Goal: Task Accomplishment & Management: Use online tool/utility

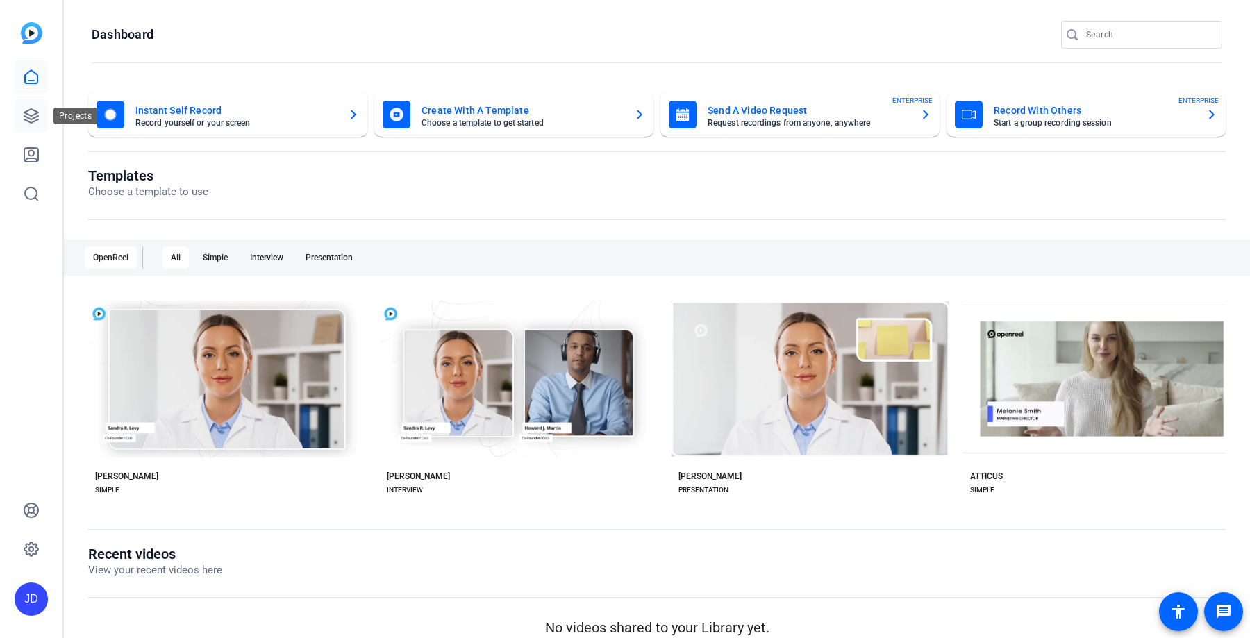
click at [26, 104] on link at bounding box center [31, 115] width 33 height 33
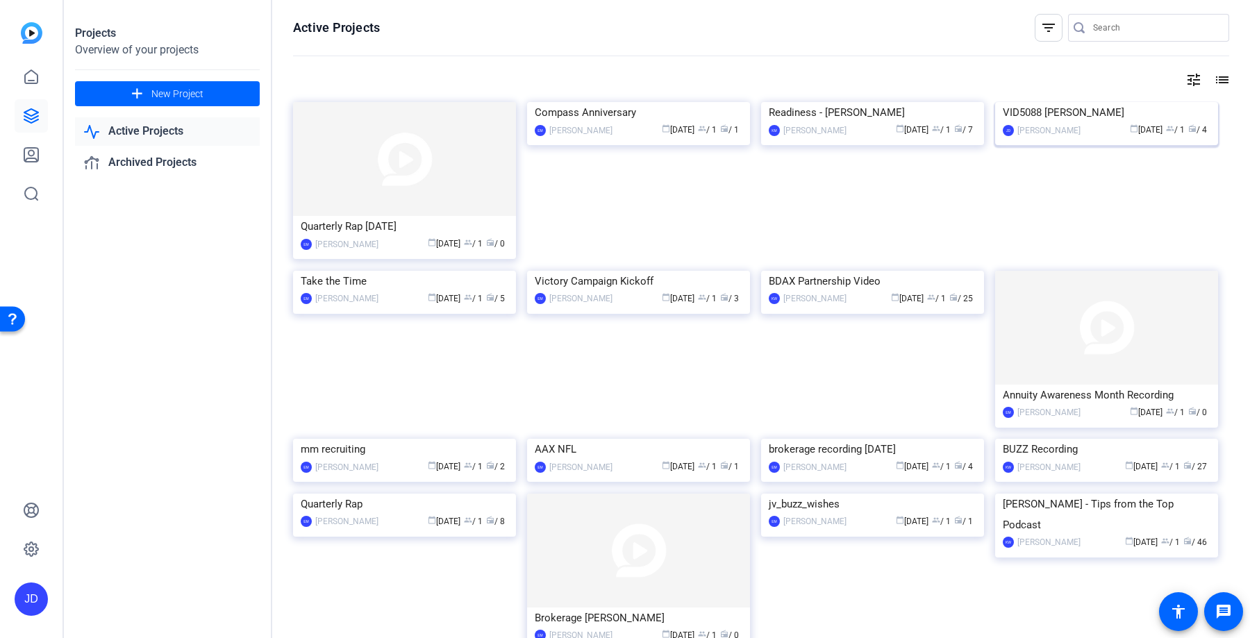
click at [1090, 102] on img at bounding box center [1107, 102] width 223 height 0
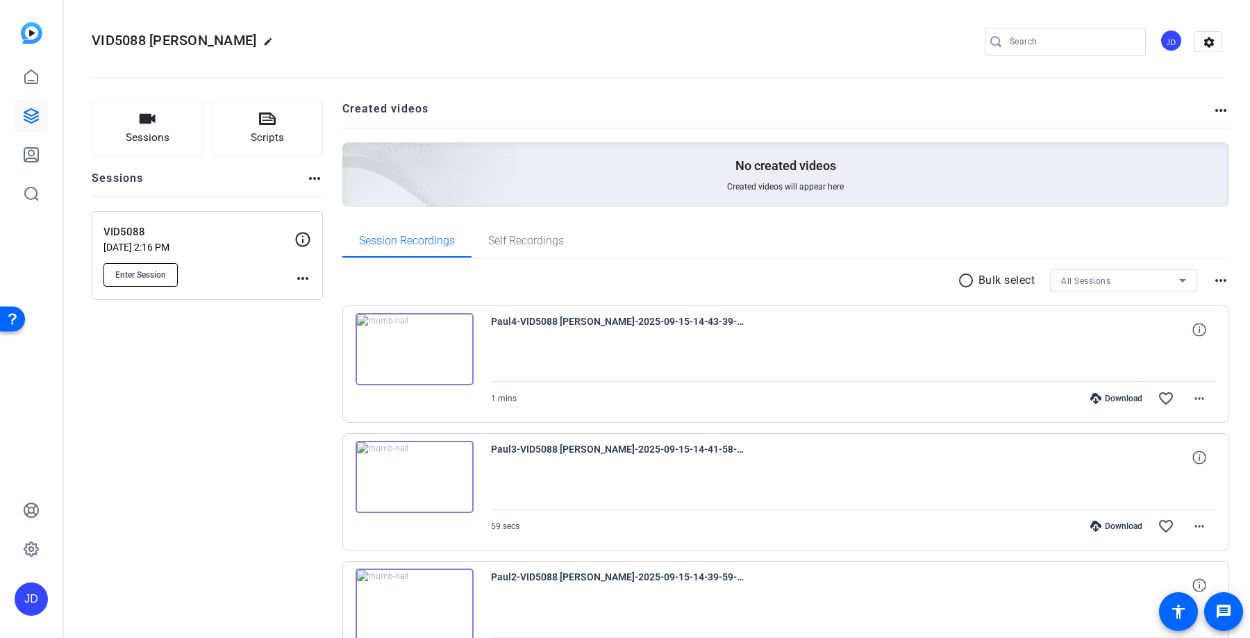
click at [140, 275] on span "Enter Session" at bounding box center [140, 275] width 51 height 11
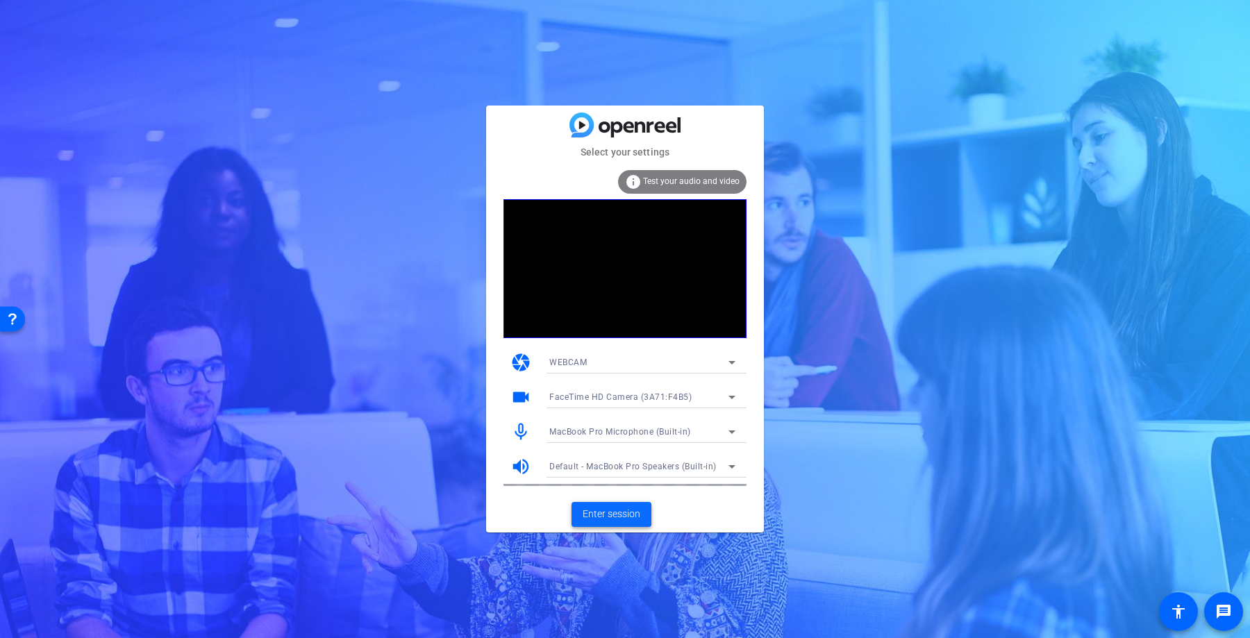
click at [625, 518] on span "Enter session" at bounding box center [612, 514] width 58 height 15
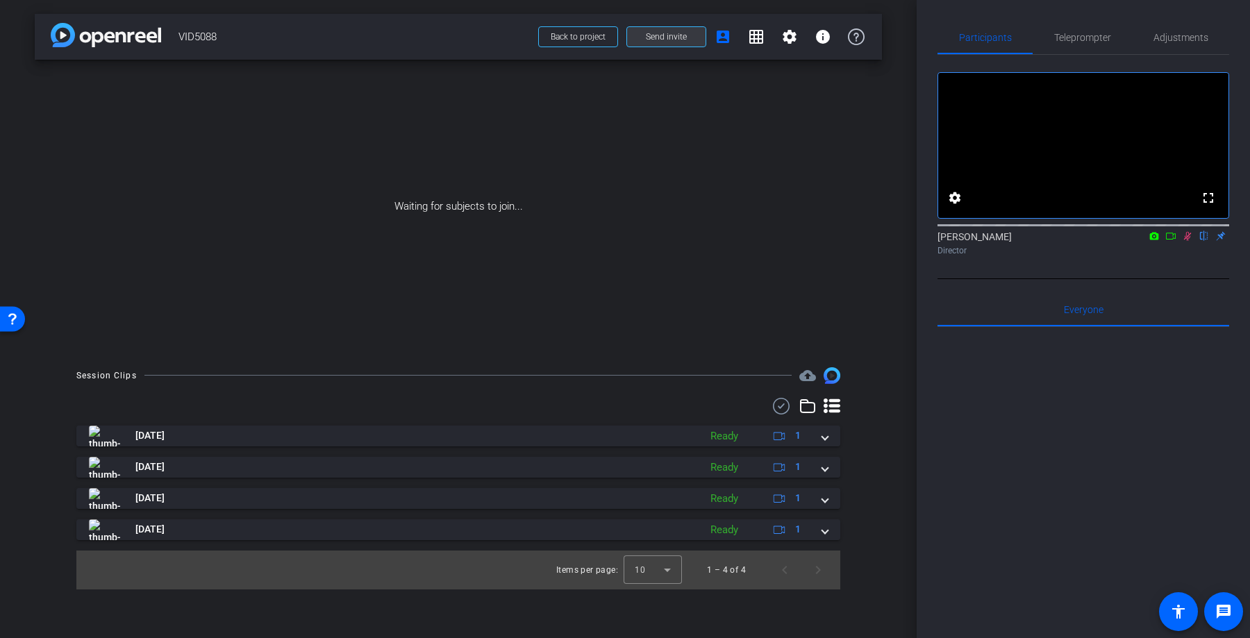
click at [665, 42] on span "Send invite" at bounding box center [666, 36] width 41 height 11
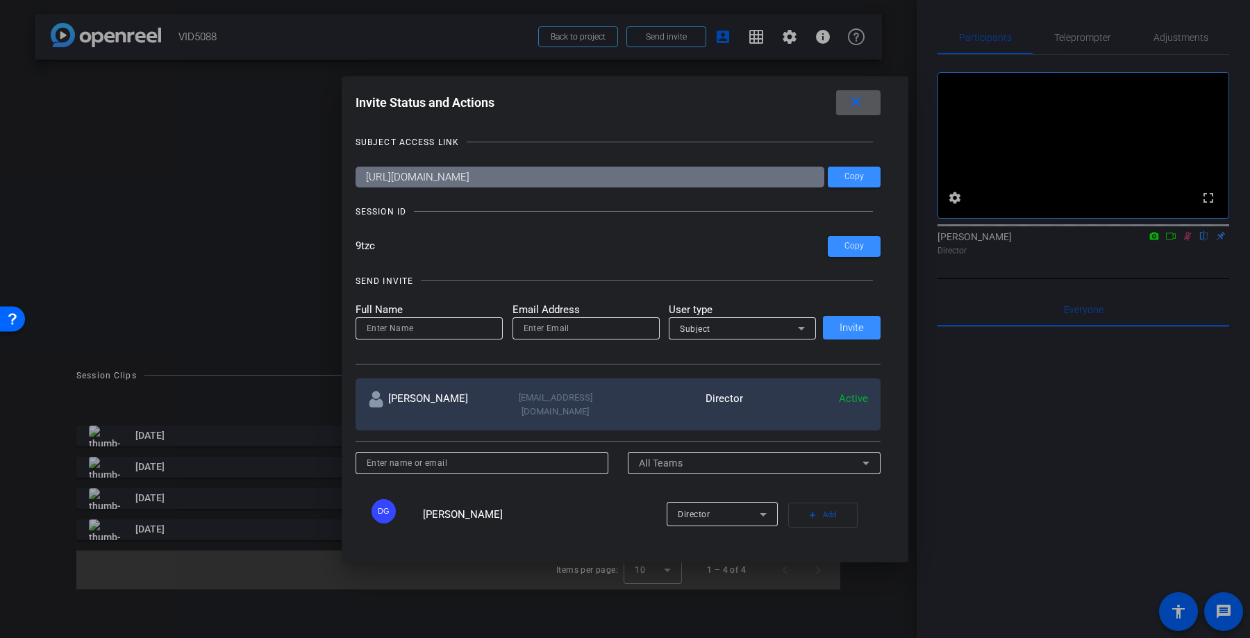
click at [860, 111] on span at bounding box center [858, 102] width 44 height 33
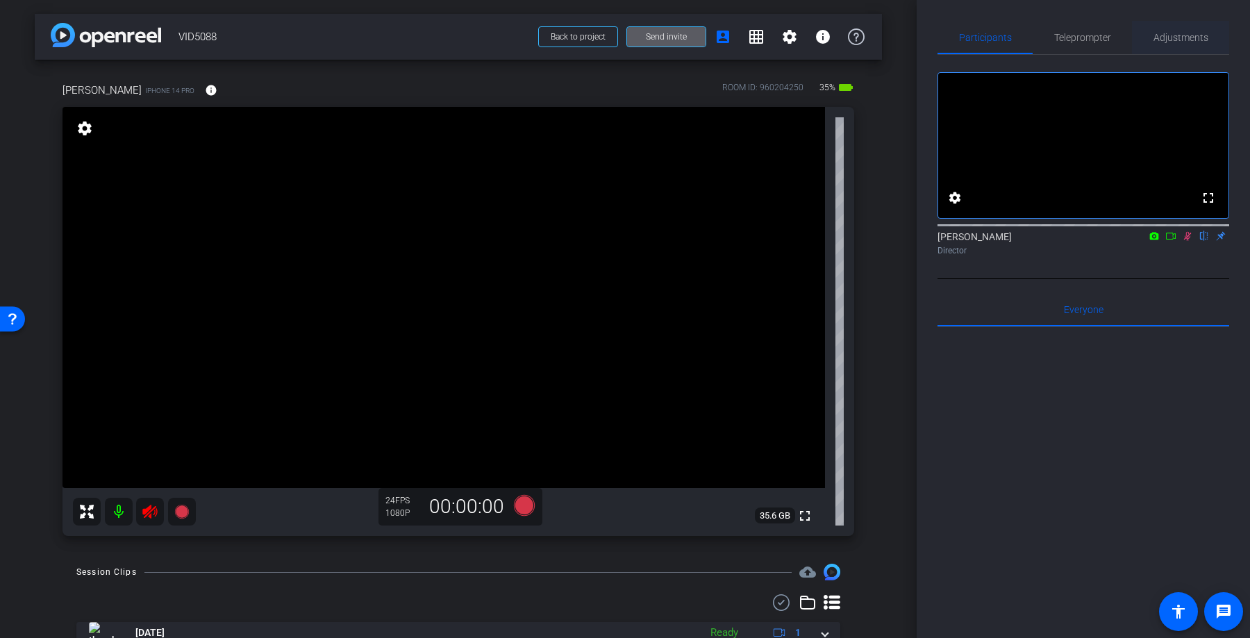
click at [1166, 26] on span "Adjustments" at bounding box center [1181, 37] width 55 height 33
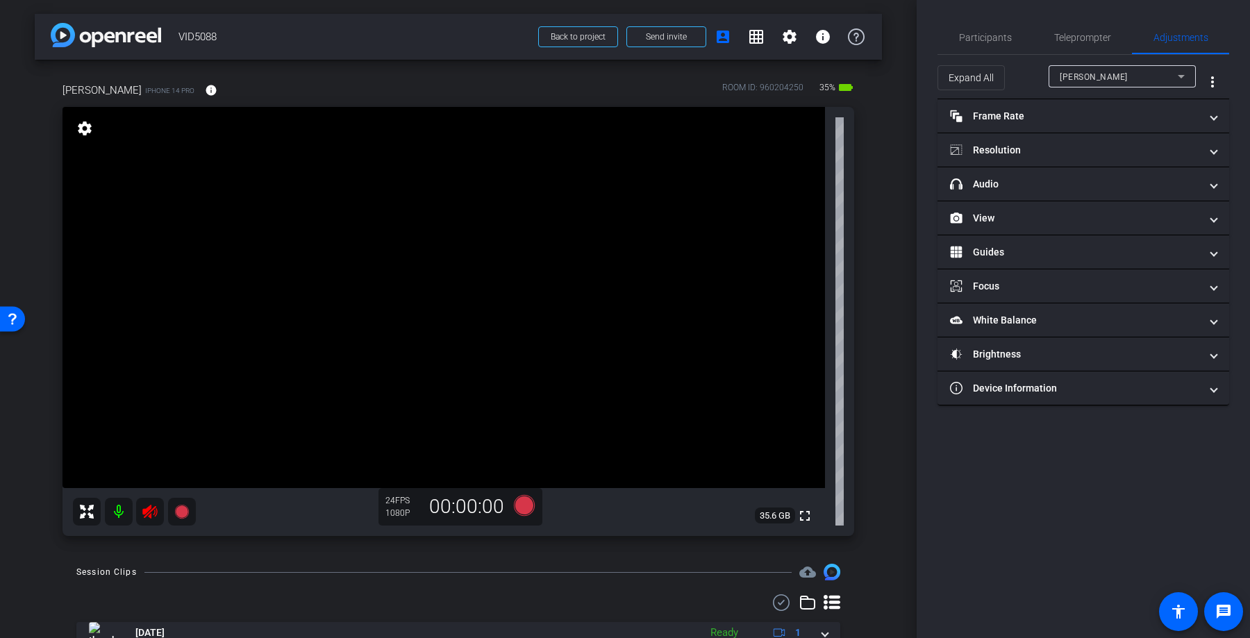
click at [1093, 99] on div at bounding box center [1122, 95] width 147 height 15
click at [1082, 125] on mat-expansion-panel-header "Frame Rate Frame Rate" at bounding box center [1084, 115] width 292 height 33
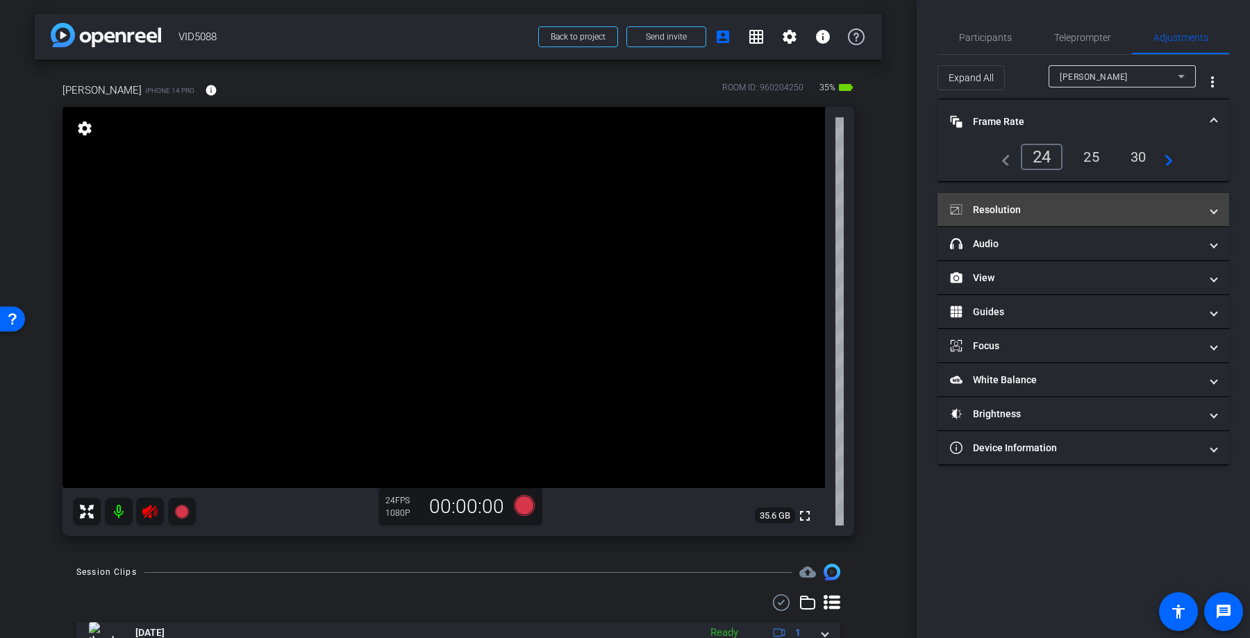
click at [1049, 197] on mat-expansion-panel-header "Resolution" at bounding box center [1084, 209] width 292 height 33
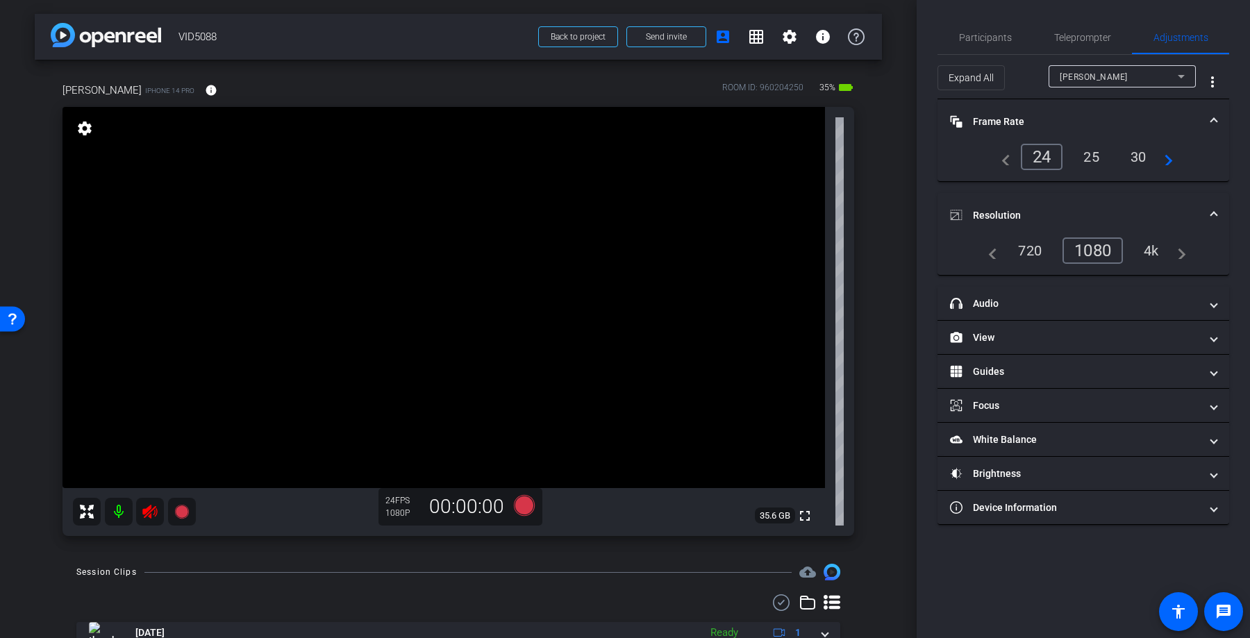
click at [1154, 242] on div "4k" at bounding box center [1152, 251] width 36 height 24
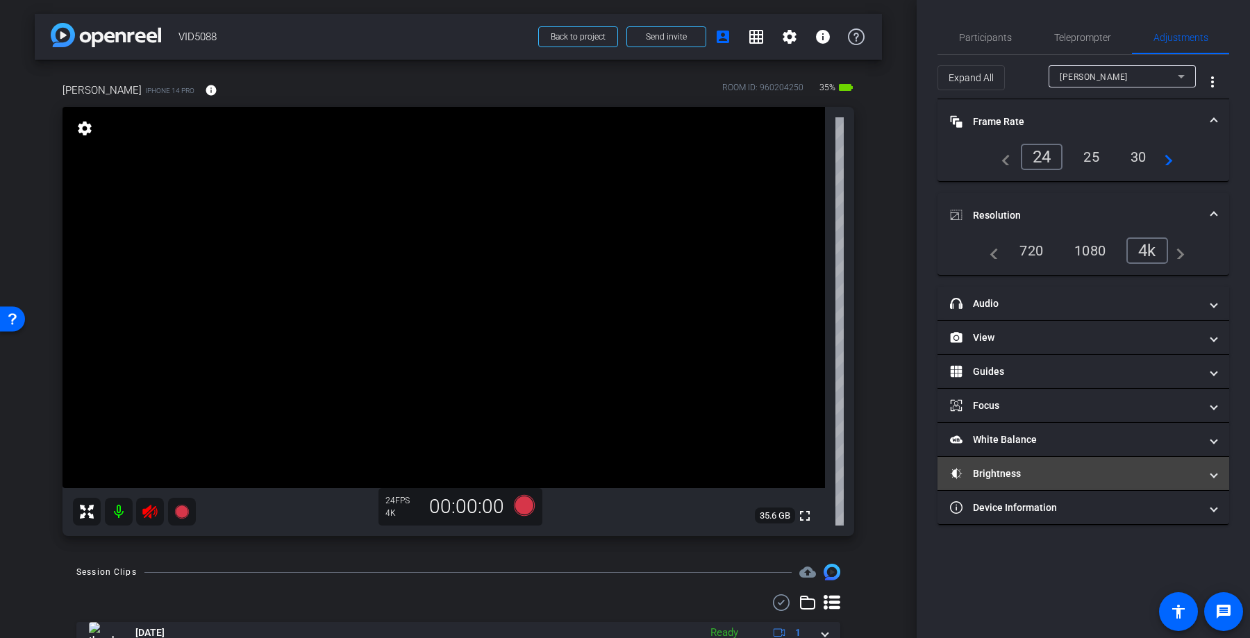
click at [990, 472] on mat-panel-title "Brightness" at bounding box center [1075, 474] width 250 height 15
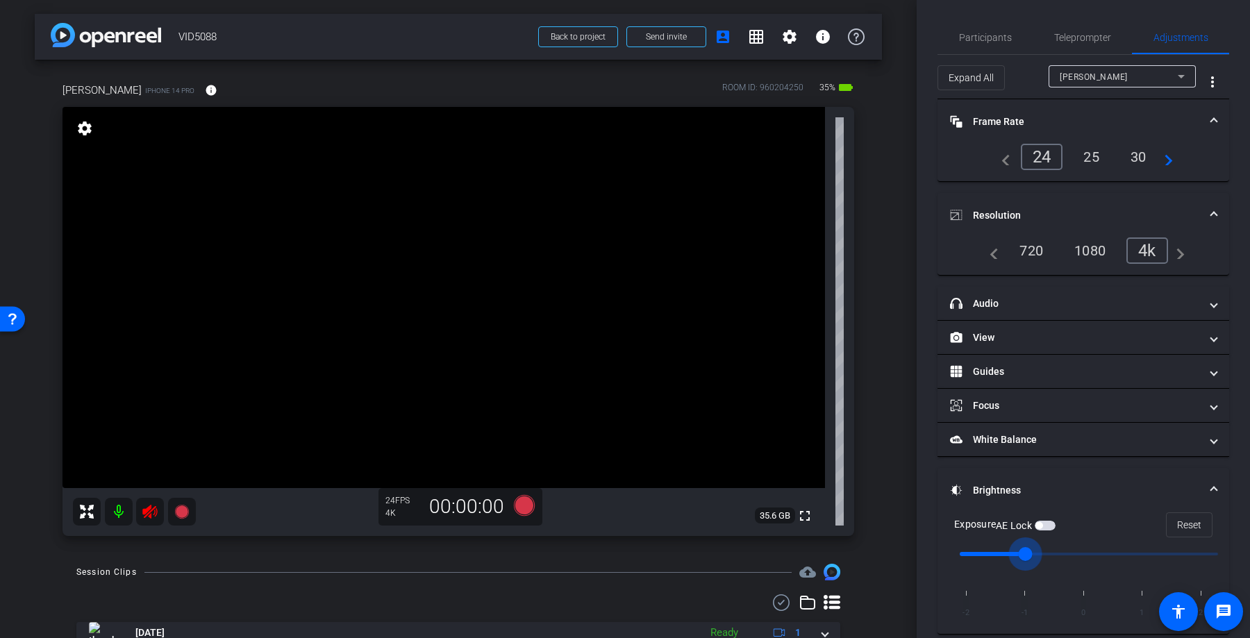
drag, startPoint x: 1089, startPoint y: 550, endPoint x: 1050, endPoint y: 554, distance: 39.1
type input "-1"
click at [1050, 554] on input "range" at bounding box center [1089, 554] width 288 height 31
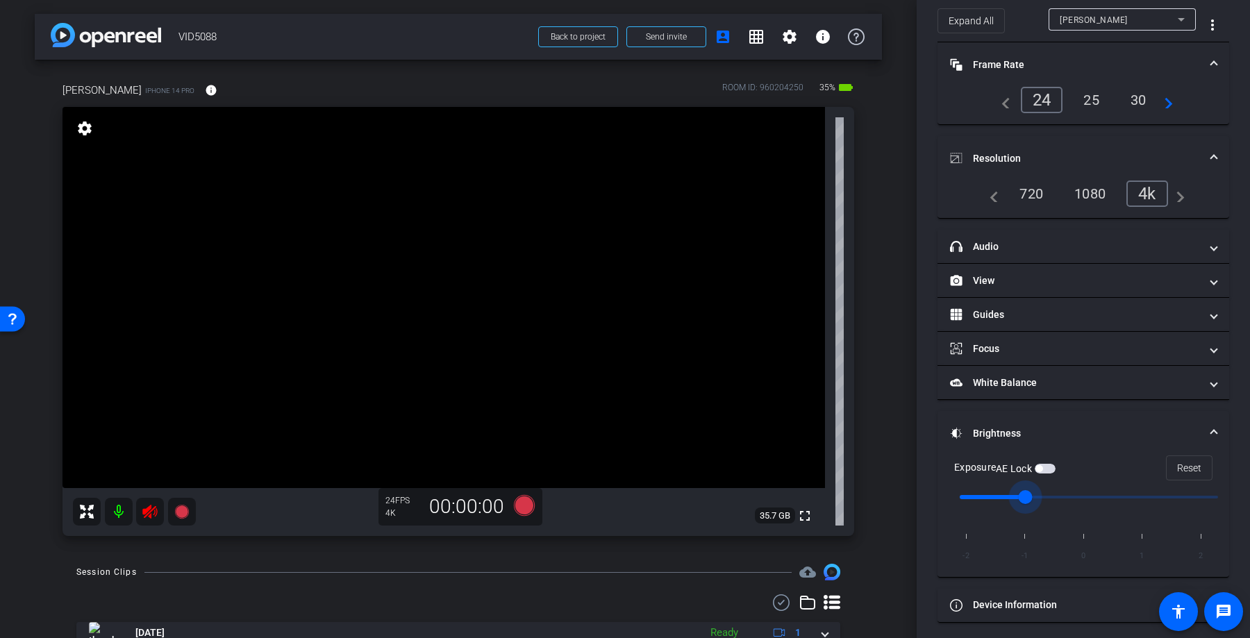
scroll to position [60, 0]
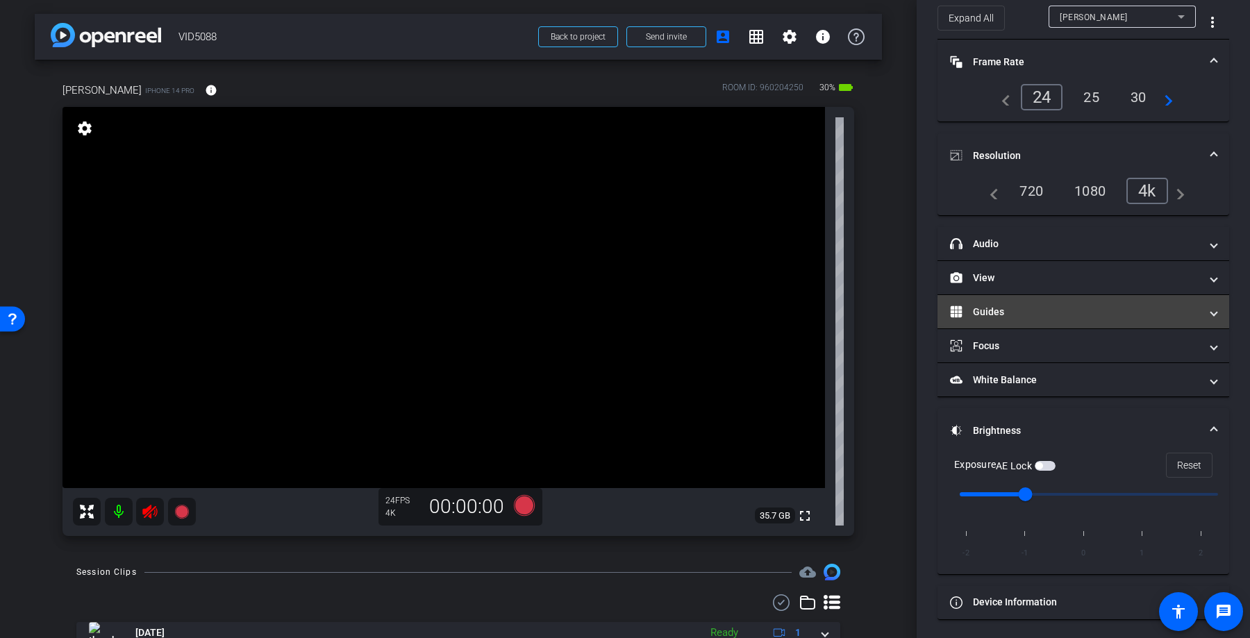
click at [982, 298] on mat-expansion-panel-header "Guides" at bounding box center [1084, 311] width 292 height 33
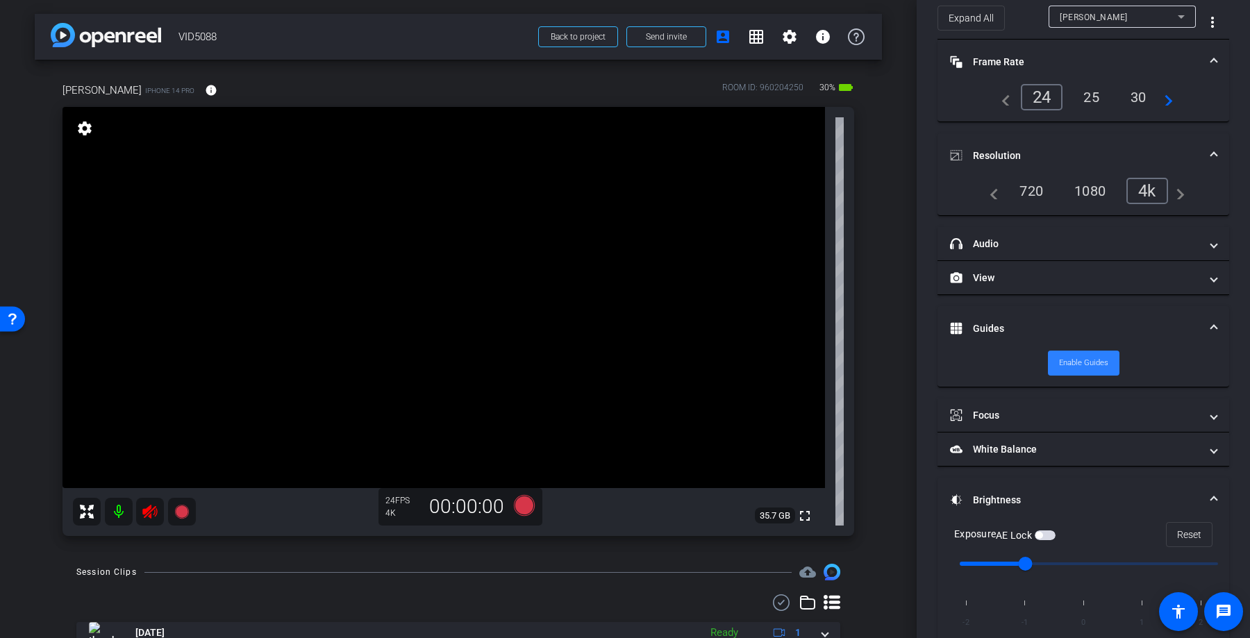
click at [1068, 354] on span "Enable Guides" at bounding box center [1083, 363] width 49 height 21
click at [1068, 354] on span "Disable Guides" at bounding box center [1084, 363] width 52 height 21
click at [1151, 331] on mat-panel-title "Guides" at bounding box center [1075, 329] width 250 height 15
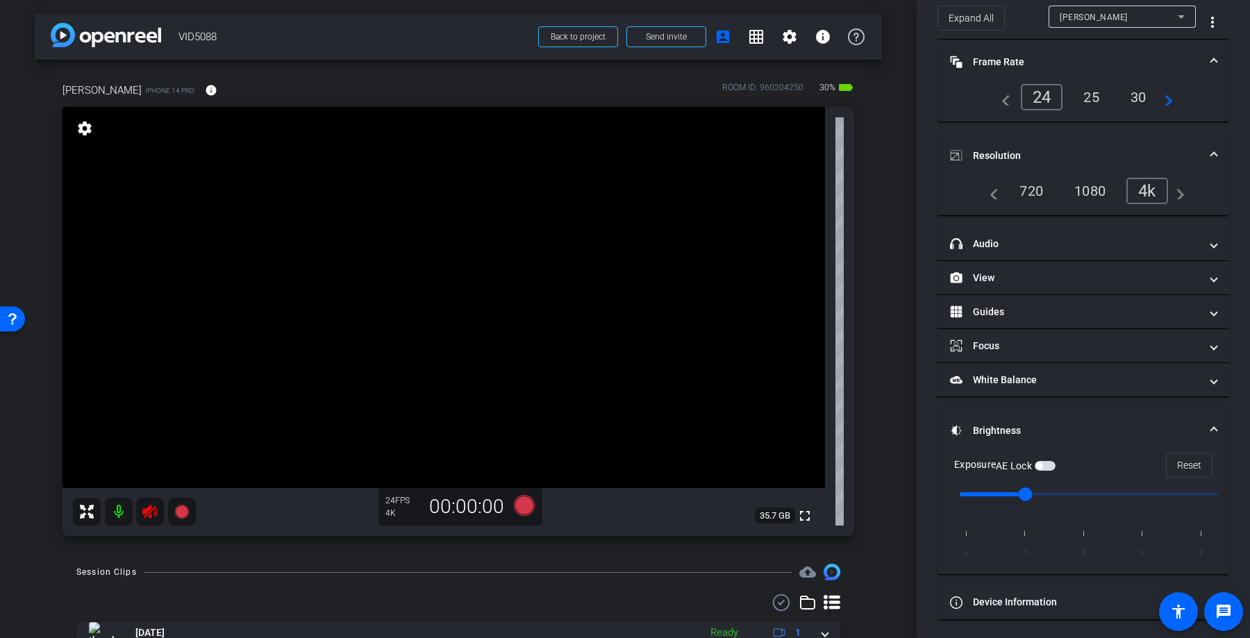
click at [1241, 276] on div "Participants Teleprompter Adjustments settings [PERSON_NAME] flip Director Ever…" at bounding box center [1083, 319] width 333 height 638
click at [1212, 276] on span at bounding box center [1215, 278] width 6 height 15
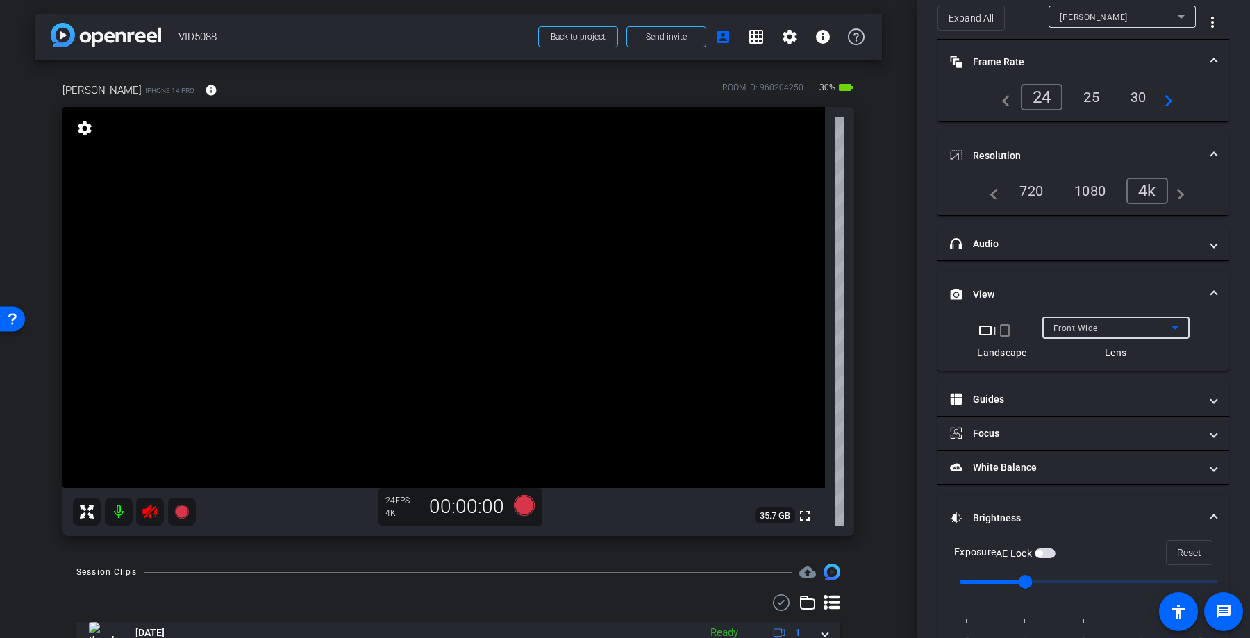
click at [1095, 334] on div "Front Wide" at bounding box center [1113, 328] width 118 height 17
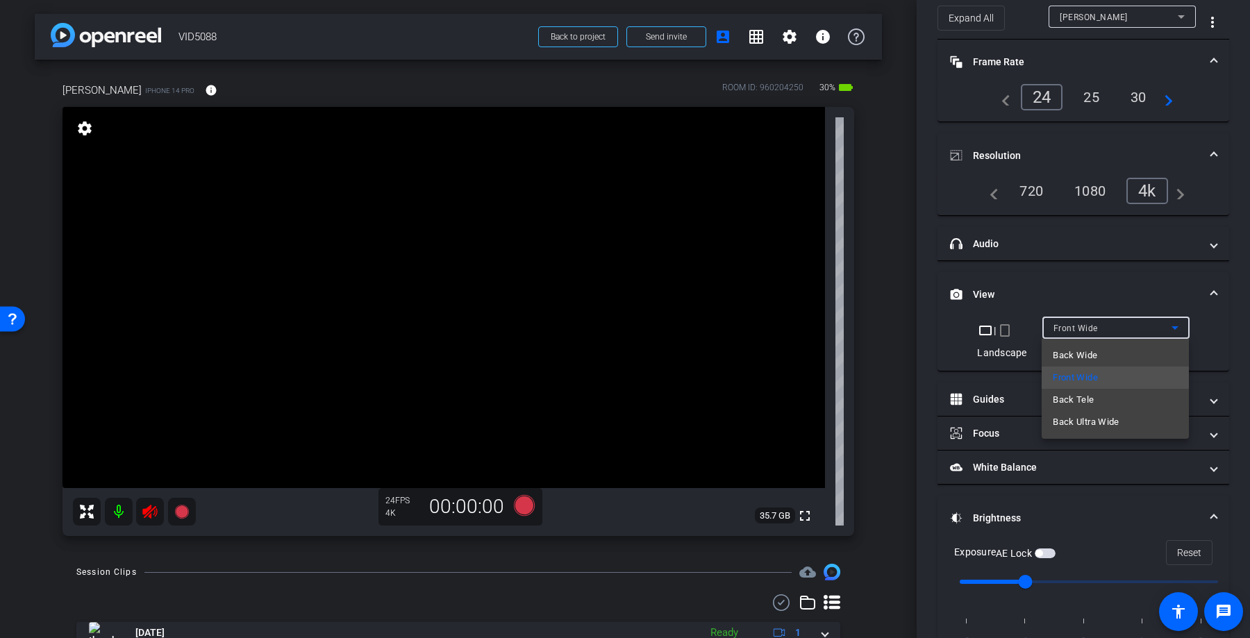
click at [1095, 333] on div at bounding box center [625, 319] width 1250 height 638
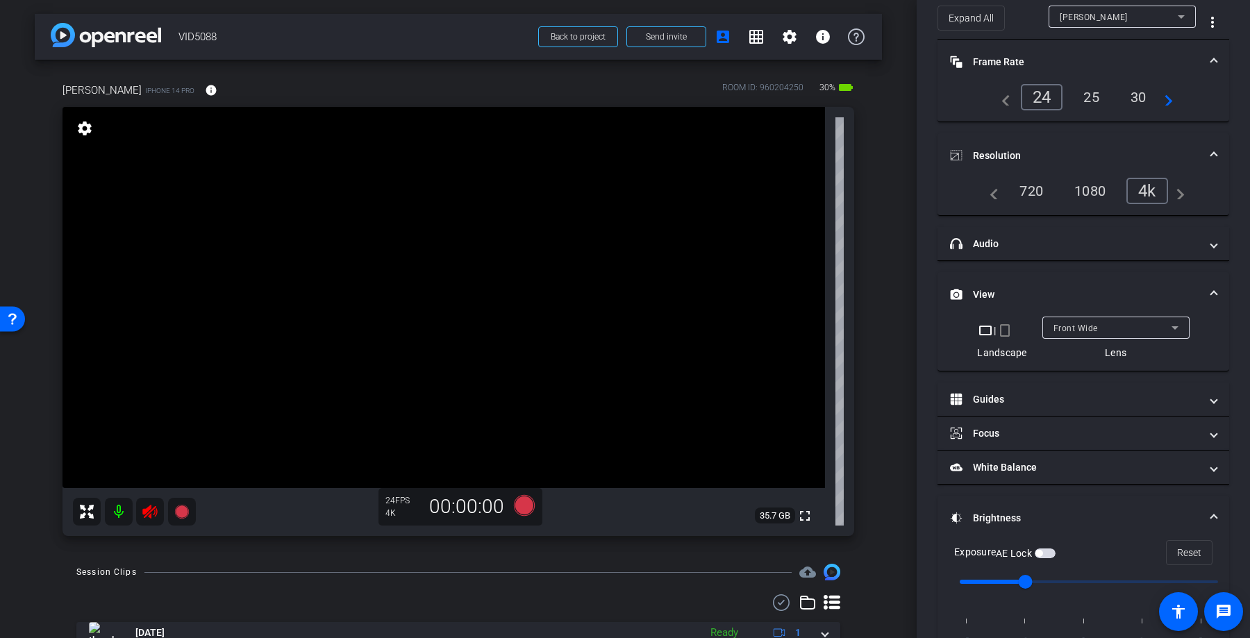
click at [1188, 295] on mat-panel-title "View" at bounding box center [1075, 295] width 250 height 15
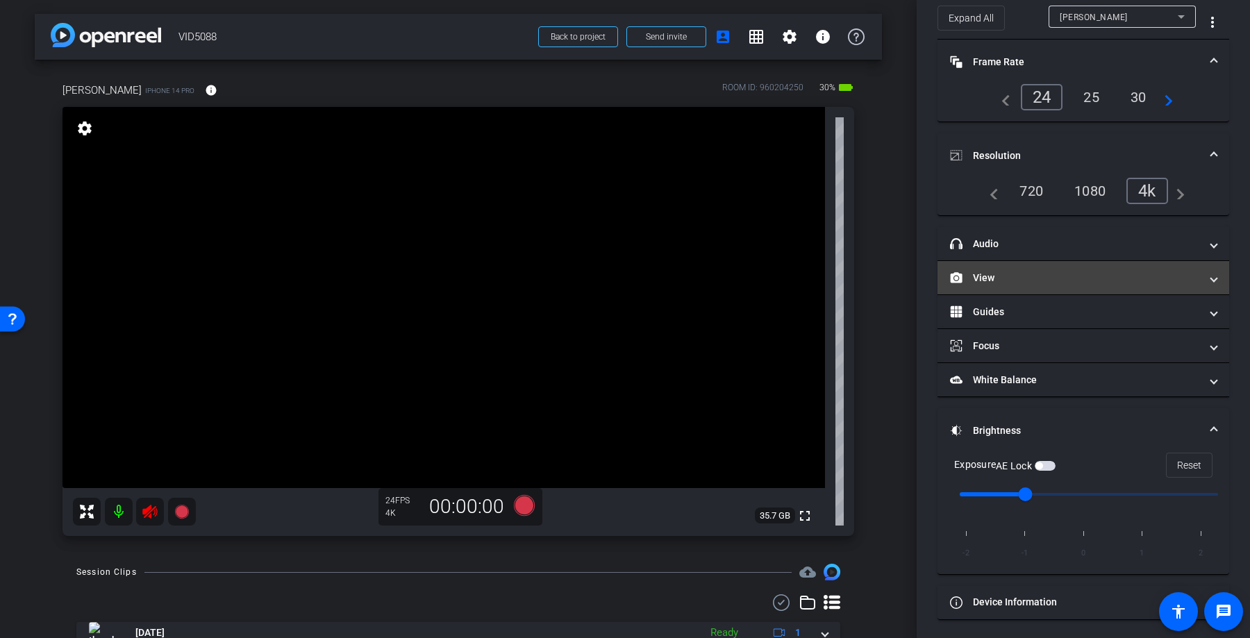
scroll to position [62, 0]
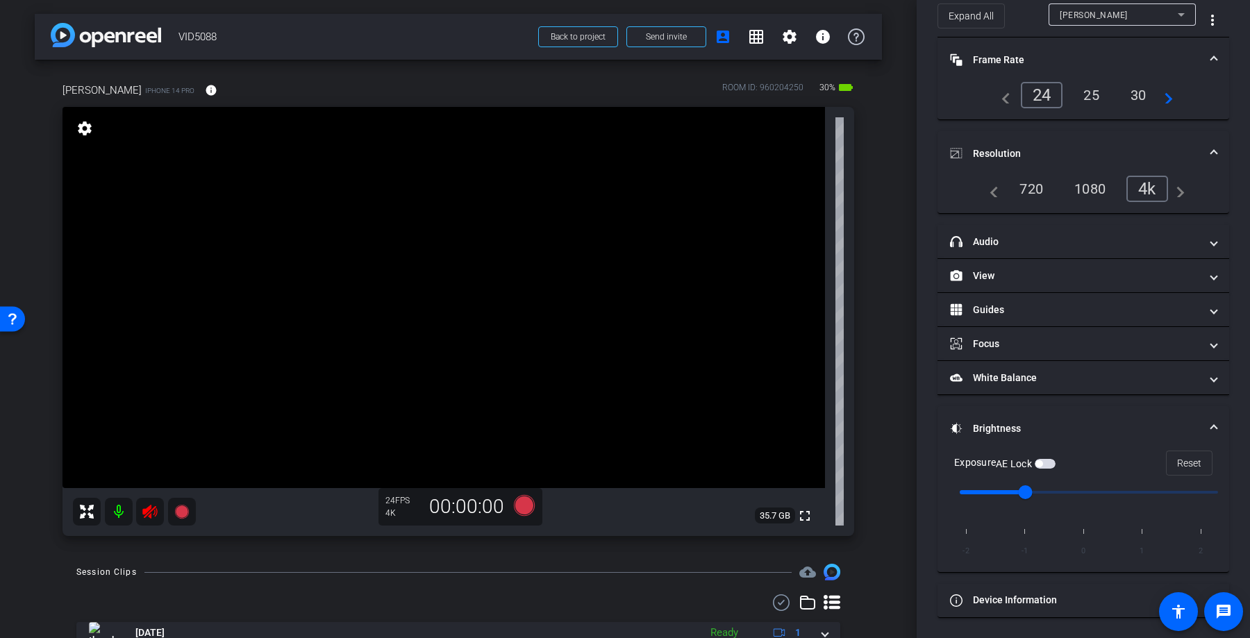
click at [1227, 60] on mat-expansion-panel-header "Frame Rate Frame Rate" at bounding box center [1084, 60] width 292 height 44
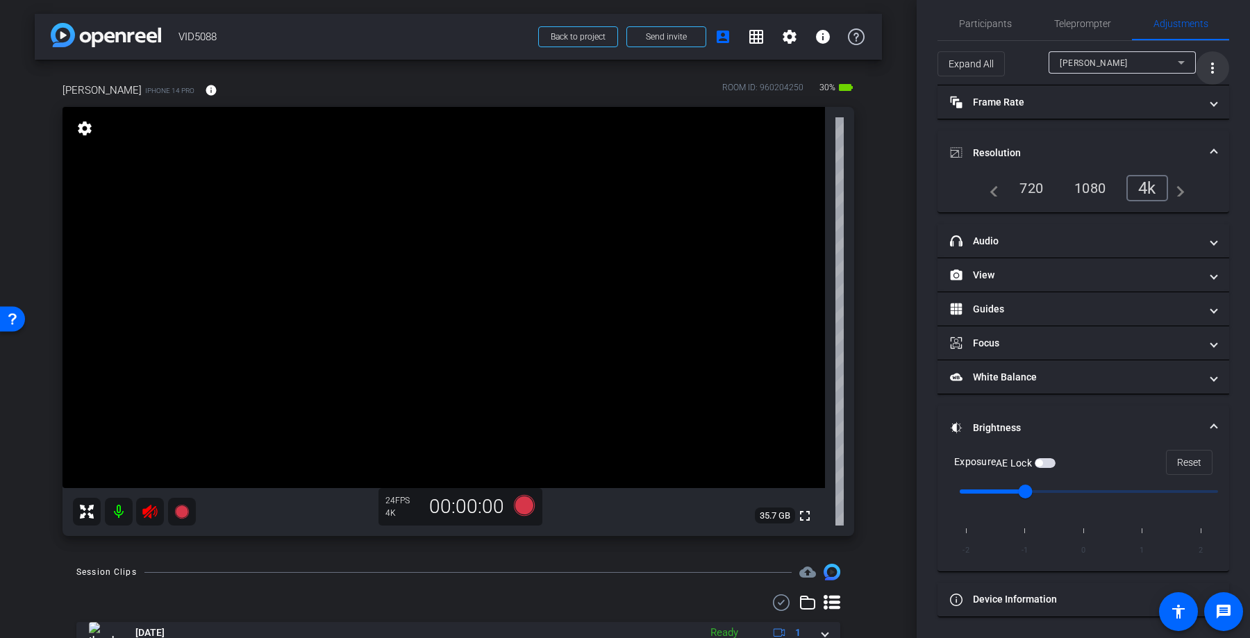
scroll to position [13, 0]
click at [1212, 155] on span at bounding box center [1215, 154] width 6 height 15
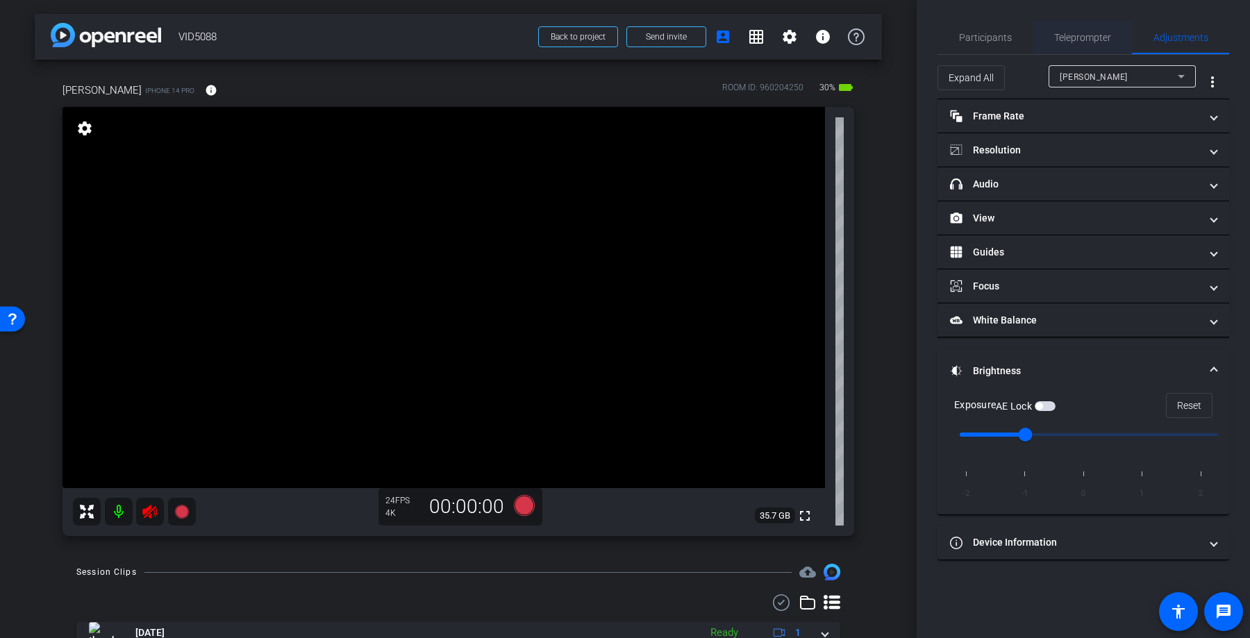
click at [1055, 39] on span "Teleprompter" at bounding box center [1083, 38] width 57 height 10
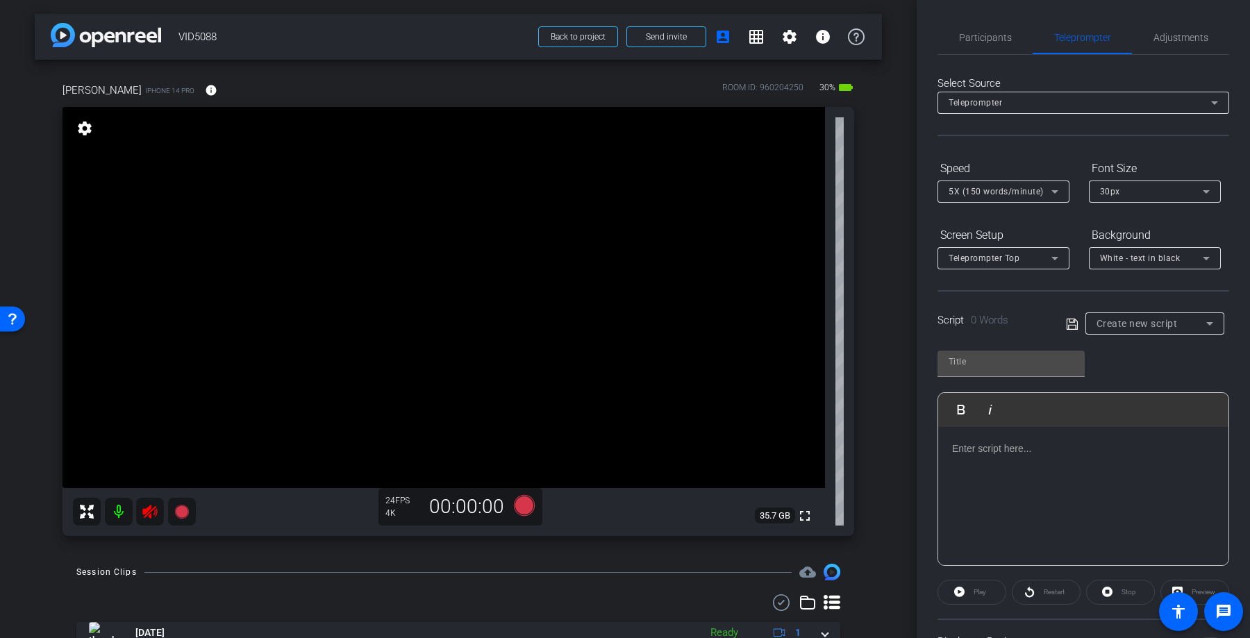
click at [1148, 322] on span "Create new script" at bounding box center [1137, 323] width 81 height 11
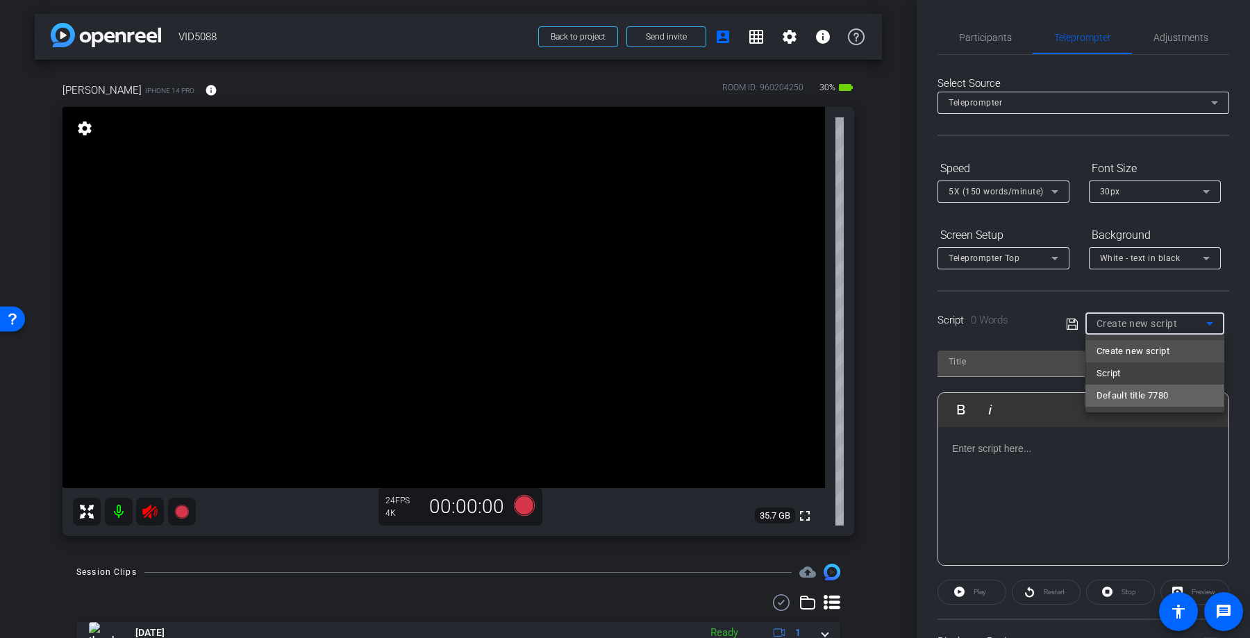
click at [1123, 397] on span "Default title 7780" at bounding box center [1133, 396] width 72 height 17
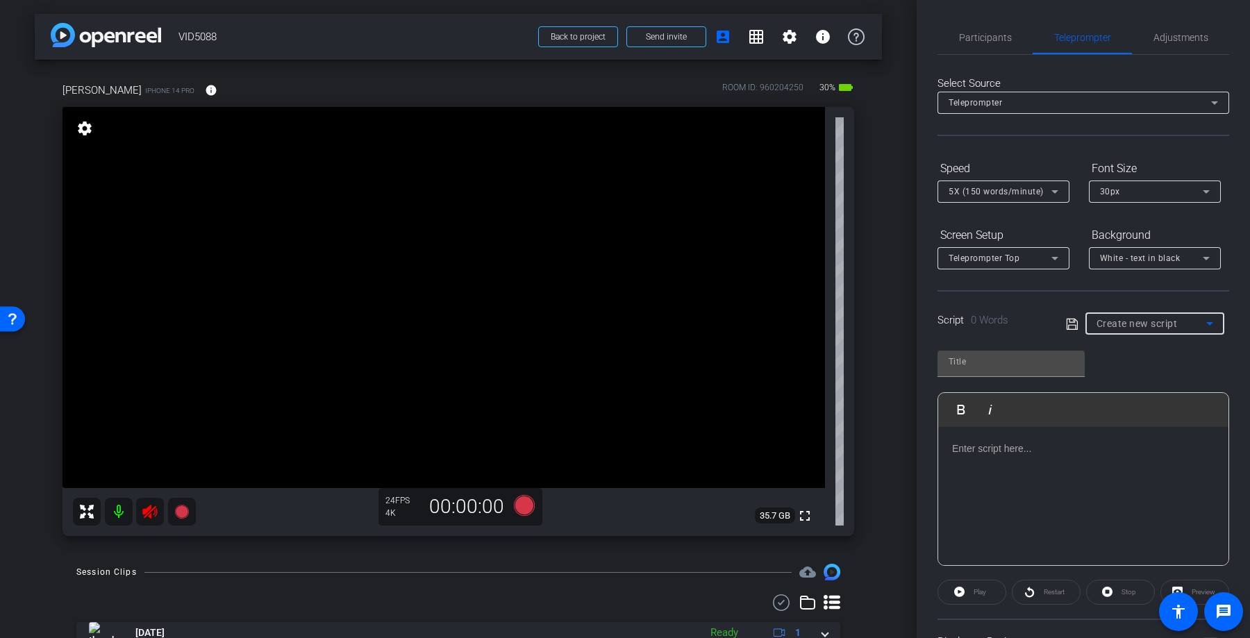
type input "Default title 7780"
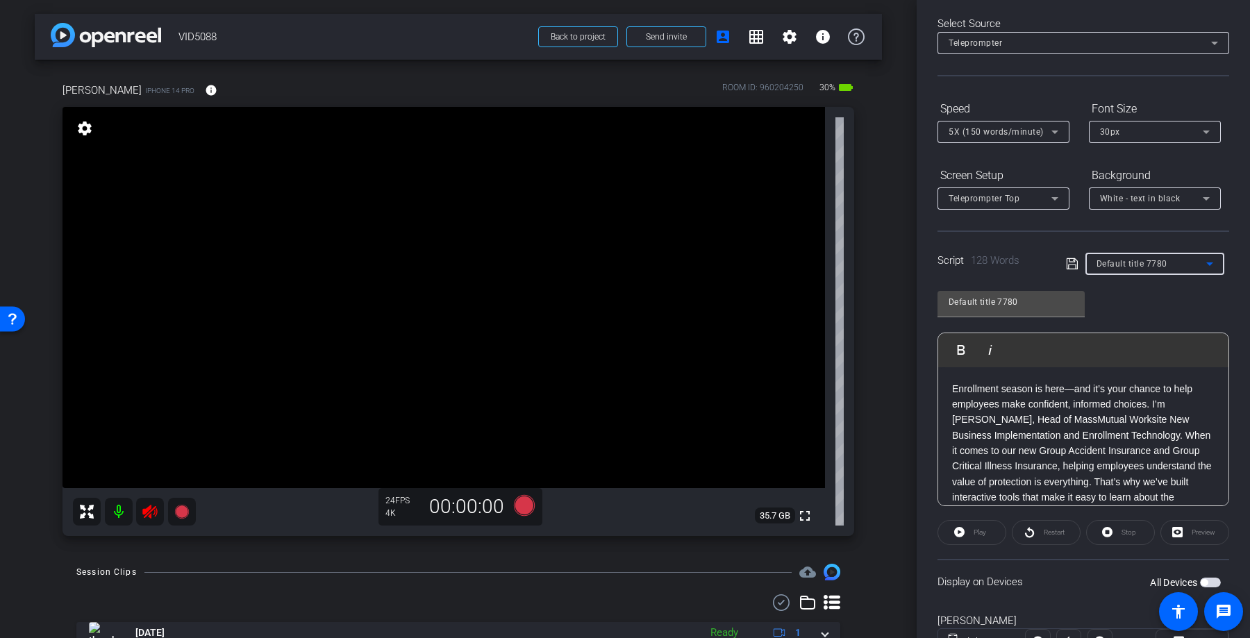
scroll to position [121, 0]
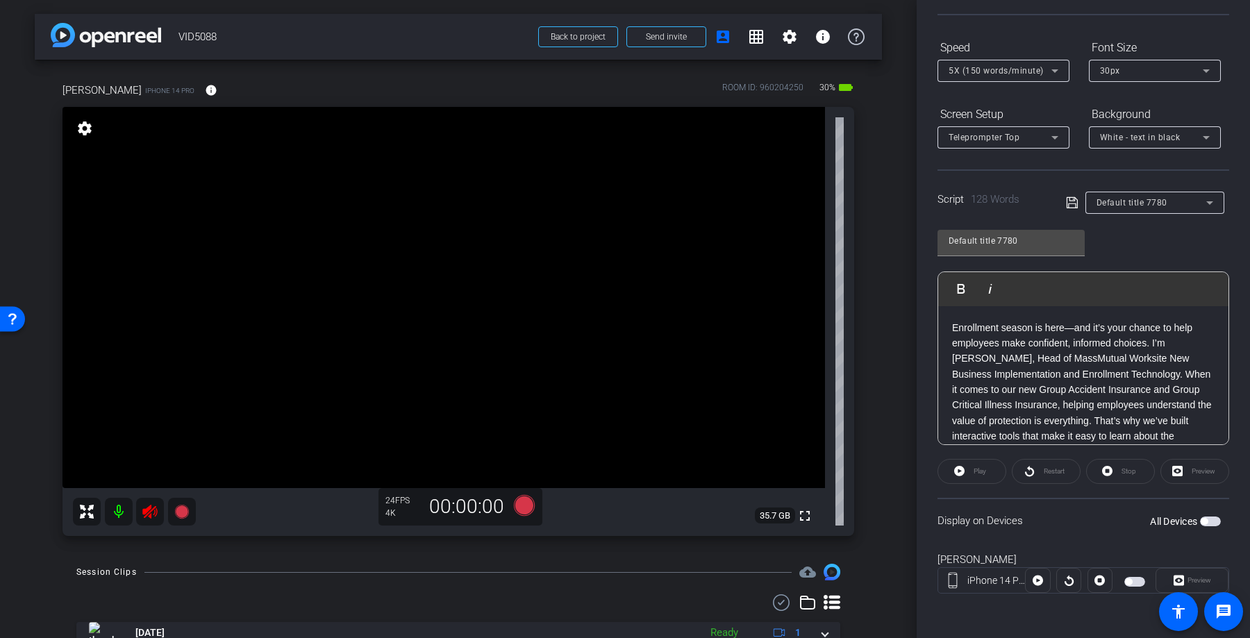
click at [1217, 530] on div "Display on Devices All Devices" at bounding box center [1084, 520] width 292 height 45
click at [1212, 523] on span "button" at bounding box center [1210, 522] width 21 height 10
click at [528, 510] on icon at bounding box center [524, 505] width 21 height 21
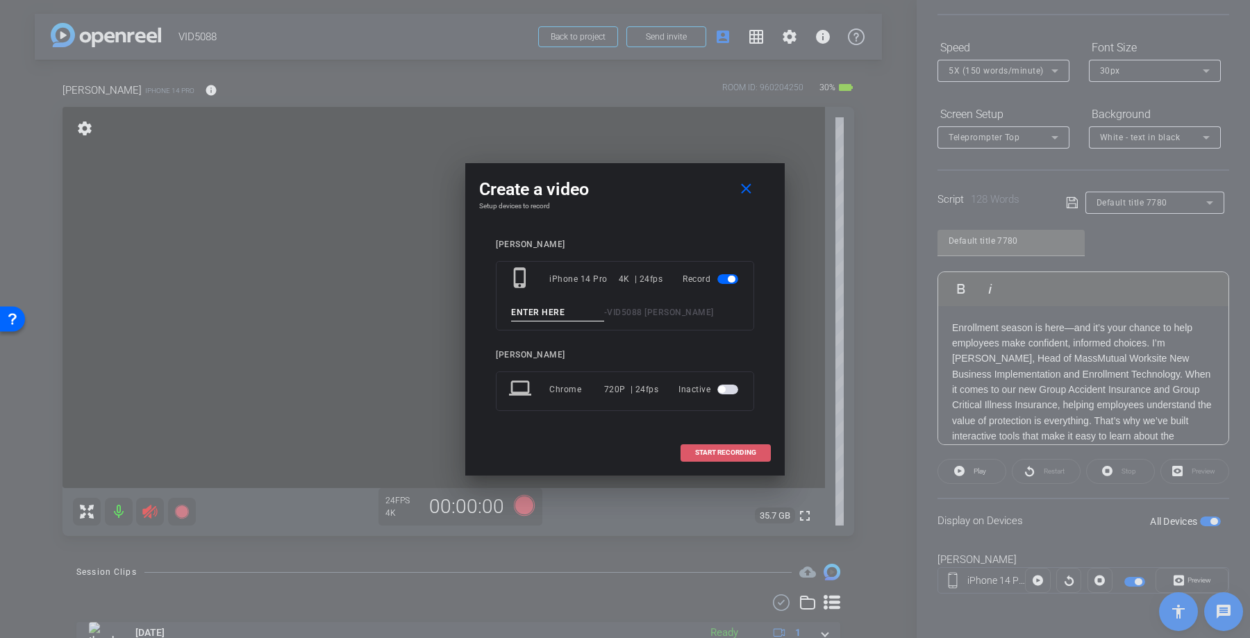
click at [715, 452] on span "START RECORDING" at bounding box center [725, 452] width 61 height 7
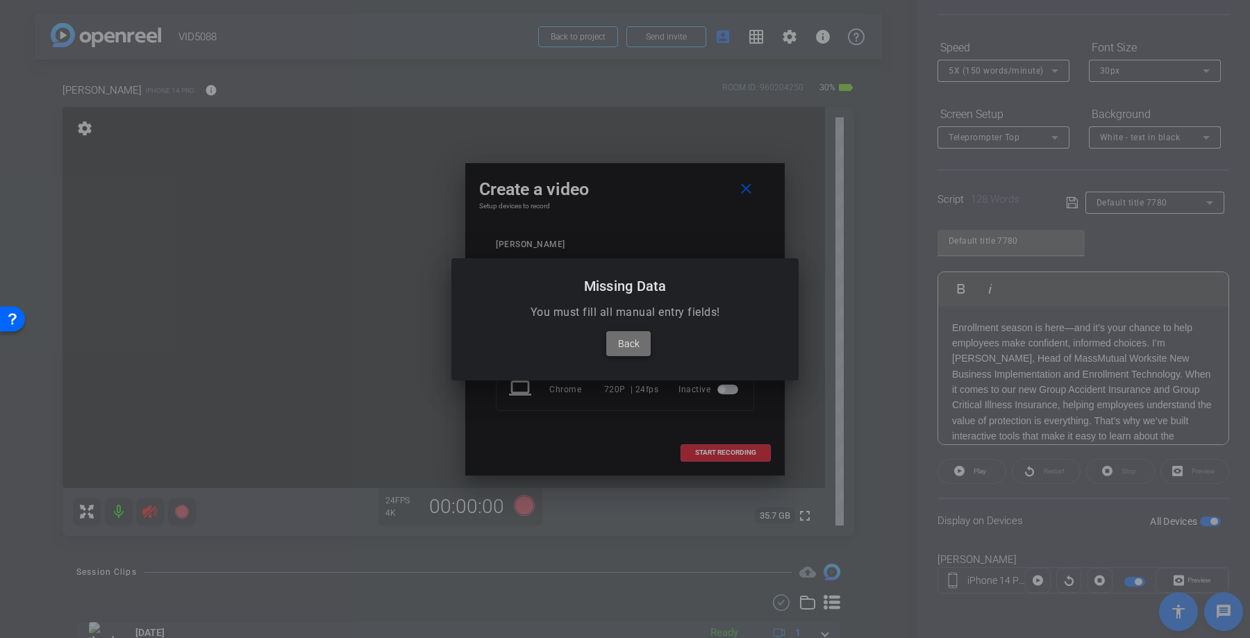
click at [621, 338] on span "Back" at bounding box center [629, 344] width 22 height 17
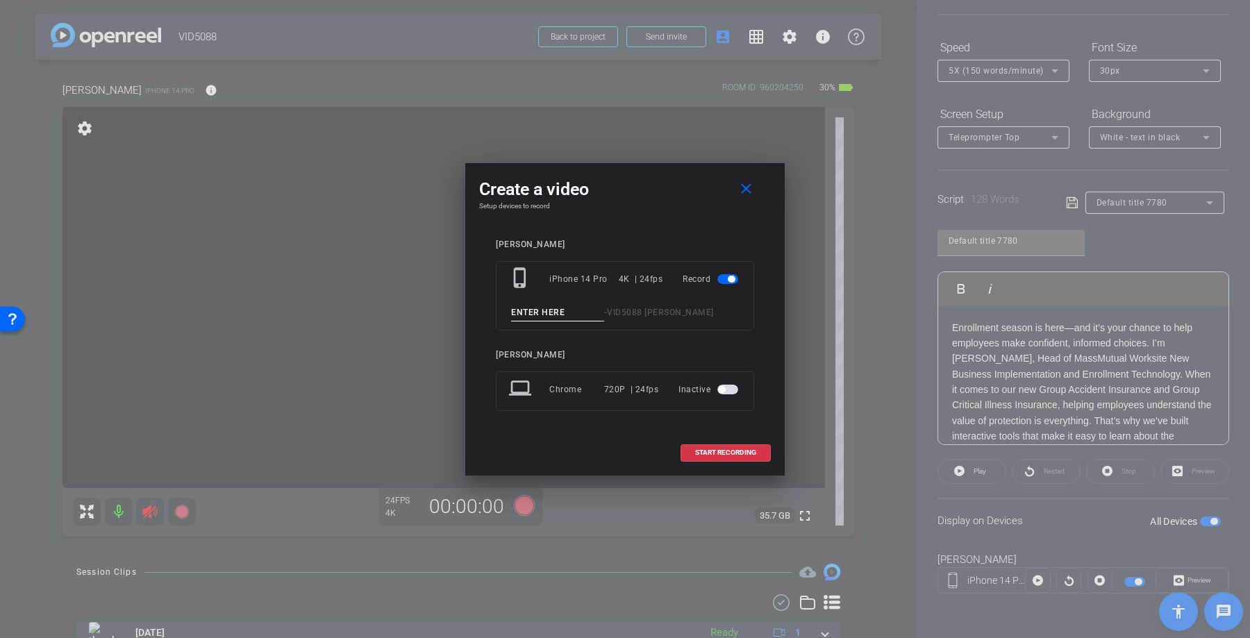
click at [574, 315] on input at bounding box center [557, 312] width 93 height 17
type input "Test5.437890"
click at [691, 446] on span at bounding box center [726, 452] width 89 height 33
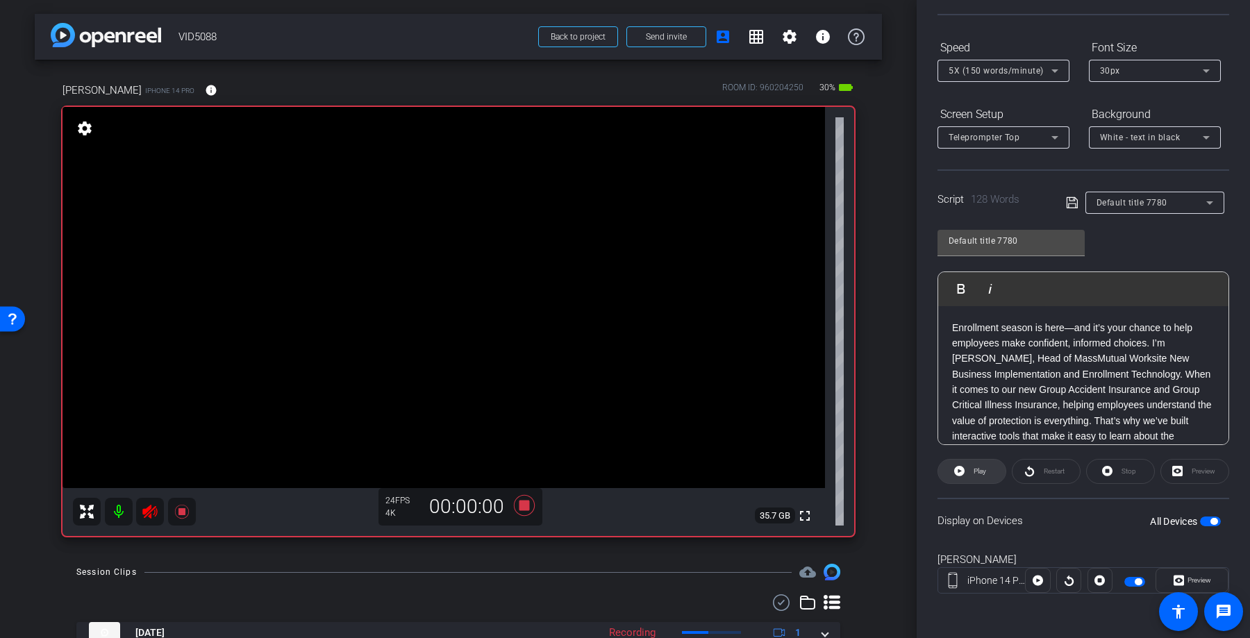
click at [974, 473] on span "Play" at bounding box center [980, 472] width 13 height 8
click at [1121, 479] on span "Stop" at bounding box center [1127, 471] width 18 height 19
click at [1059, 479] on div "Restart" at bounding box center [1046, 471] width 69 height 25
click at [520, 511] on icon at bounding box center [524, 505] width 33 height 25
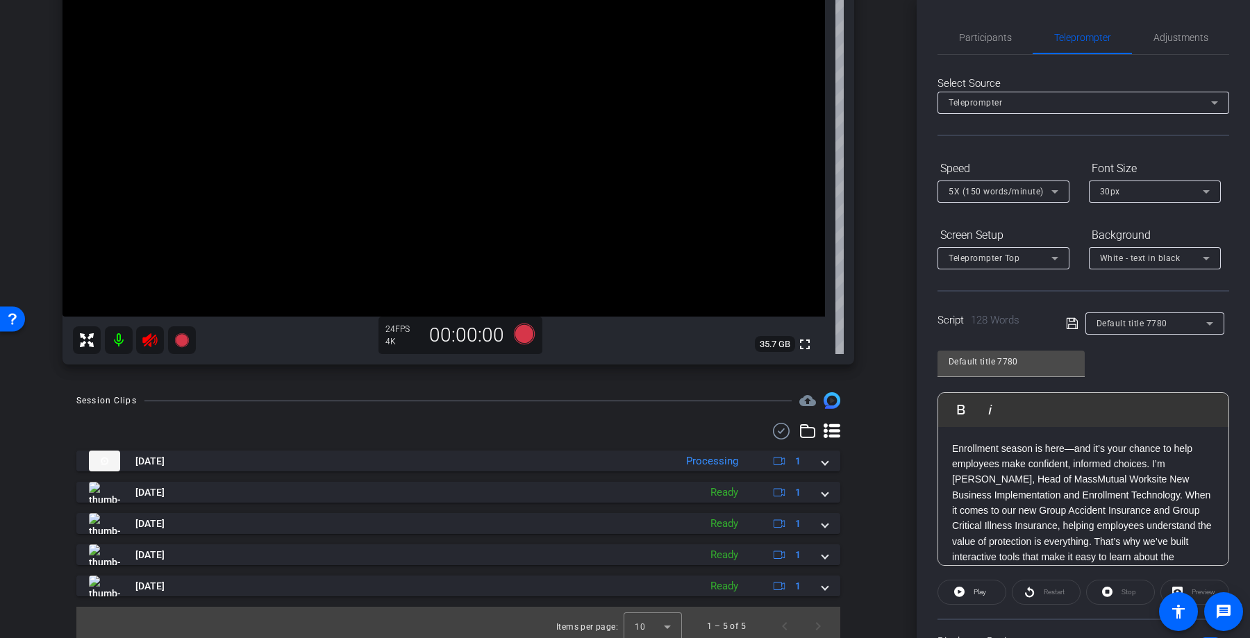
scroll to position [179, 0]
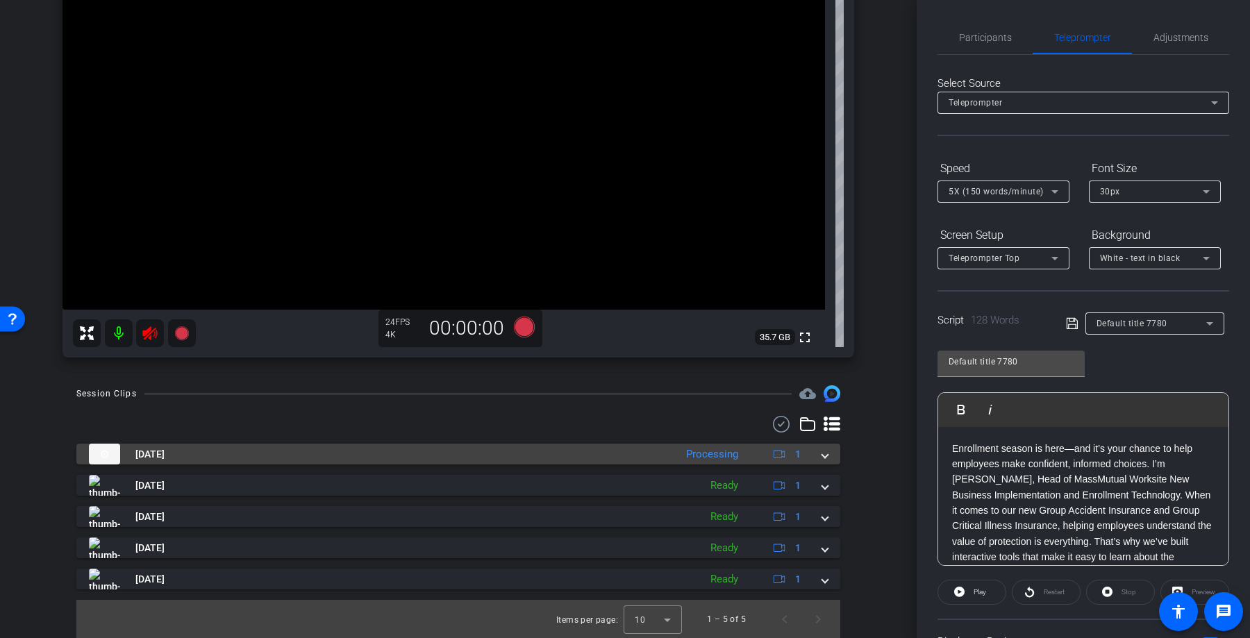
click at [825, 457] on span at bounding box center [826, 454] width 6 height 15
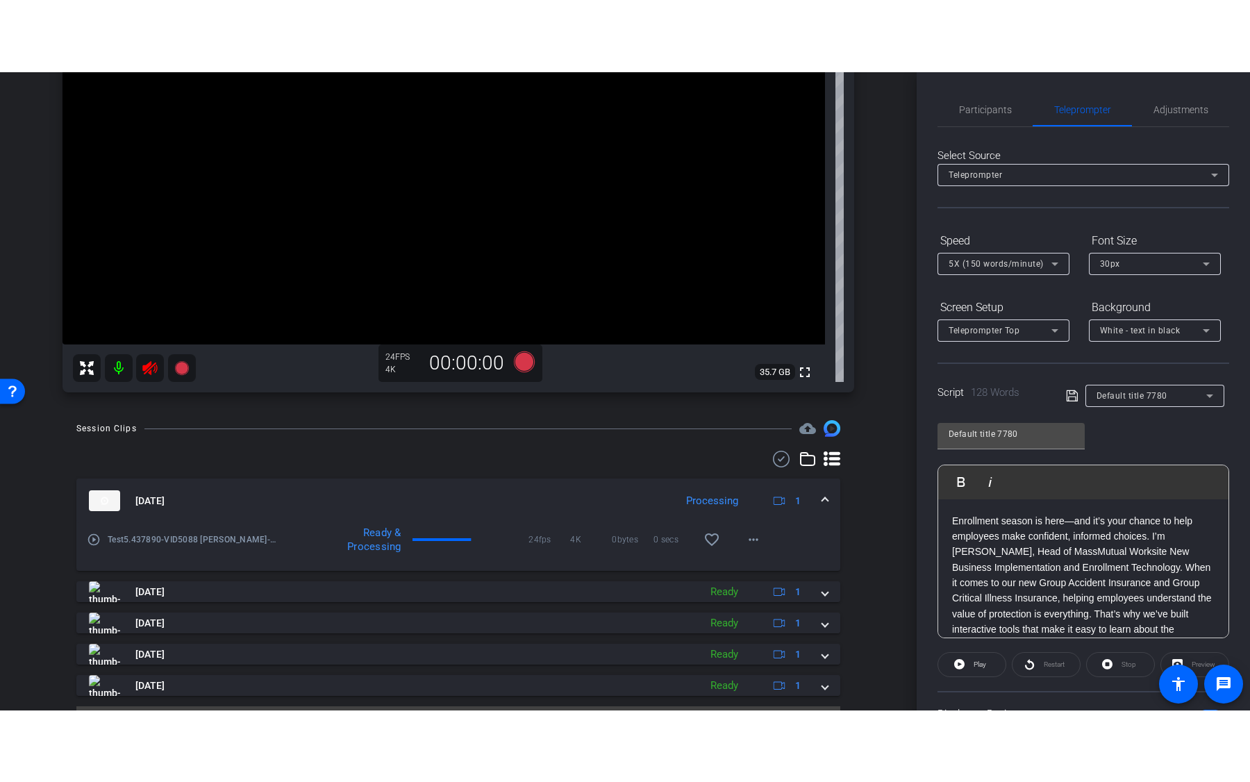
scroll to position [218, 0]
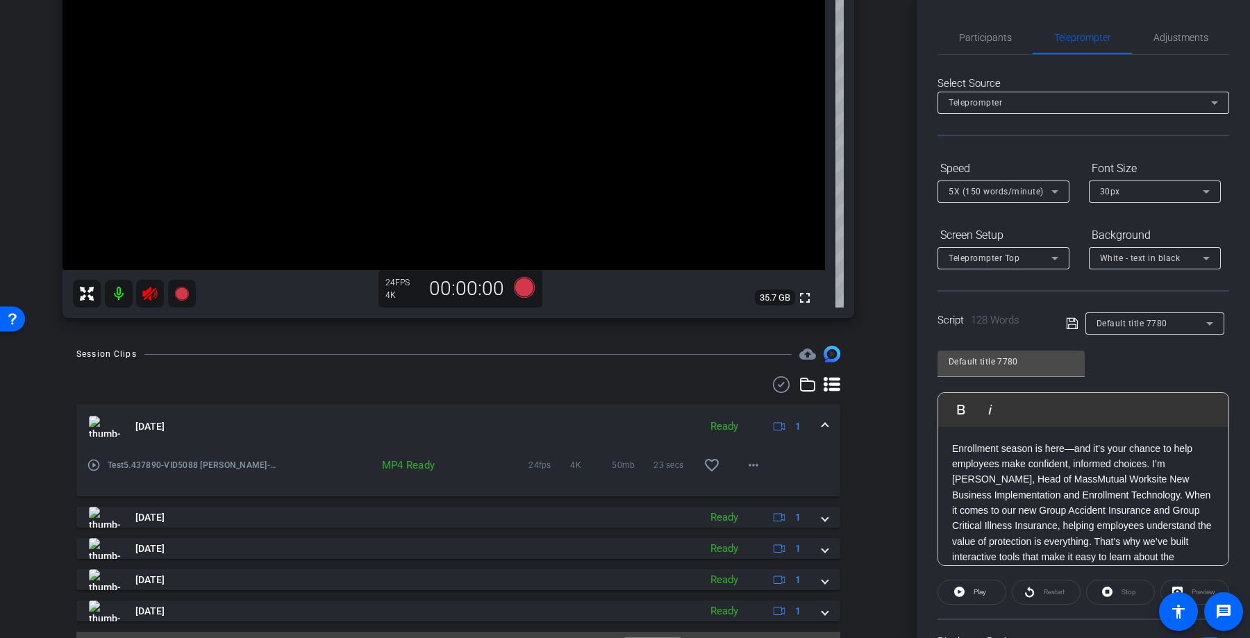
click at [93, 470] on mat-icon "play_circle_outline" at bounding box center [94, 466] width 14 height 14
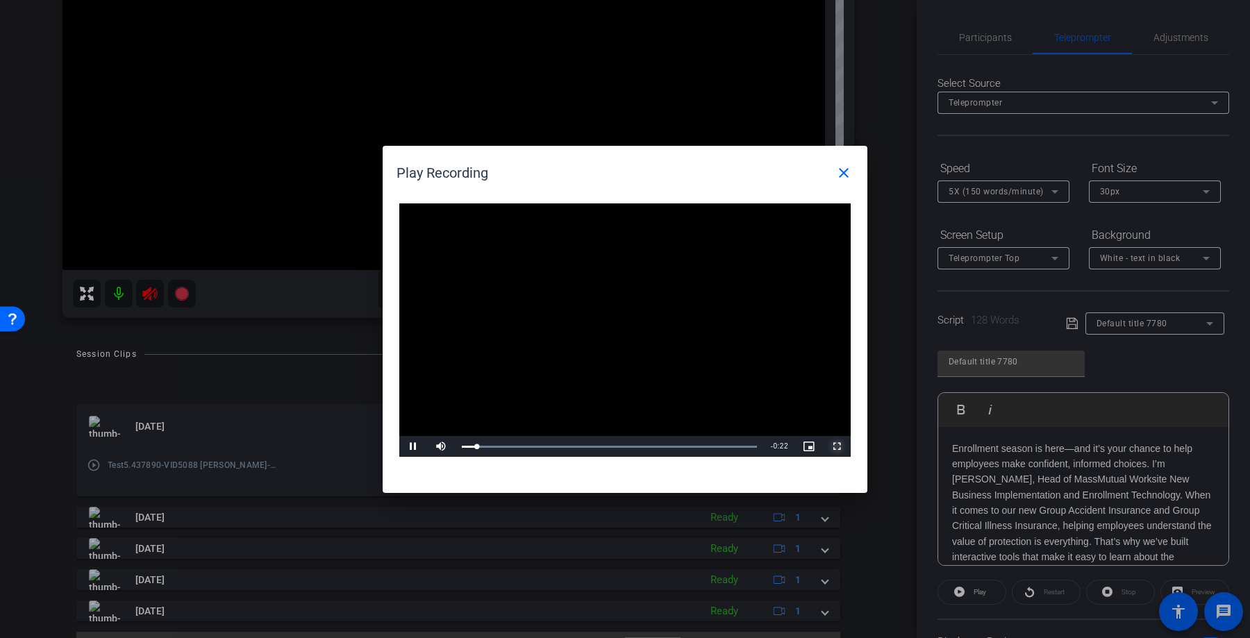
click at [843, 447] on span "Video Player" at bounding box center [837, 447] width 28 height 0
click at [418, 447] on span "Video Player" at bounding box center [413, 447] width 28 height 0
click at [852, 174] on mat-icon "close" at bounding box center [844, 173] width 17 height 17
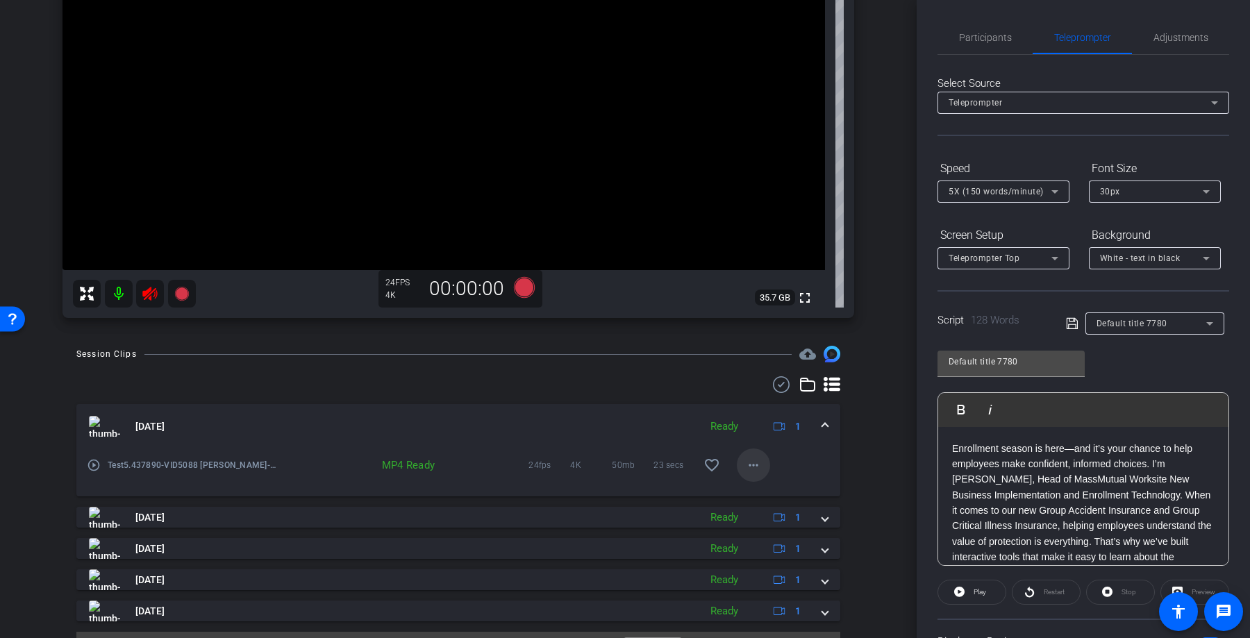
click at [757, 473] on mat-icon "more_horiz" at bounding box center [753, 465] width 17 height 17
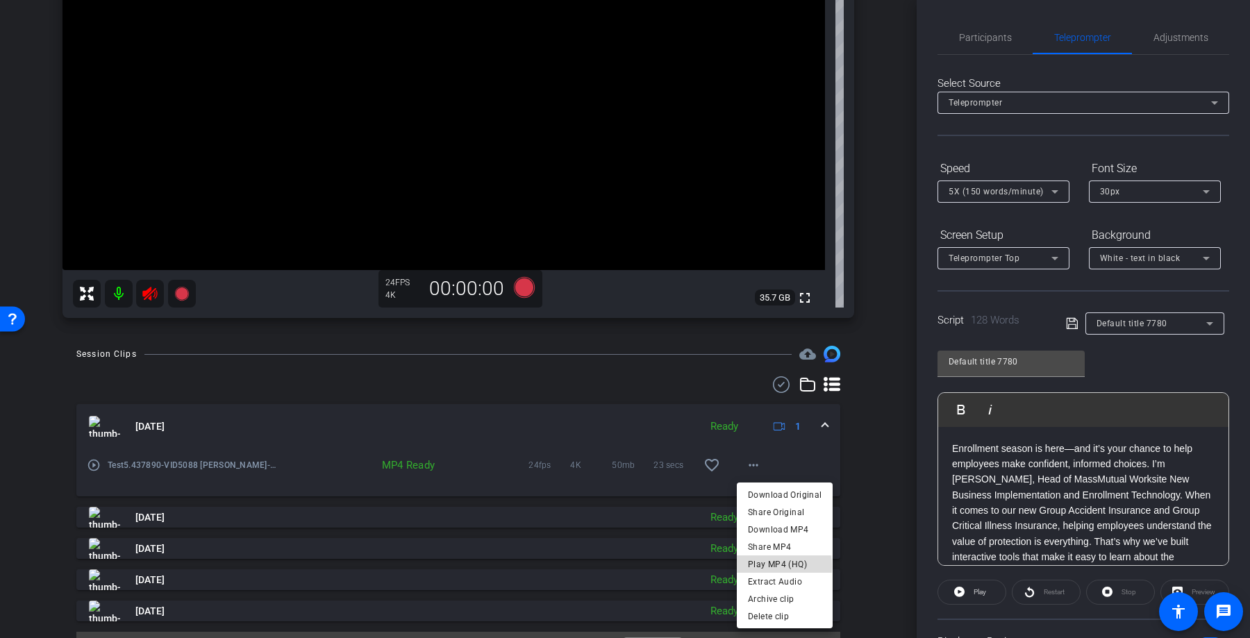
click at [770, 566] on span "Play MP4 (HQ)" at bounding box center [785, 564] width 74 height 17
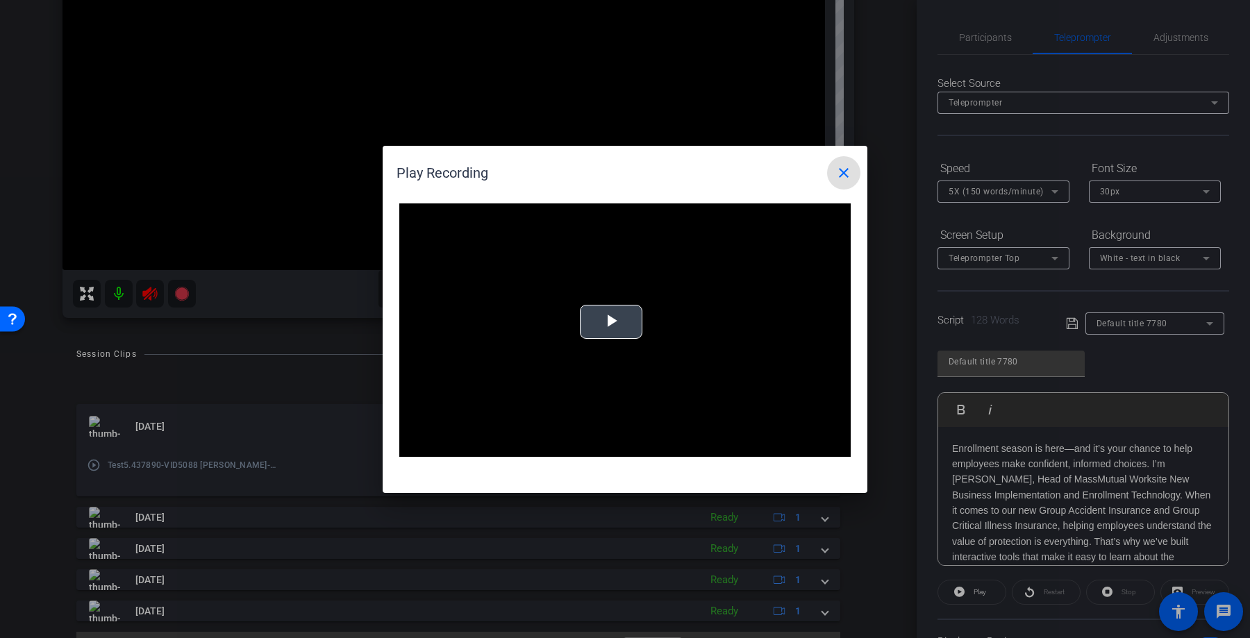
click at [611, 322] on span "Video Player" at bounding box center [611, 322] width 0 height 0
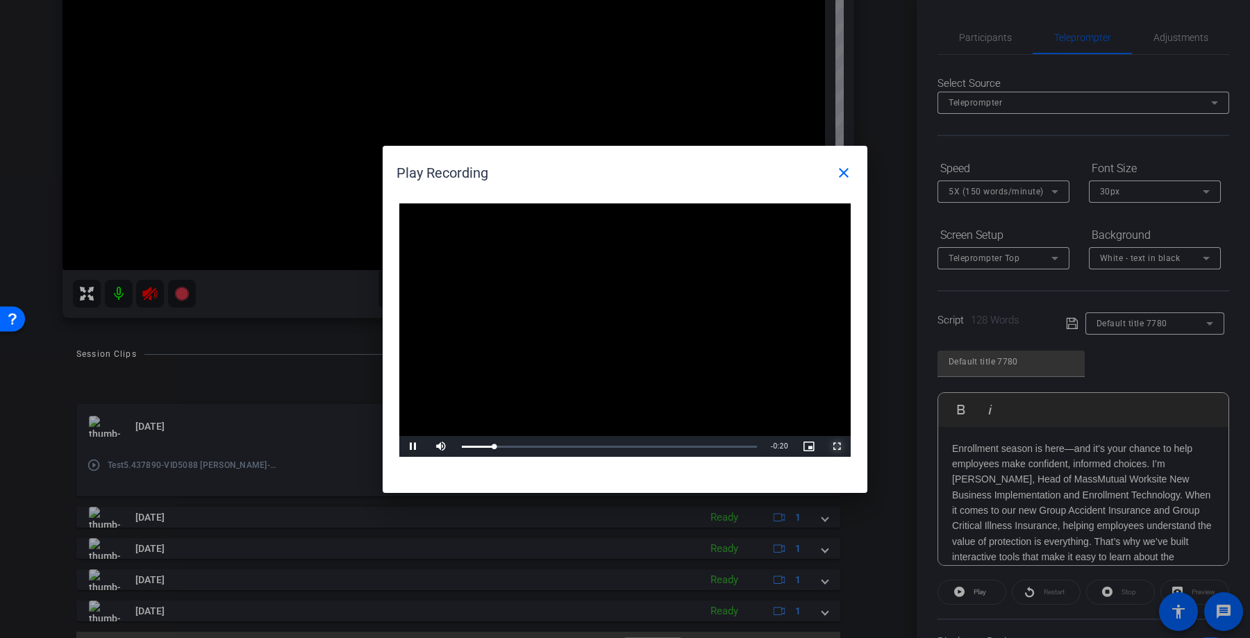
click at [836, 447] on span "Video Player" at bounding box center [837, 447] width 28 height 0
click at [849, 174] on mat-icon "close" at bounding box center [844, 173] width 17 height 17
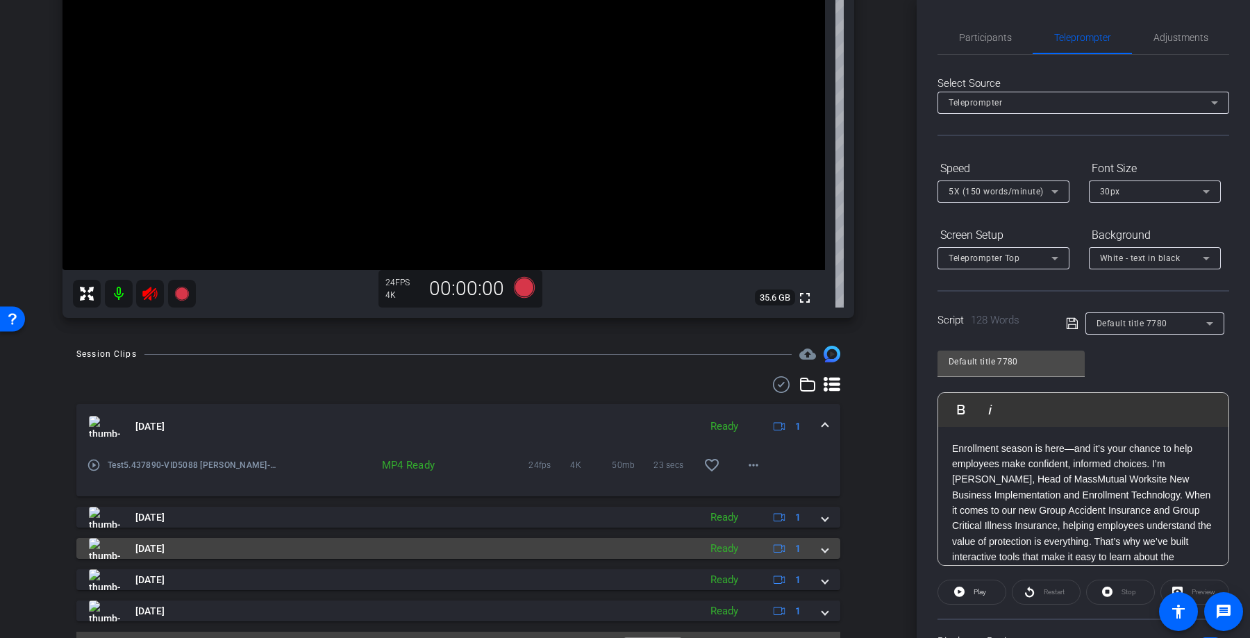
scroll to position [251, 0]
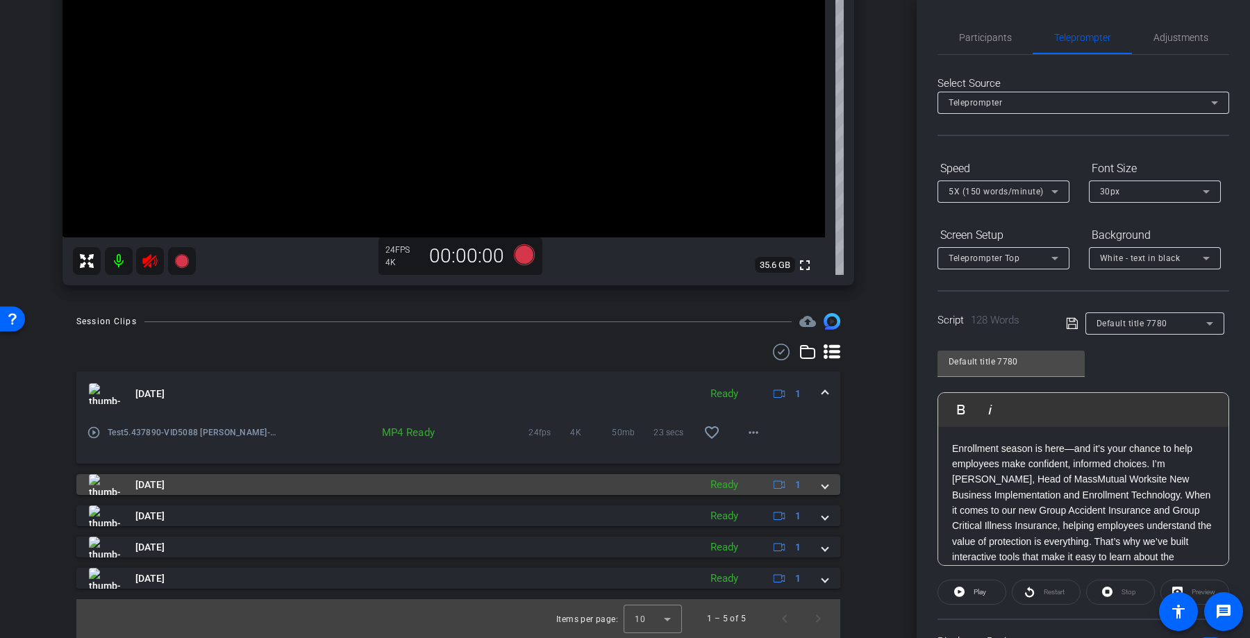
click at [830, 492] on mat-expansion-panel-header "[DATE] Ready 1" at bounding box center [458, 484] width 764 height 21
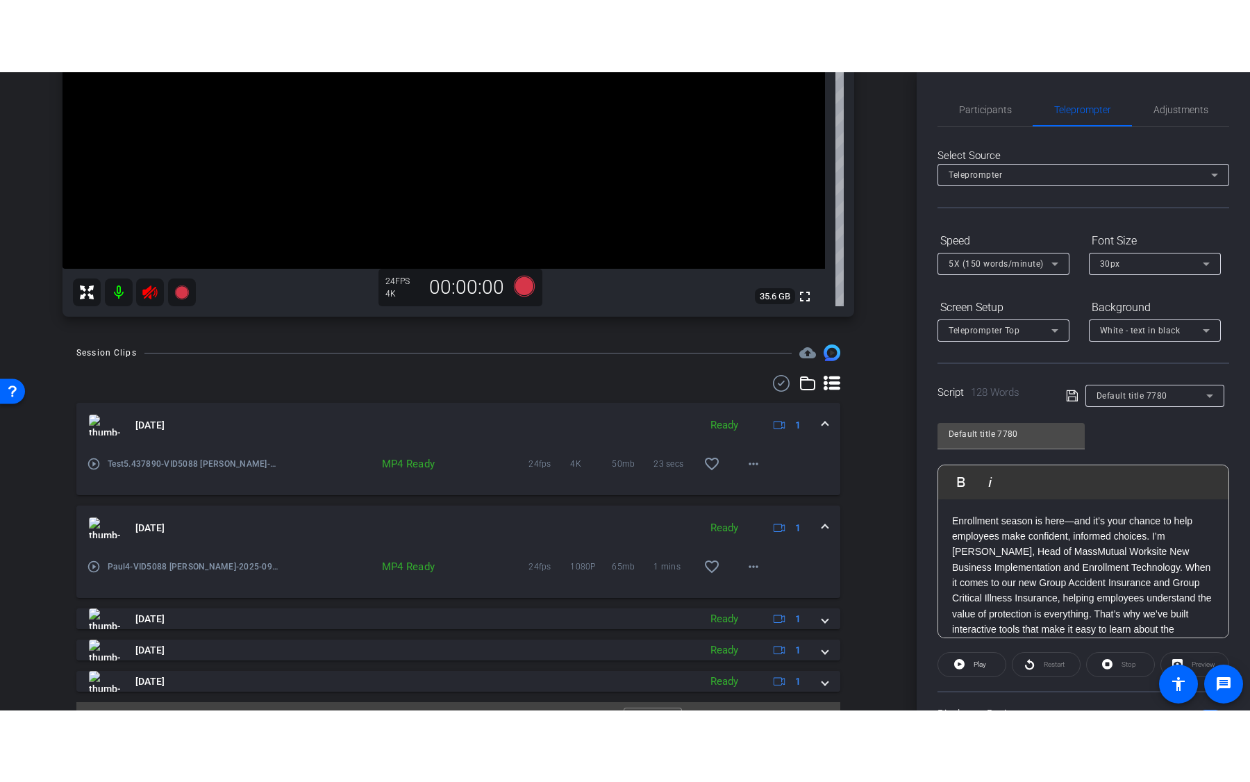
scroll to position [305, 0]
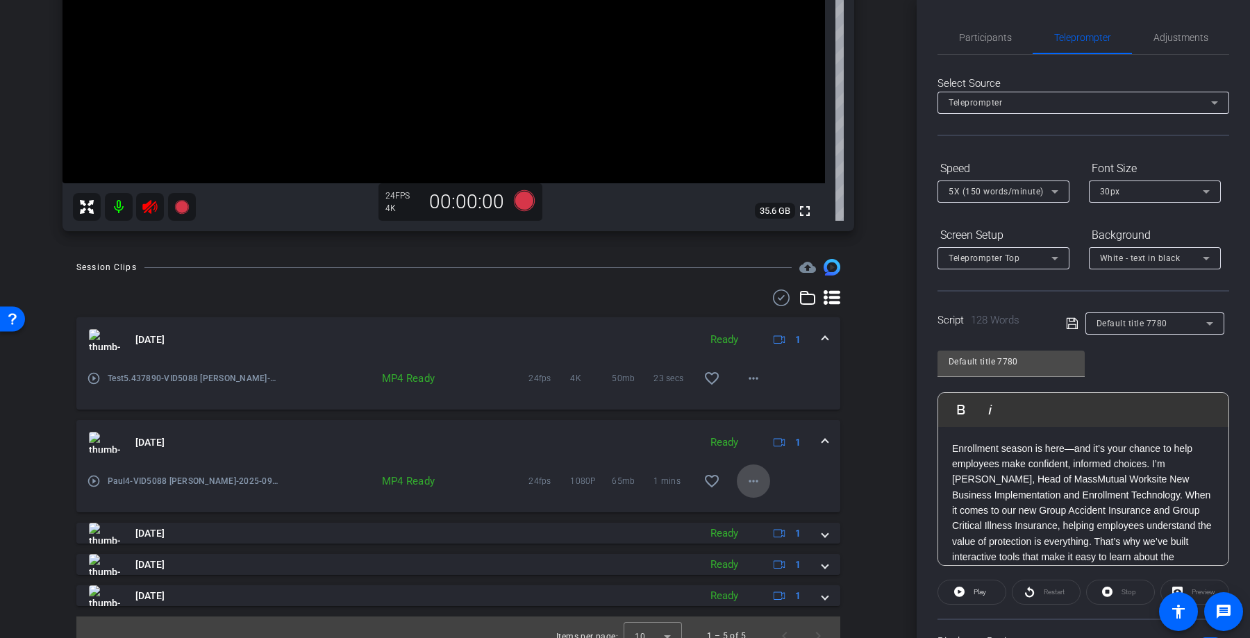
click at [755, 478] on mat-icon "more_horiz" at bounding box center [753, 481] width 17 height 17
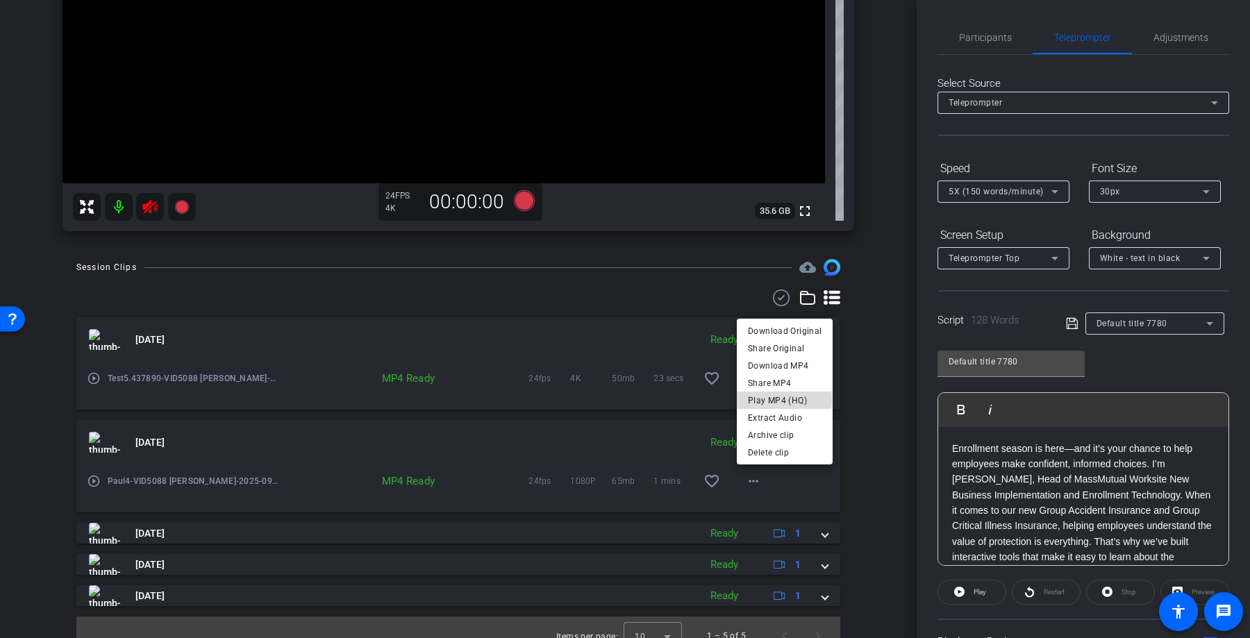
click at [779, 400] on span "Play MP4 (HQ)" at bounding box center [785, 401] width 74 height 17
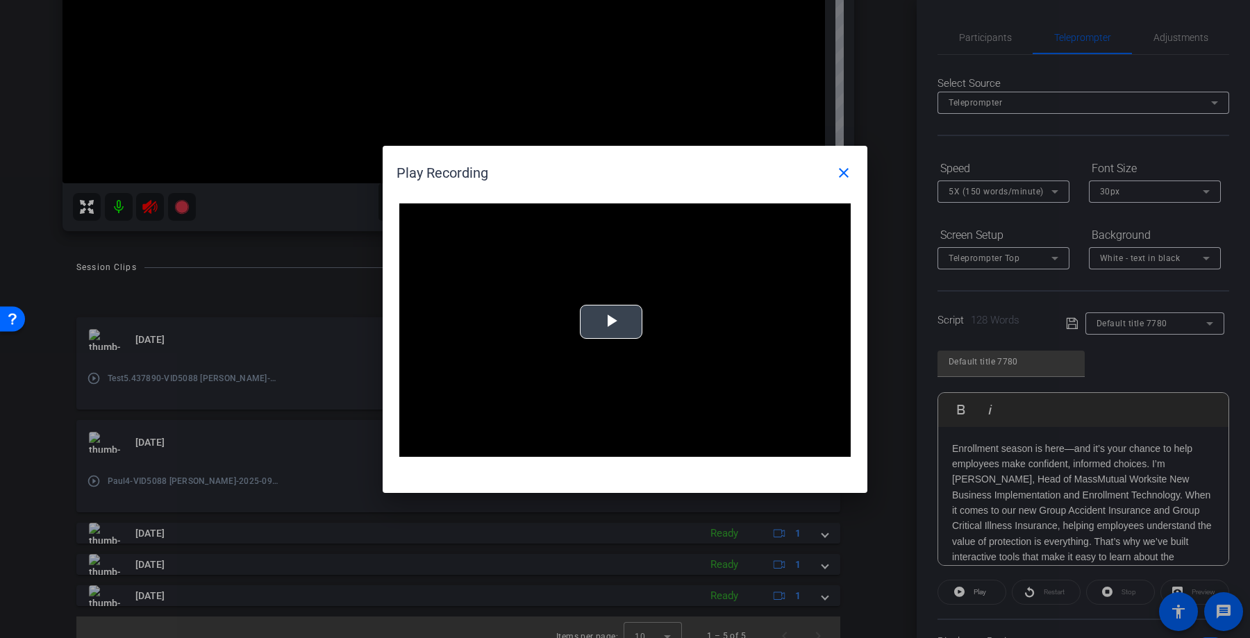
click at [611, 322] on span "Video Player" at bounding box center [611, 322] width 0 height 0
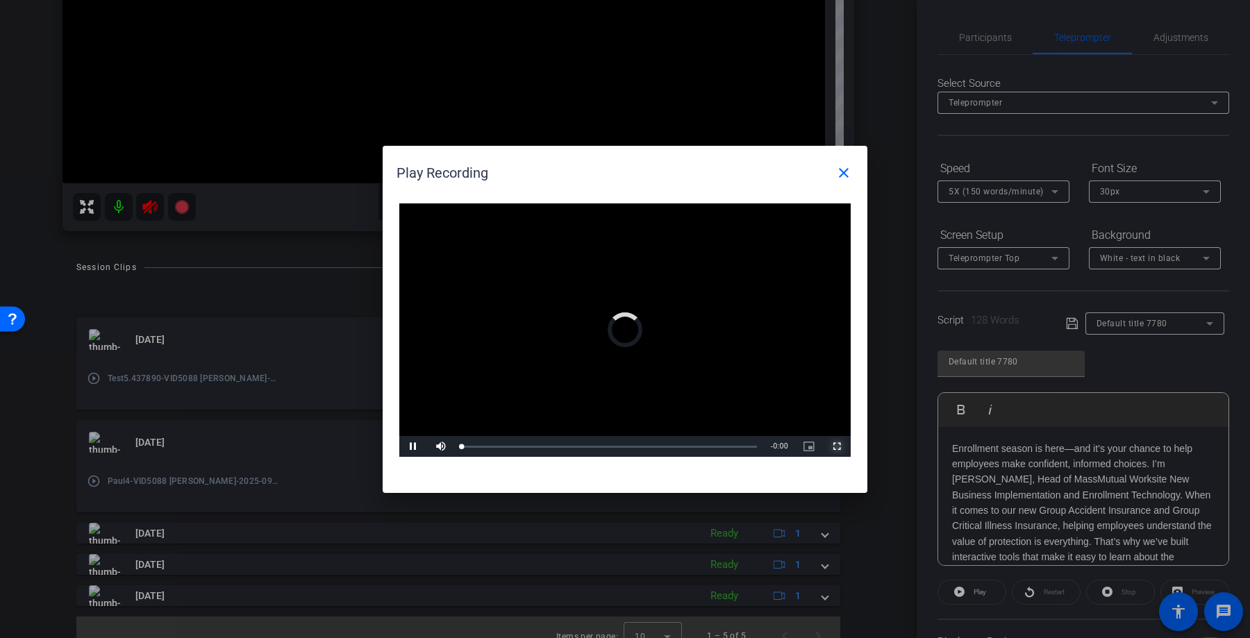
click at [840, 447] on span "Video Player" at bounding box center [837, 447] width 28 height 0
click at [833, 447] on span "Video Player" at bounding box center [837, 447] width 28 height 0
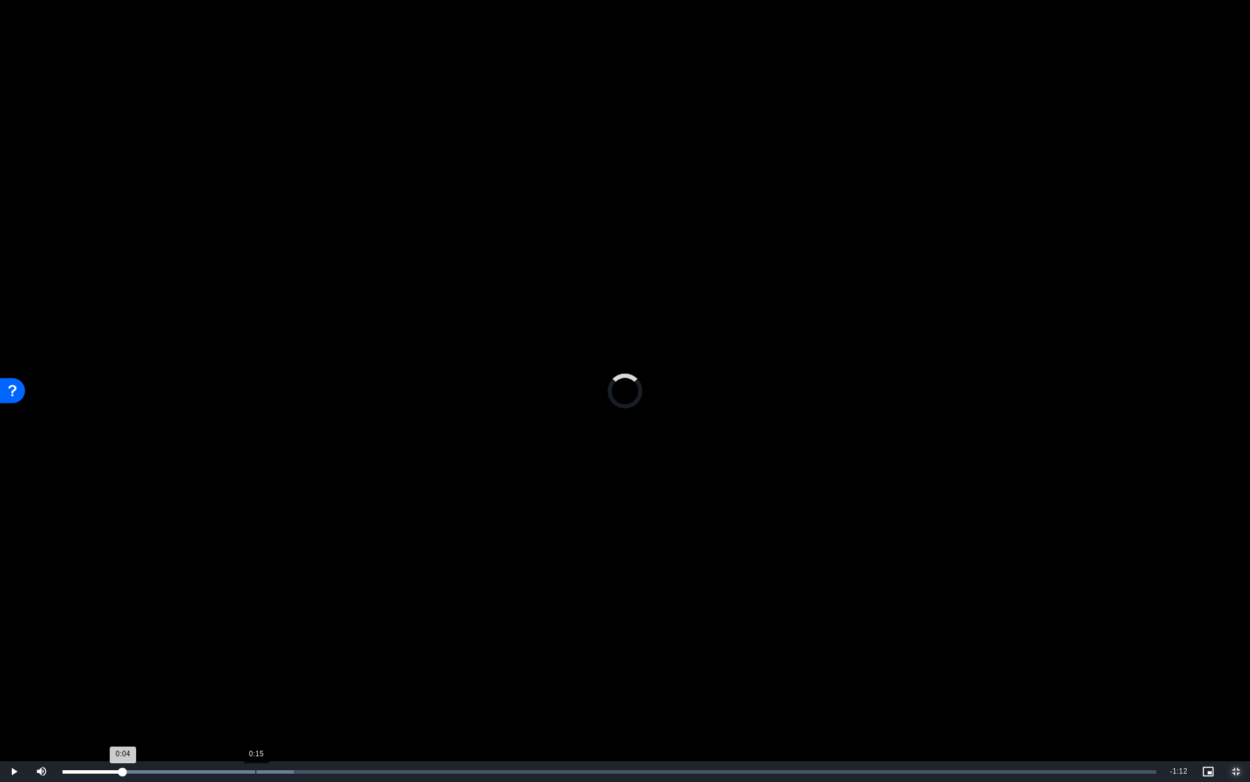
click at [255, 638] on div "Loaded : 21.13% 0:15 0:04" at bounding box center [610, 771] width 1108 height 21
click at [465, 638] on div "Loaded : 44.47% 0:32 0:23" at bounding box center [610, 771] width 1094 height 3
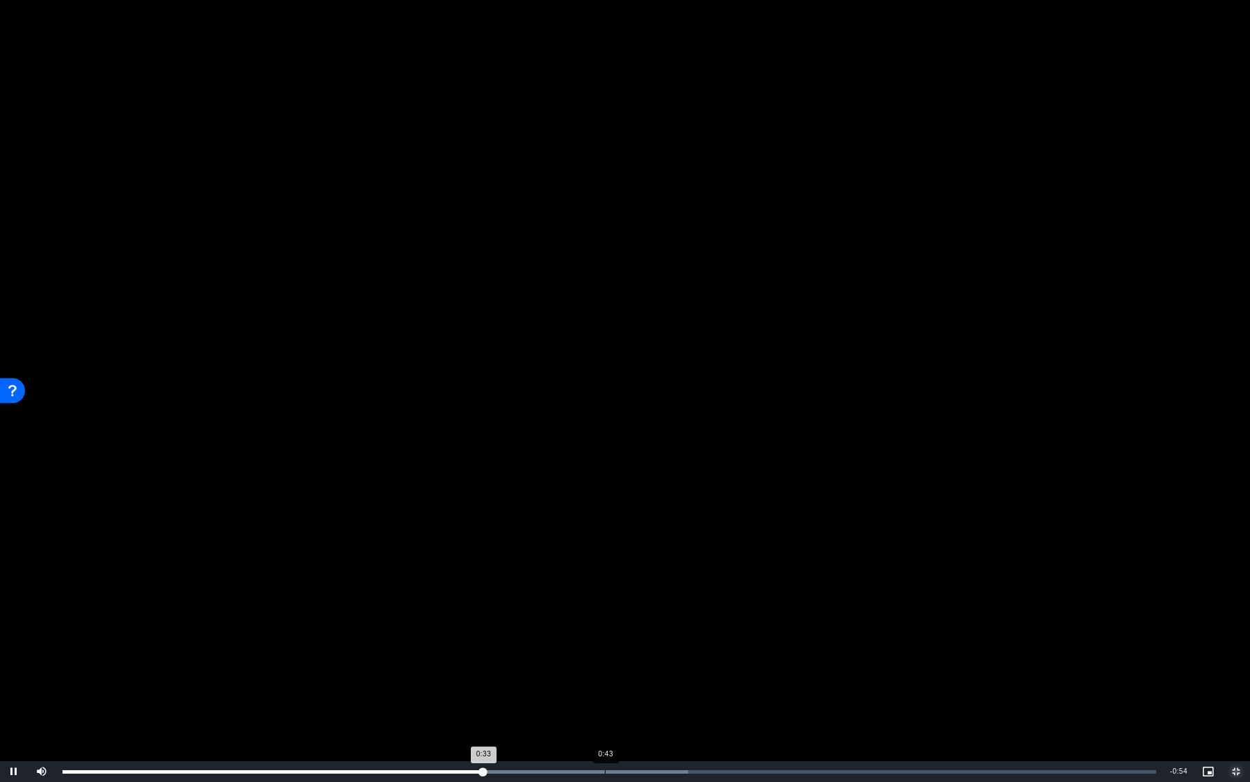
click at [607, 638] on div "Loaded : 57.19% 0:43 0:33" at bounding box center [610, 771] width 1108 height 21
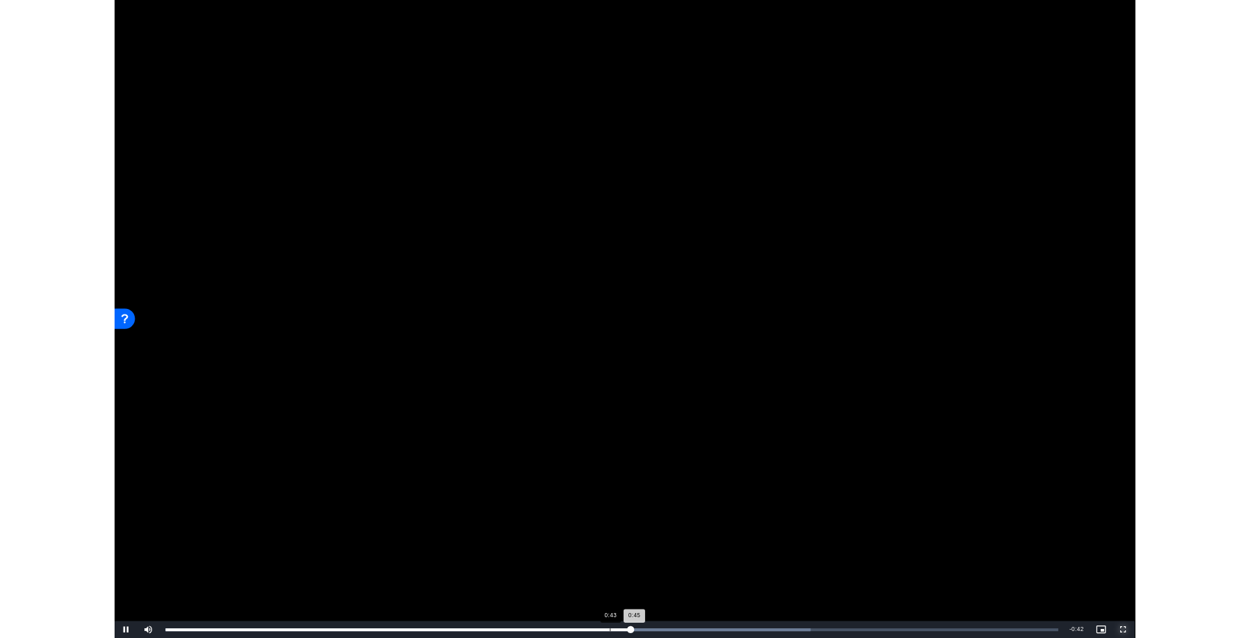
scroll to position [305, 0]
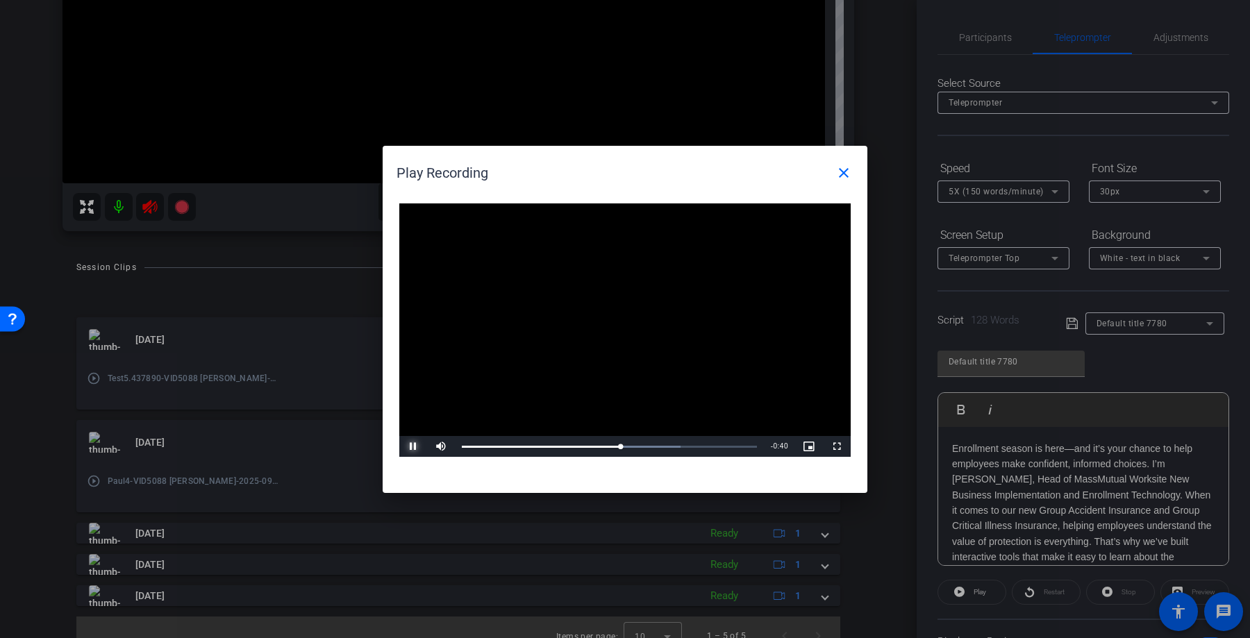
click at [409, 447] on span "Video Player" at bounding box center [413, 447] width 28 height 0
click at [848, 173] on mat-icon "close" at bounding box center [844, 173] width 17 height 17
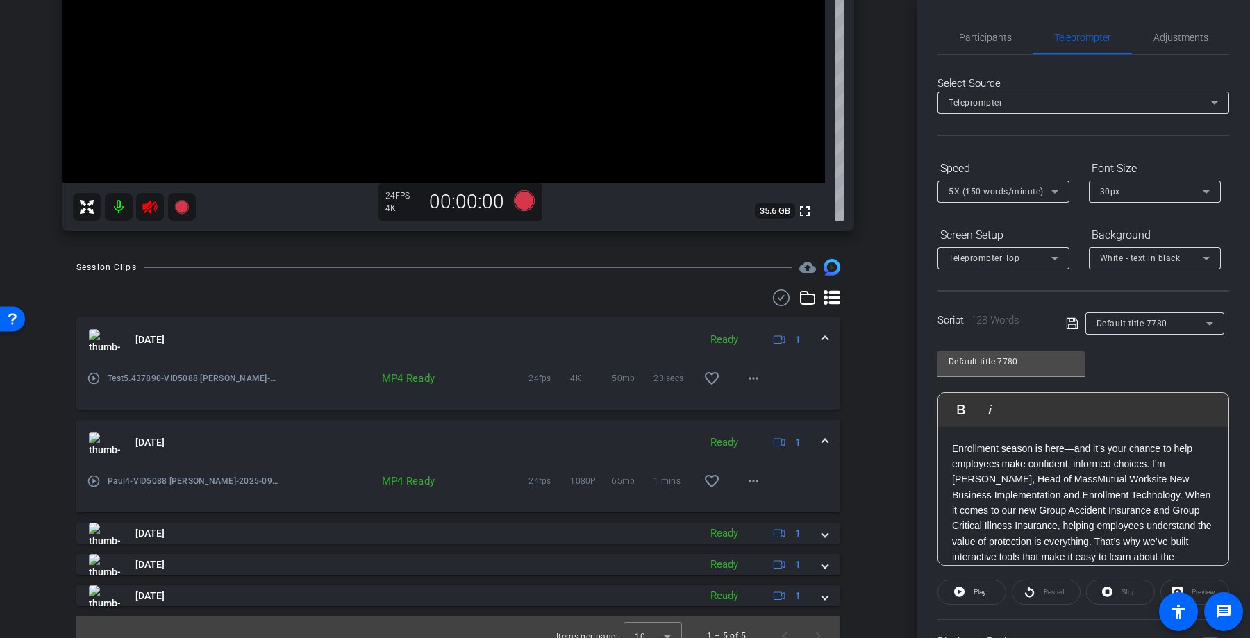
scroll to position [0, 0]
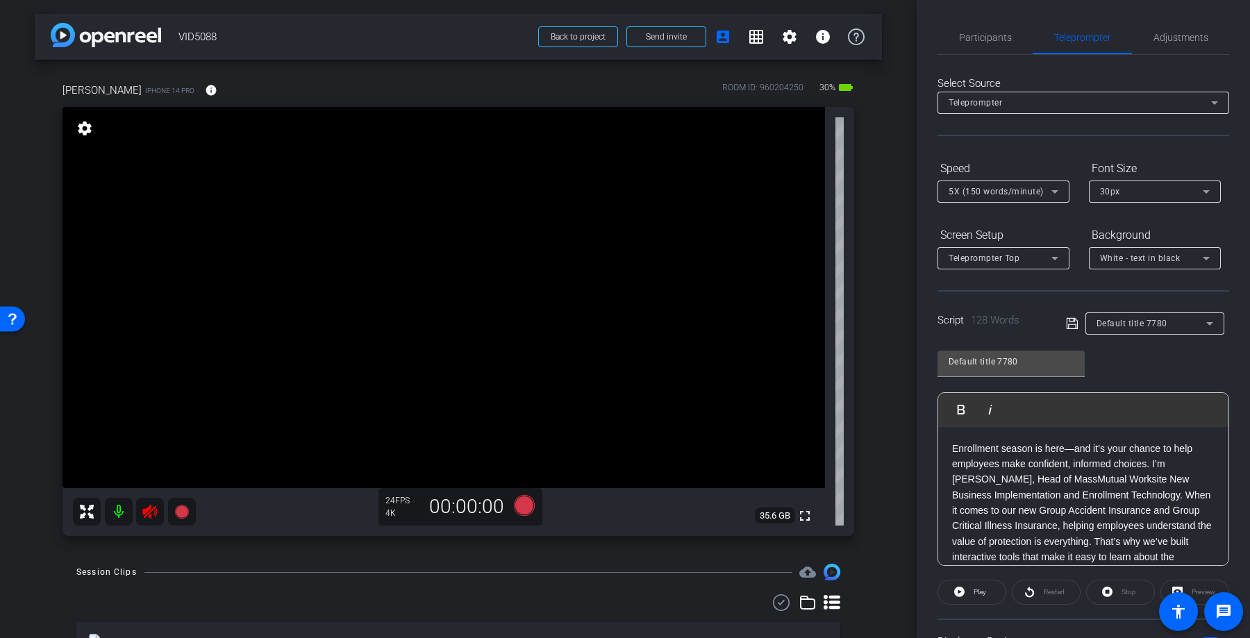
click at [118, 515] on mat-icon at bounding box center [119, 512] width 28 height 28
click at [529, 504] on icon at bounding box center [524, 505] width 21 height 21
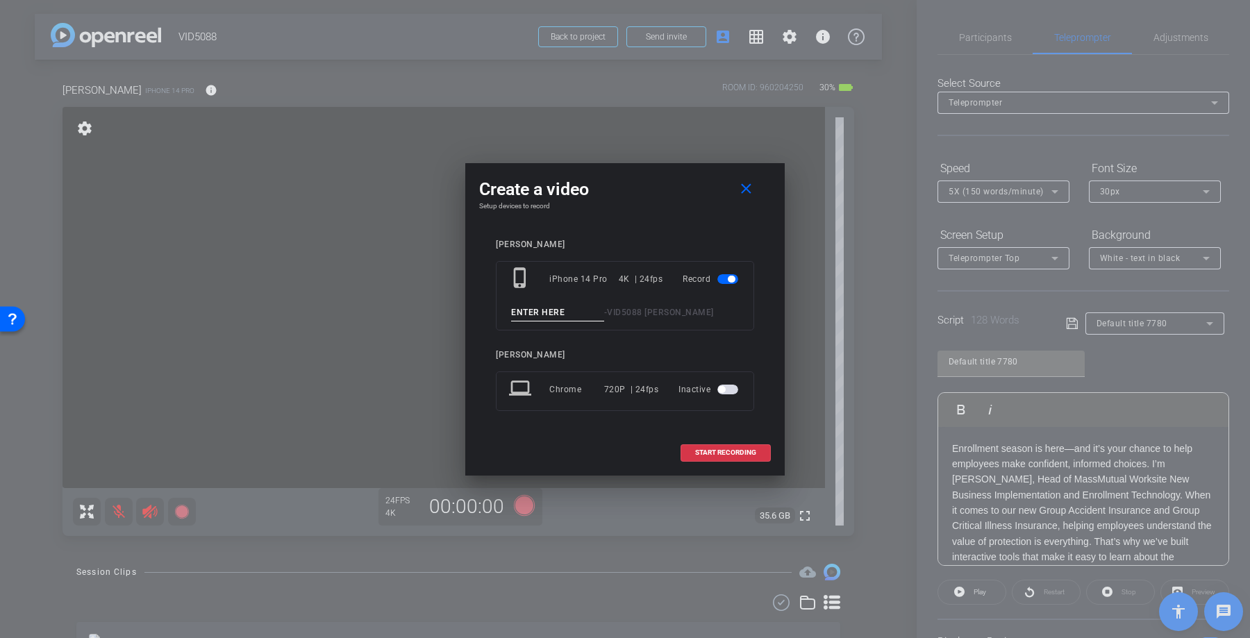
click at [570, 309] on input at bounding box center [557, 312] width 93 height 17
type input "Testtttttttt"
click at [761, 460] on span at bounding box center [726, 452] width 89 height 33
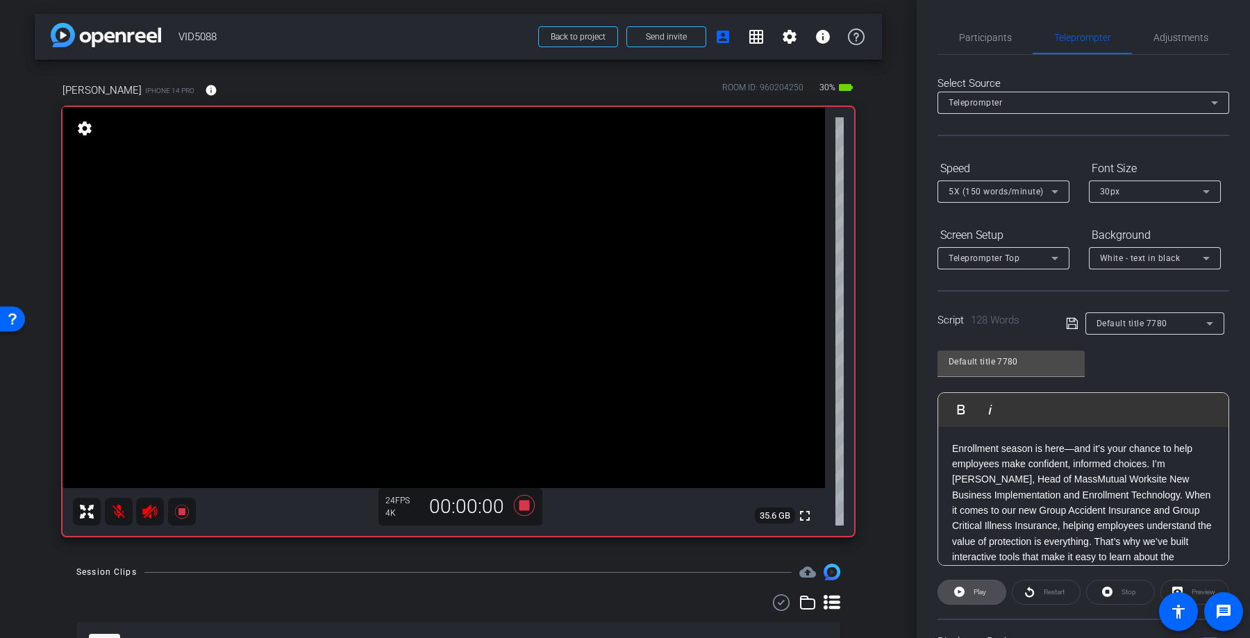
click at [969, 593] on span at bounding box center [972, 592] width 67 height 33
click at [1107, 585] on icon at bounding box center [1107, 592] width 10 height 17
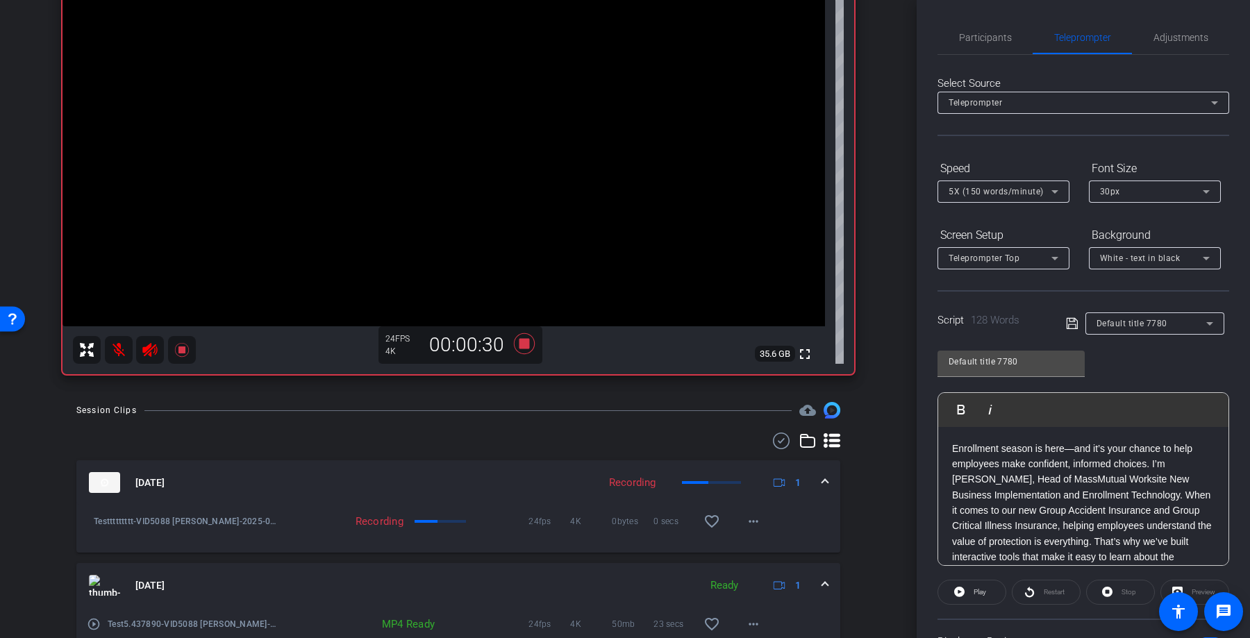
scroll to position [243, 0]
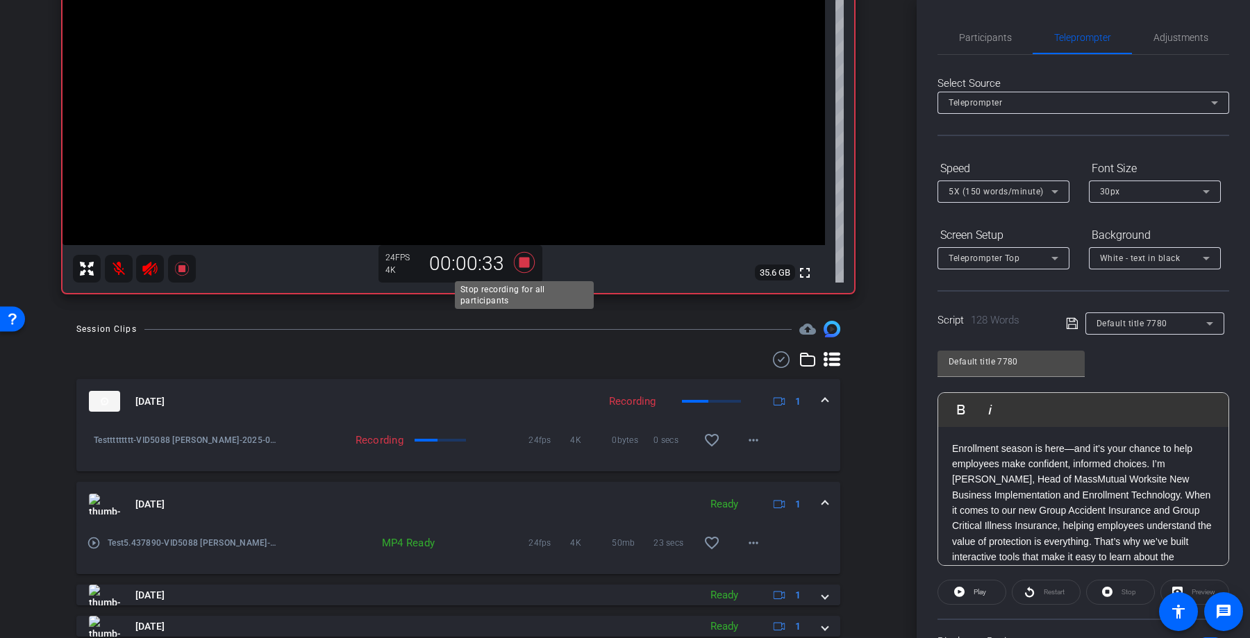
click at [521, 267] on icon at bounding box center [524, 262] width 21 height 21
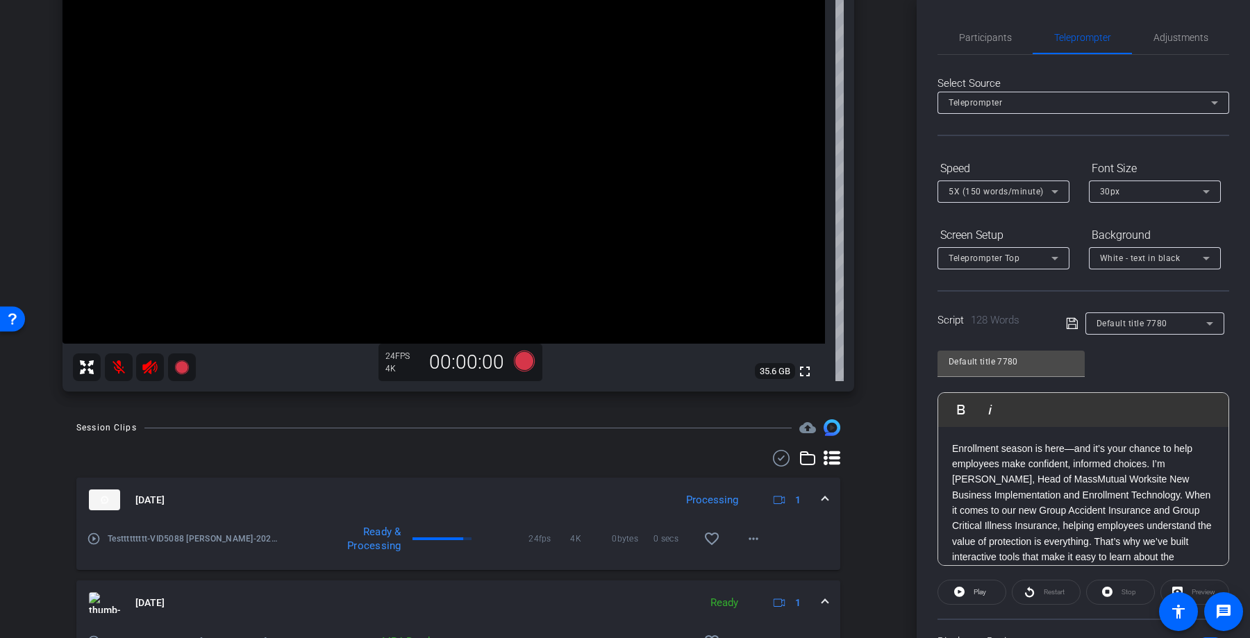
scroll to position [167, 0]
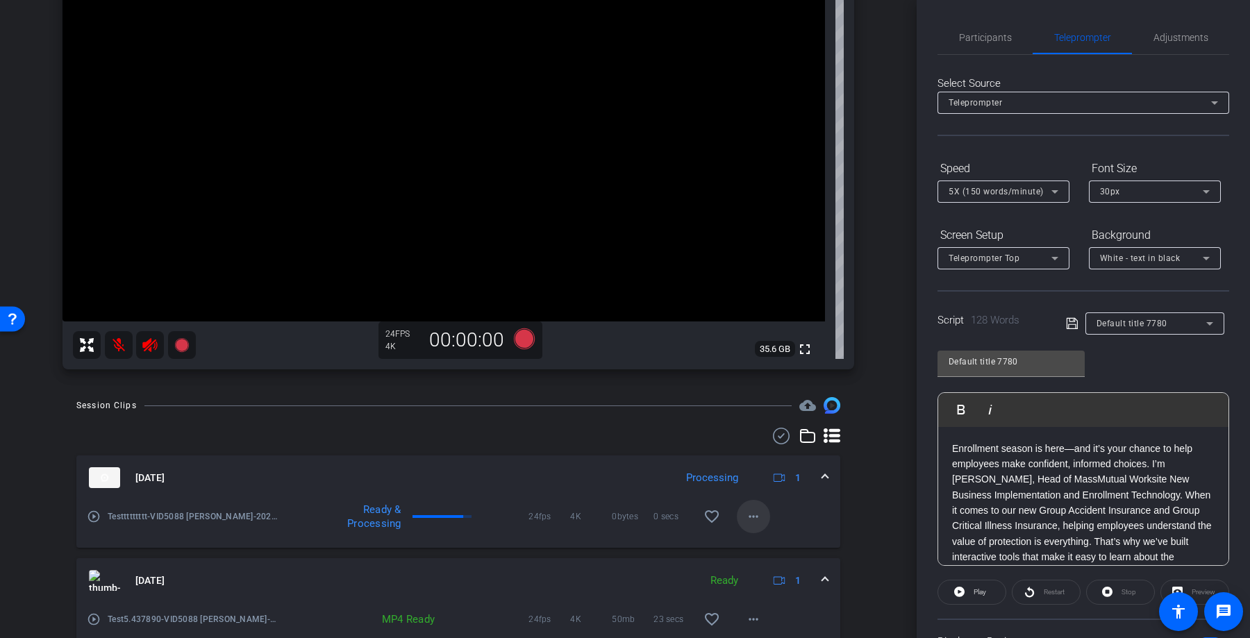
click at [758, 515] on mat-icon "more_horiz" at bounding box center [753, 517] width 17 height 17
click at [861, 451] on div at bounding box center [625, 319] width 1250 height 638
click at [753, 514] on mat-icon "more_horiz" at bounding box center [753, 517] width 17 height 17
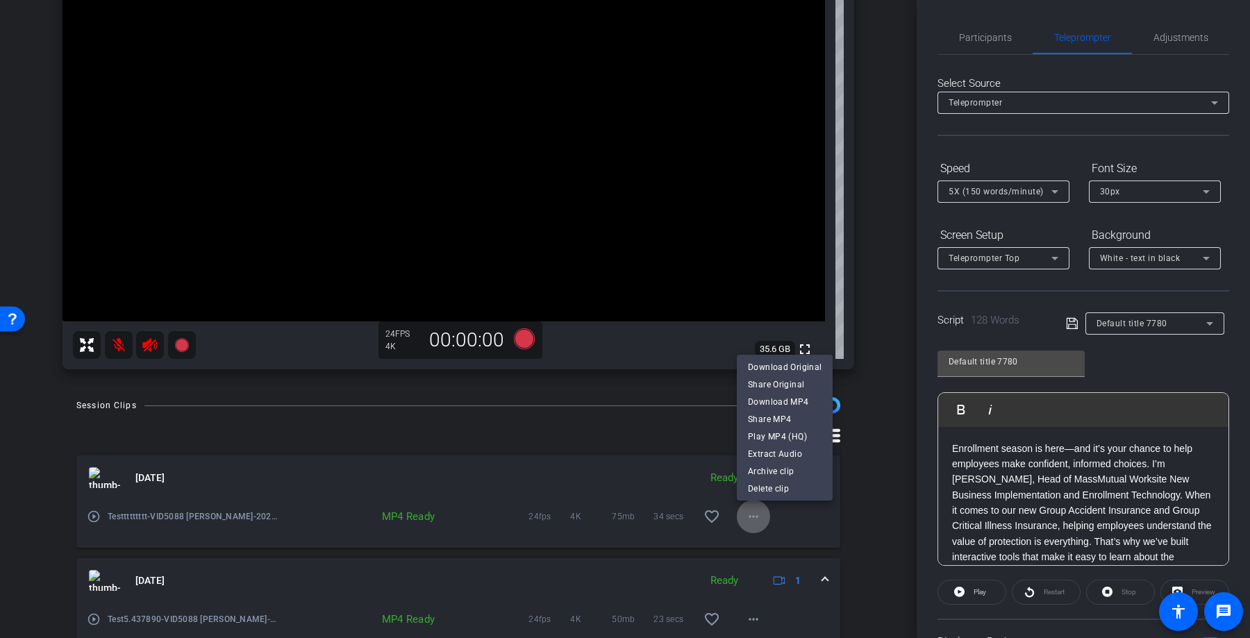
click at [753, 514] on body "Accessibility Screen-Reader Guide, Feedback, and Issue Reporting | New window m…" at bounding box center [625, 319] width 1250 height 638
click at [795, 433] on span "Play MP4 (HQ)" at bounding box center [785, 436] width 74 height 17
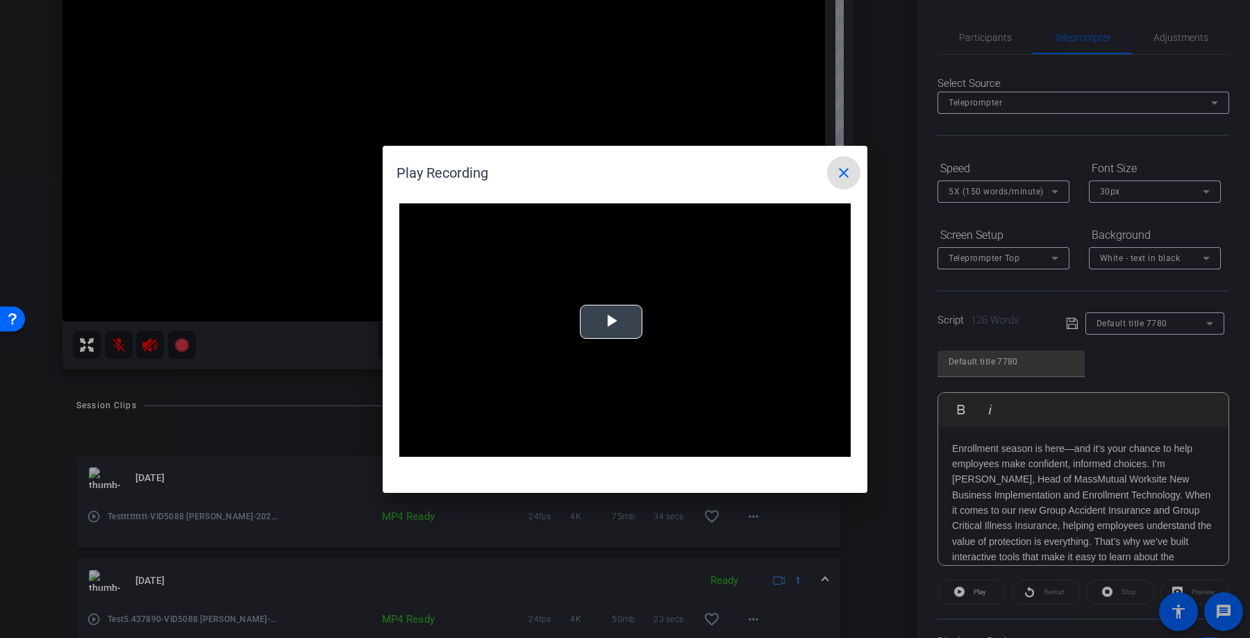
click at [611, 322] on span "Video Player" at bounding box center [611, 322] width 0 height 0
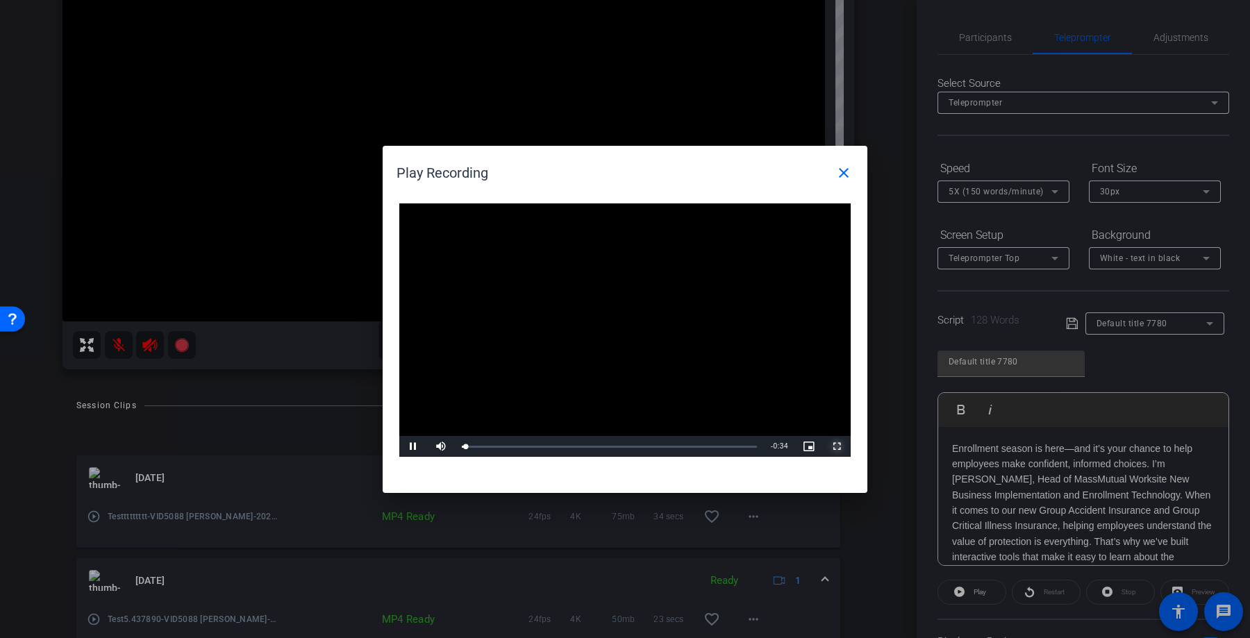
click at [840, 447] on span "Video Player" at bounding box center [837, 447] width 28 height 0
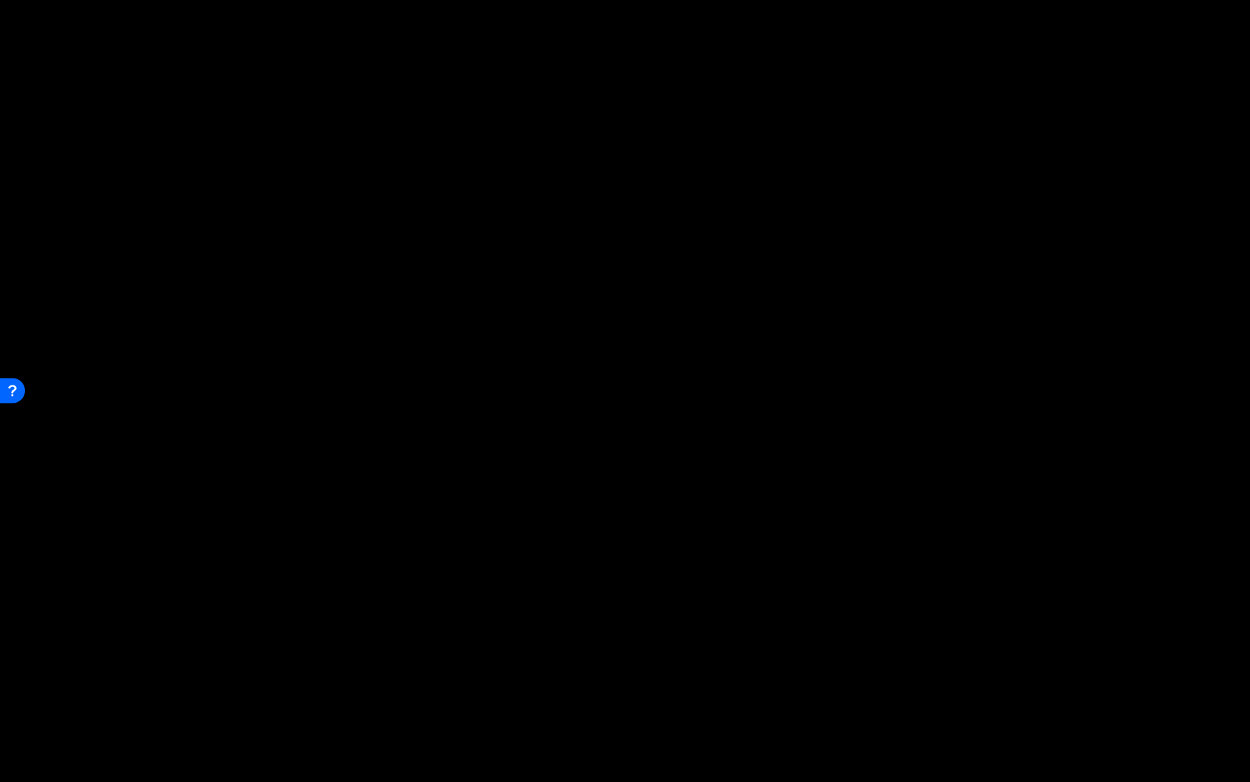
click at [1223, 638] on button "Exit Fullscreen" at bounding box center [1237, 771] width 28 height 21
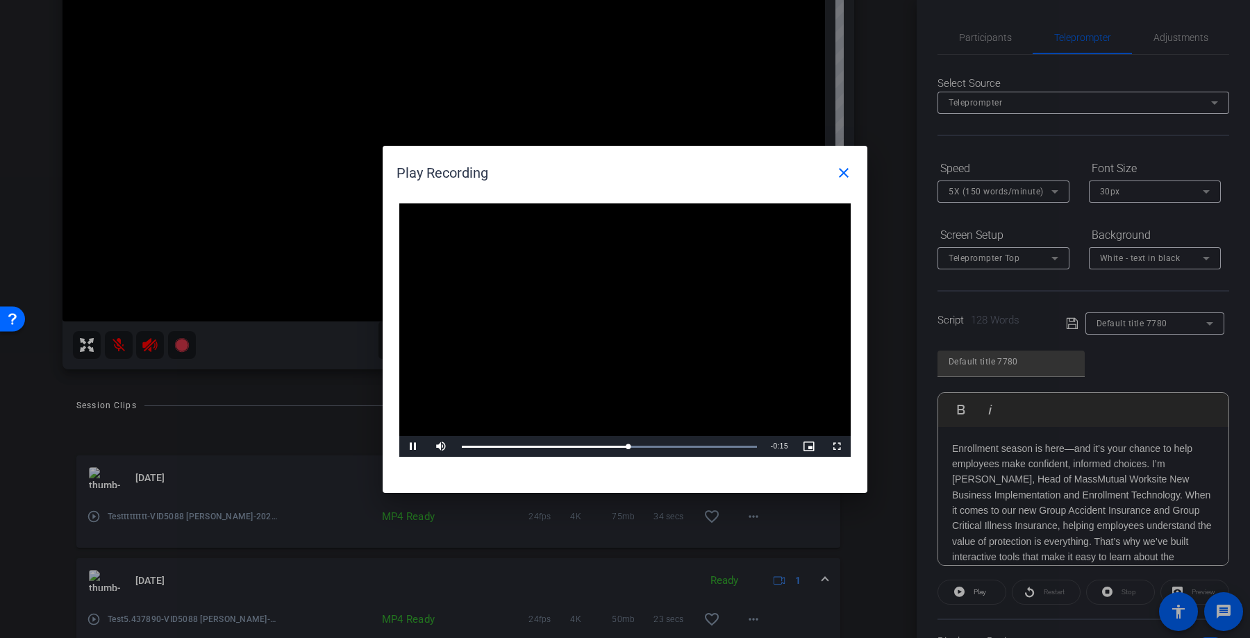
click at [773, 335] on video "Video Player" at bounding box center [625, 331] width 452 height 254
click at [843, 447] on span "Video Player" at bounding box center [837, 447] width 28 height 0
click at [848, 170] on mat-icon "close" at bounding box center [844, 173] width 17 height 17
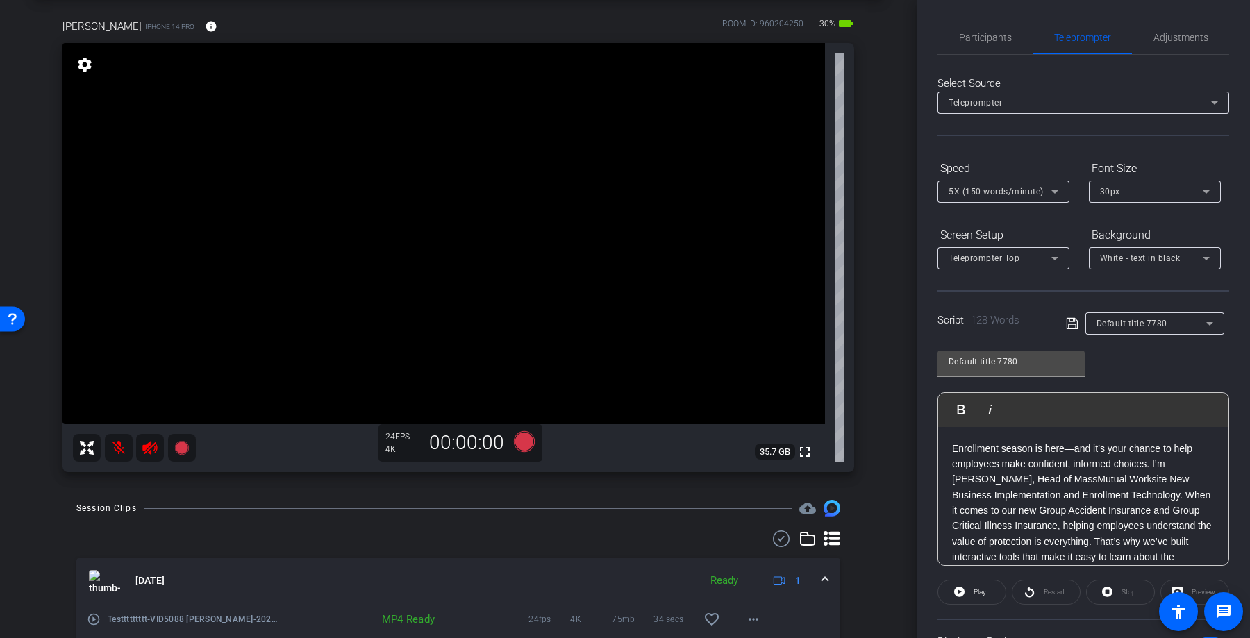
scroll to position [0, 0]
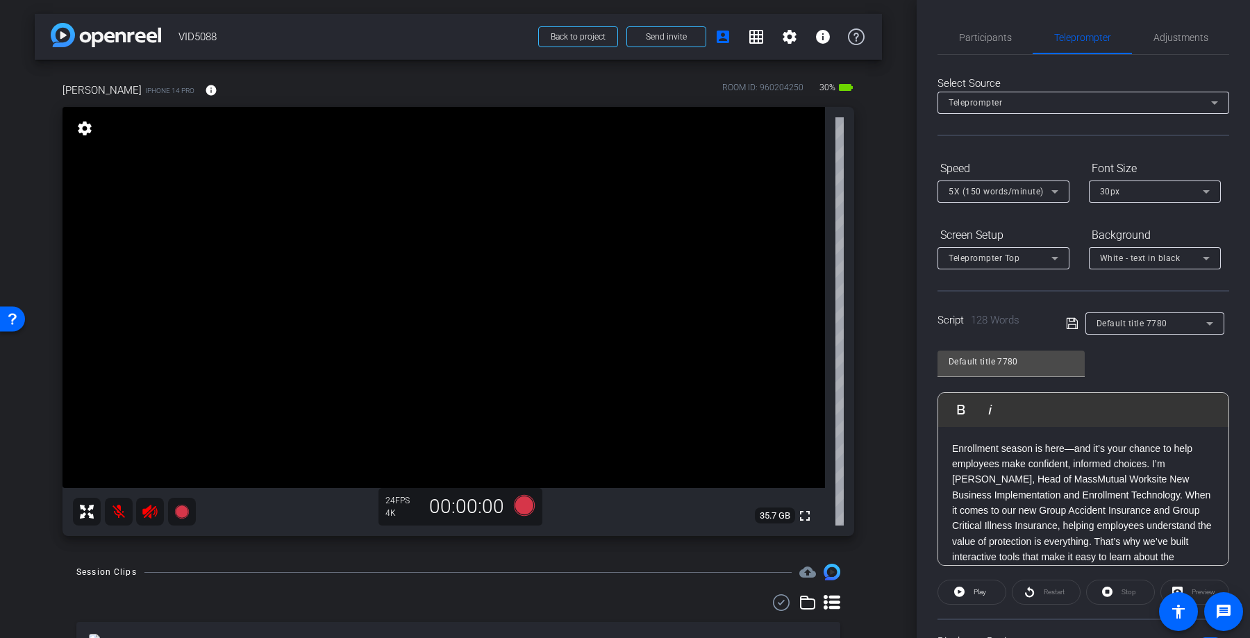
click at [1030, 589] on div "Restart" at bounding box center [1046, 592] width 69 height 25
click at [950, 441] on div "Enrollment season is here—and it’s your chance to help employees make confident…" at bounding box center [1084, 565] width 290 height 276
click at [525, 500] on icon at bounding box center [524, 505] width 21 height 21
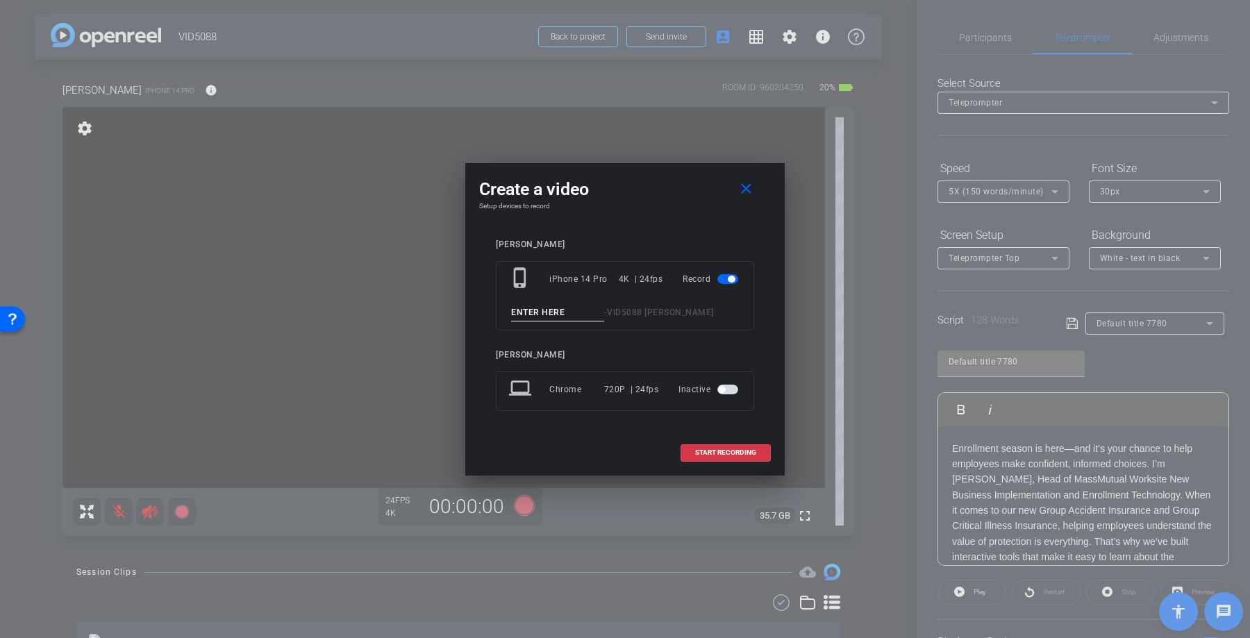
click at [565, 314] on input at bounding box center [557, 312] width 93 height 17
type input "[PERSON_NAME] New1"
click at [707, 449] on span "START RECORDING" at bounding box center [725, 452] width 61 height 7
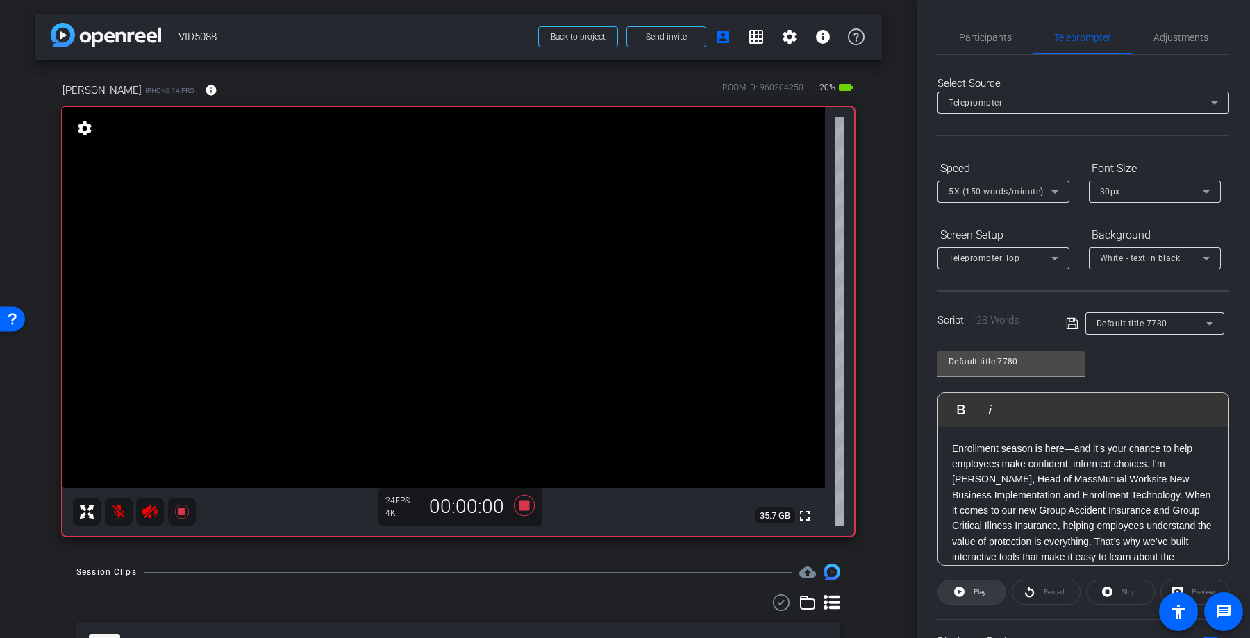
click at [975, 599] on span "Play" at bounding box center [978, 592] width 16 height 19
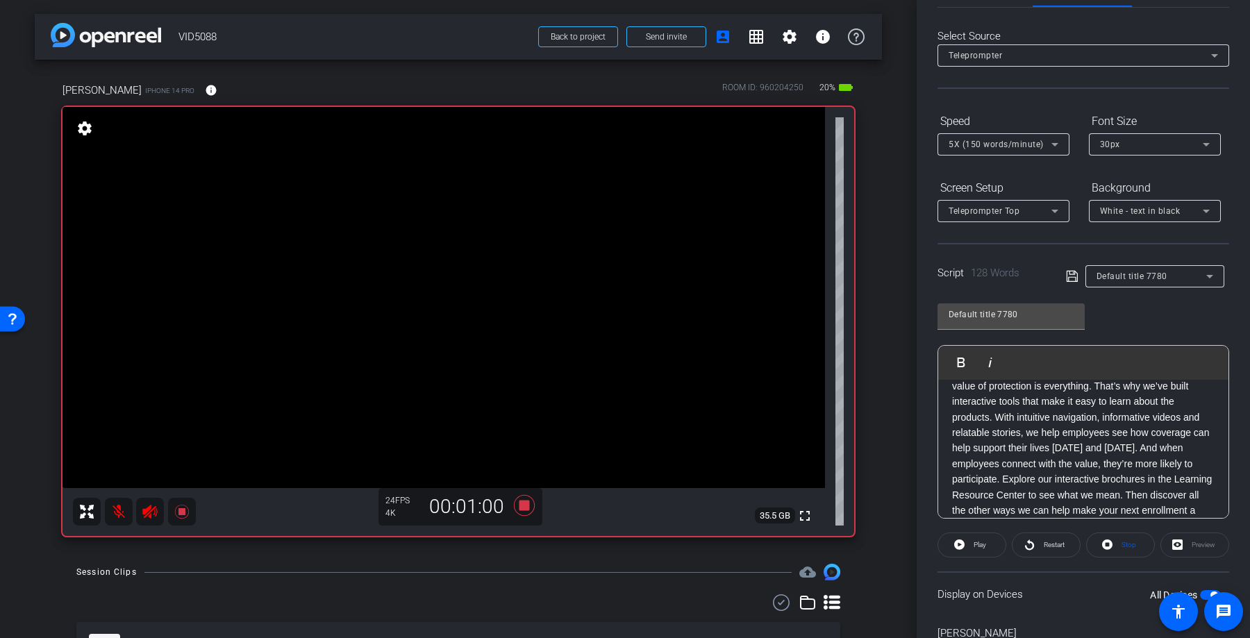
scroll to position [122, 0]
click at [524, 504] on icon at bounding box center [524, 505] width 21 height 21
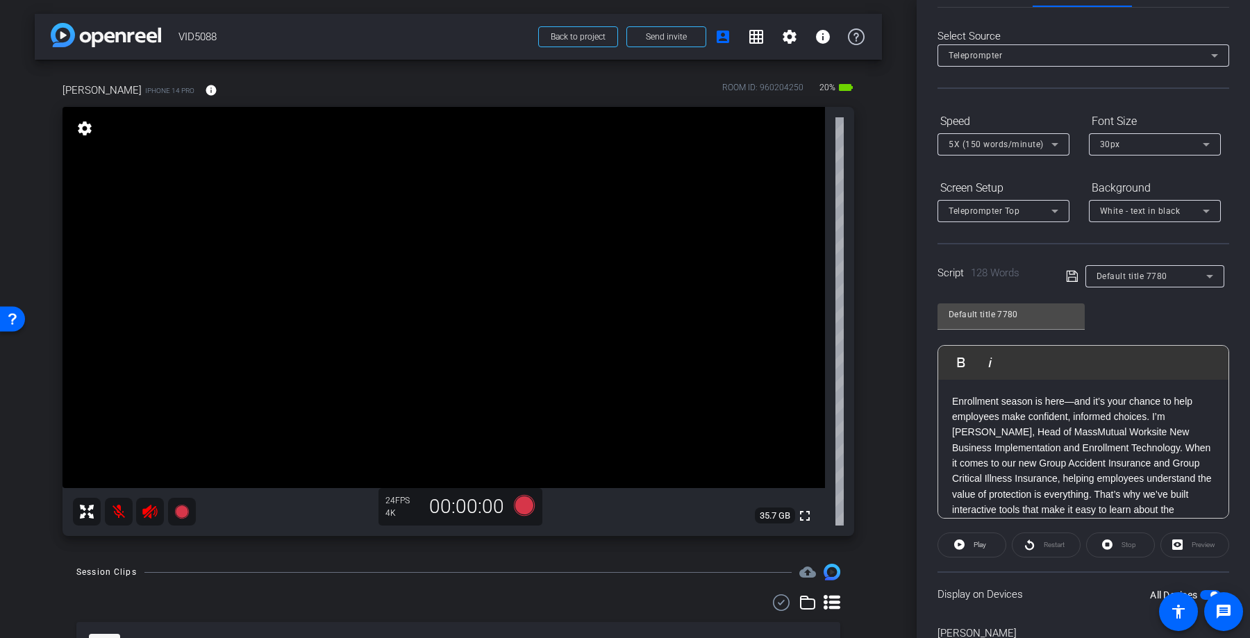
scroll to position [0, 0]
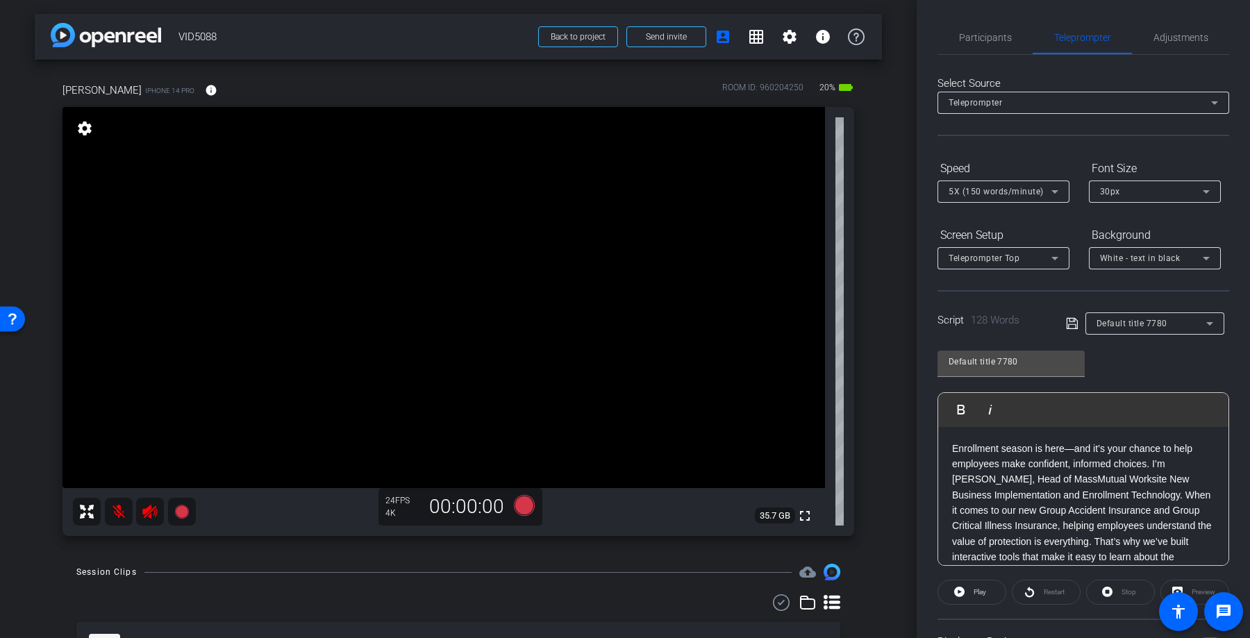
click at [1036, 598] on div "Restart" at bounding box center [1046, 592] width 69 height 25
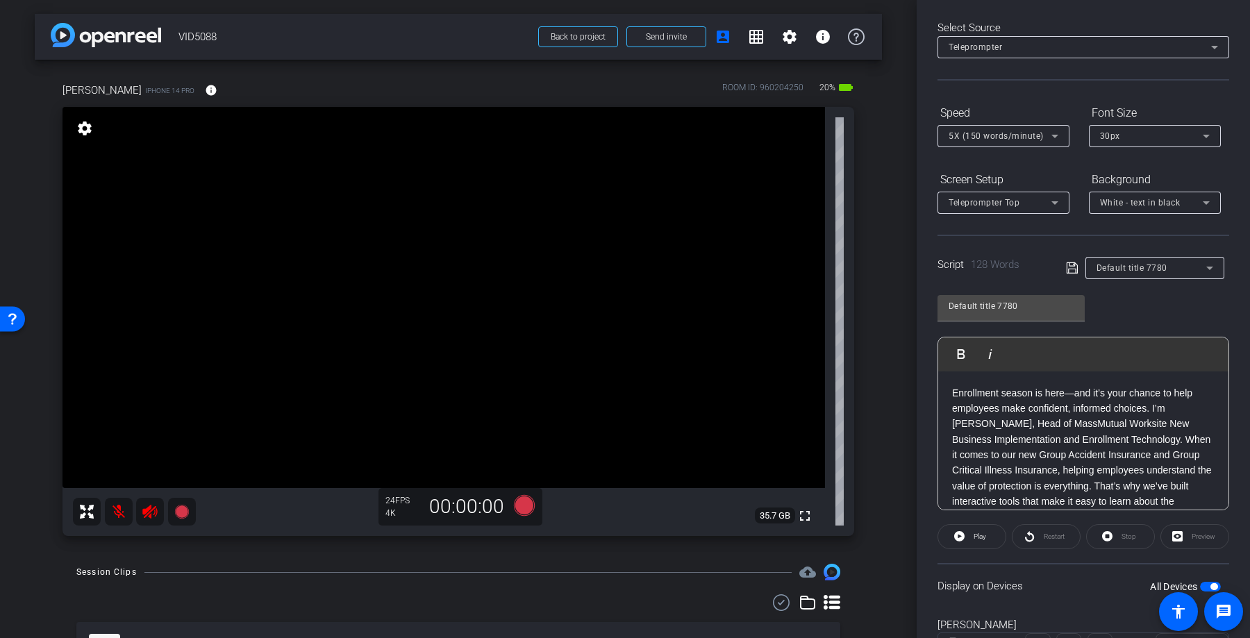
scroll to position [81, 0]
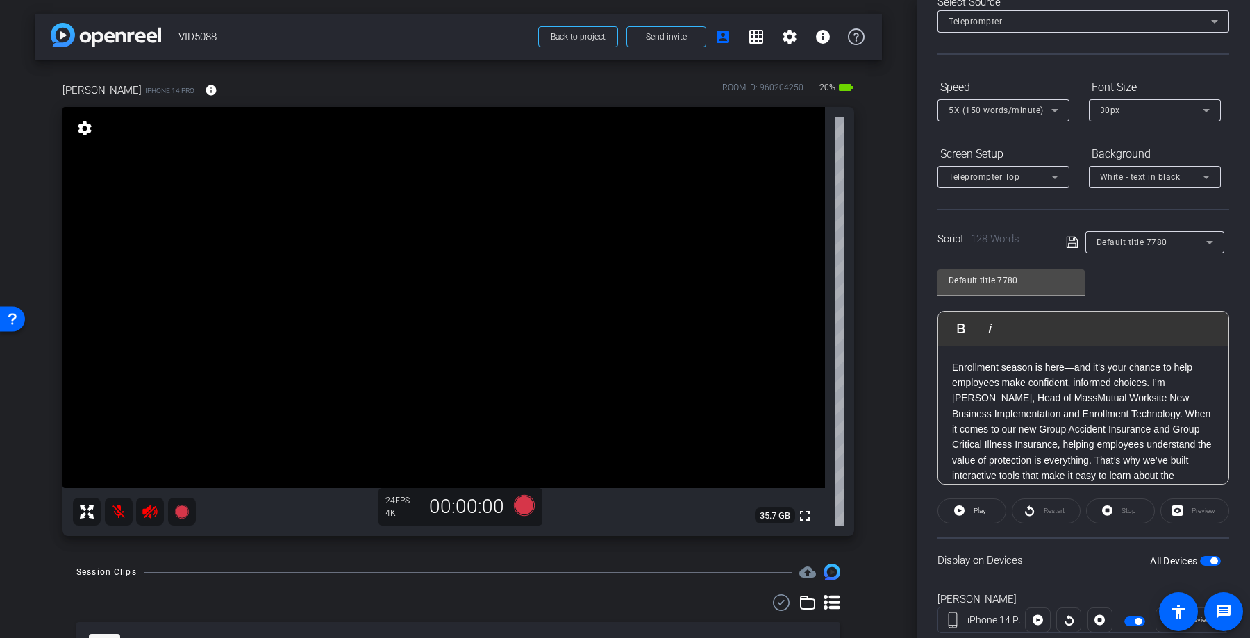
click at [1193, 515] on div "Preview" at bounding box center [1195, 511] width 69 height 25
click at [1182, 509] on div "Preview" at bounding box center [1195, 511] width 69 height 25
click at [524, 506] on icon at bounding box center [524, 505] width 21 height 21
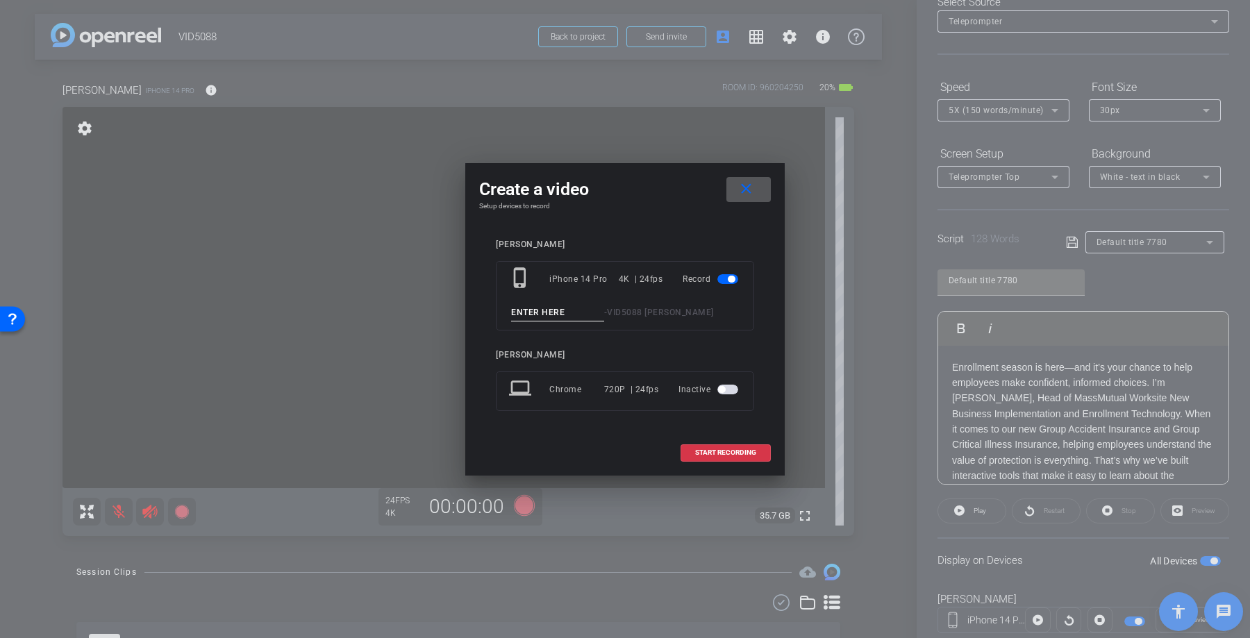
click at [556, 313] on input at bounding box center [557, 312] width 93 height 17
type input "[PERSON_NAME] New2"
click at [705, 459] on span at bounding box center [726, 452] width 89 height 33
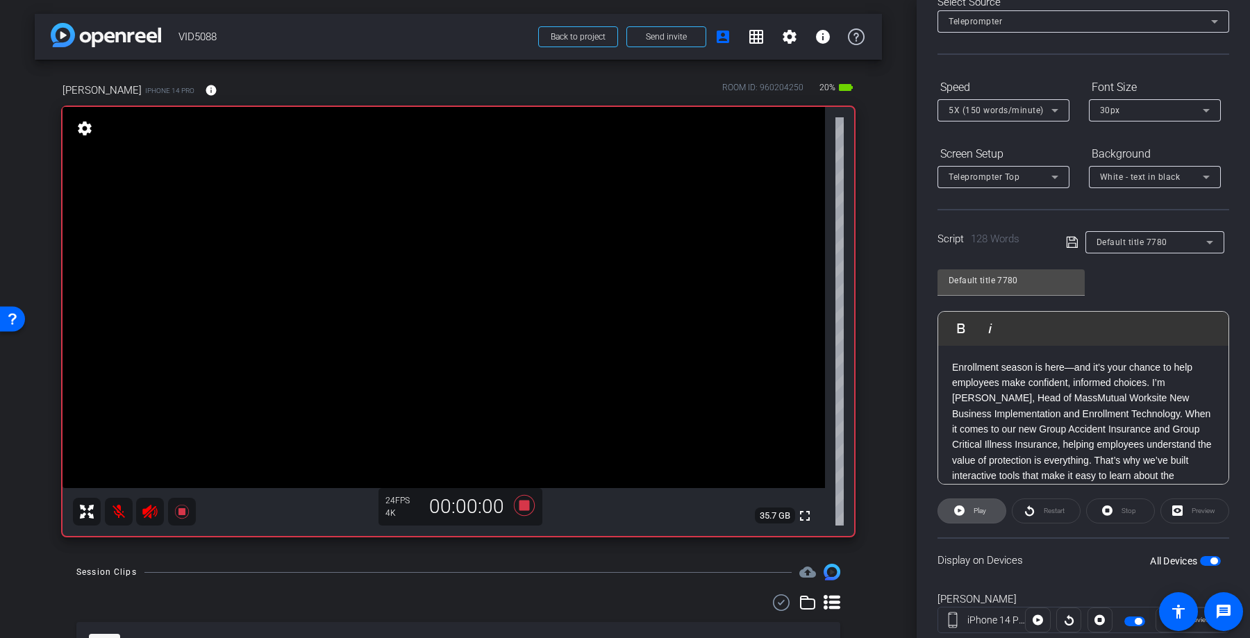
click at [971, 509] on span "Play" at bounding box center [978, 511] width 16 height 19
click at [1182, 510] on div "Preview" at bounding box center [1195, 511] width 69 height 25
click at [1177, 509] on div "Preview" at bounding box center [1195, 511] width 69 height 25
click at [523, 505] on icon at bounding box center [524, 505] width 21 height 21
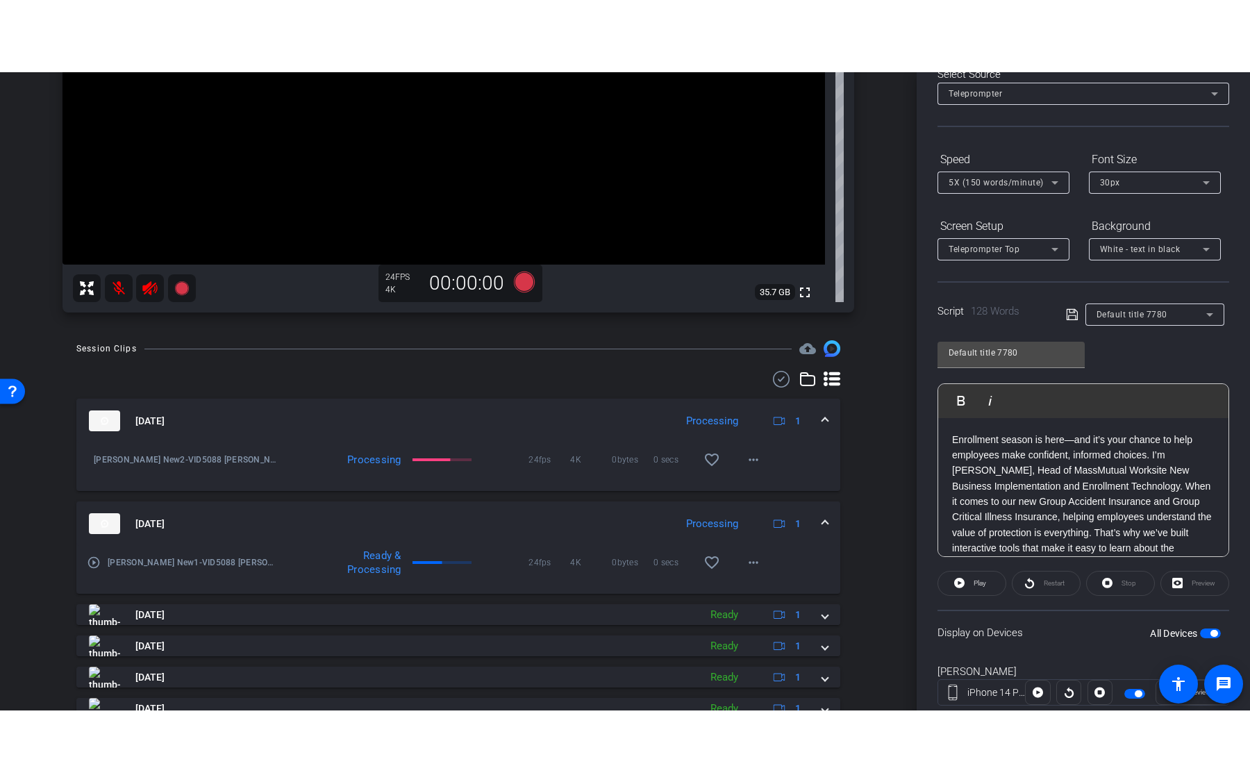
scroll to position [302, 0]
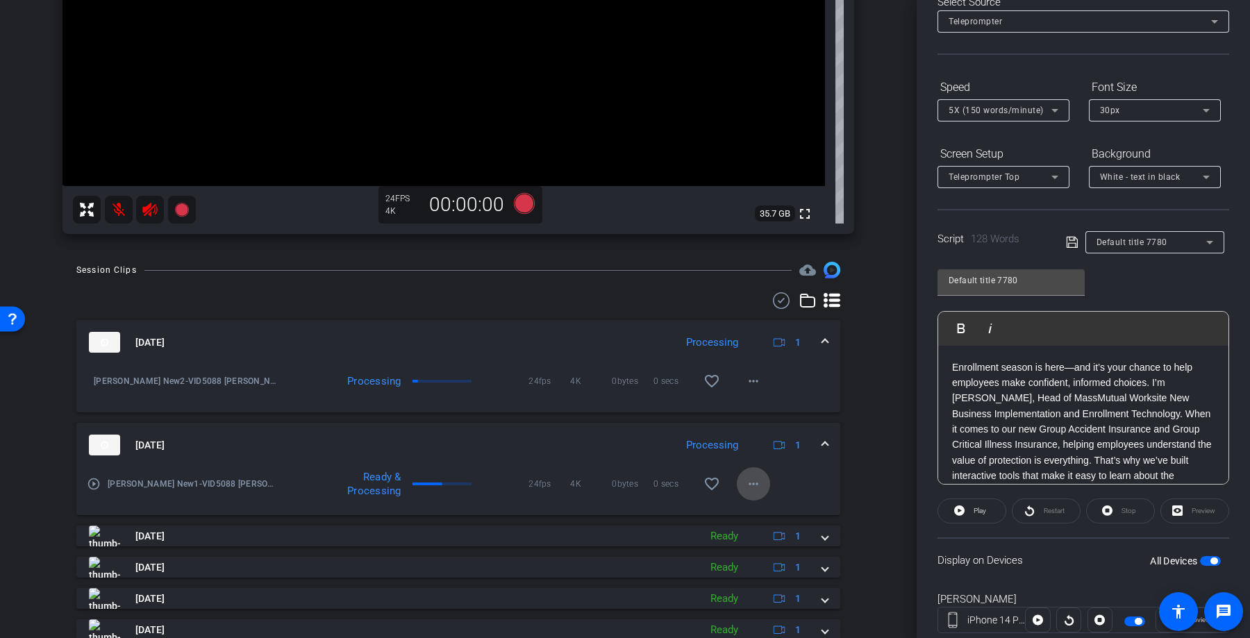
click at [754, 486] on mat-icon "more_horiz" at bounding box center [753, 484] width 17 height 17
click at [754, 486] on div at bounding box center [625, 319] width 1250 height 638
click at [90, 382] on mat-icon "play_circle_outline" at bounding box center [94, 381] width 14 height 14
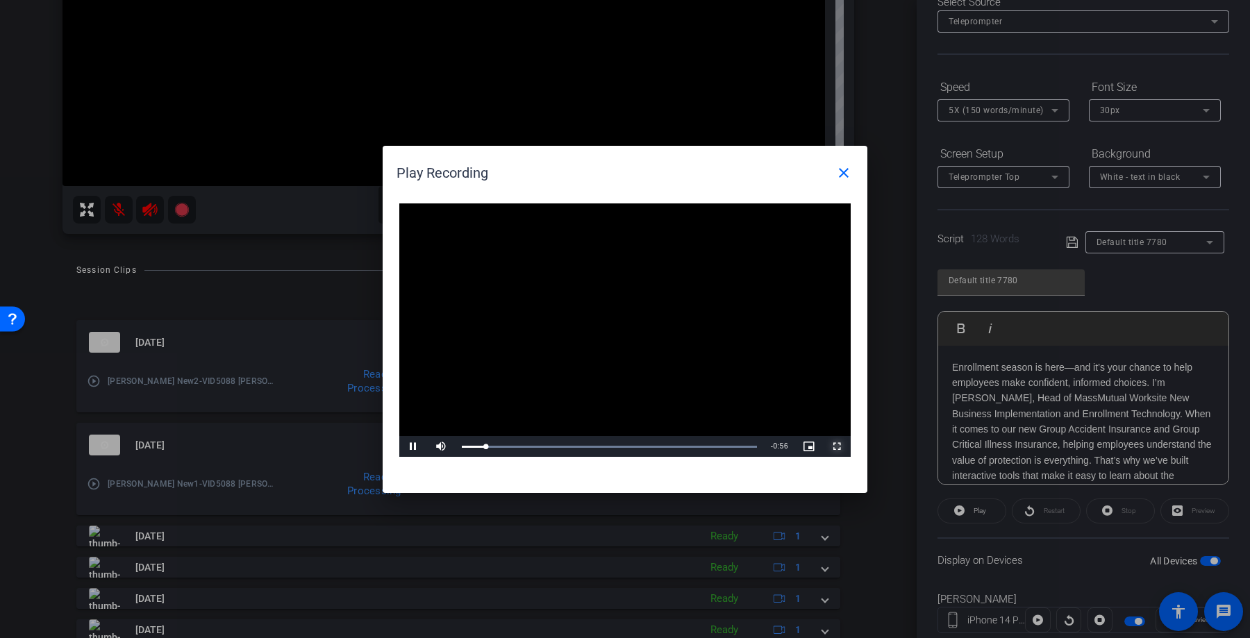
click at [841, 447] on span "Video Player" at bounding box center [837, 447] width 28 height 0
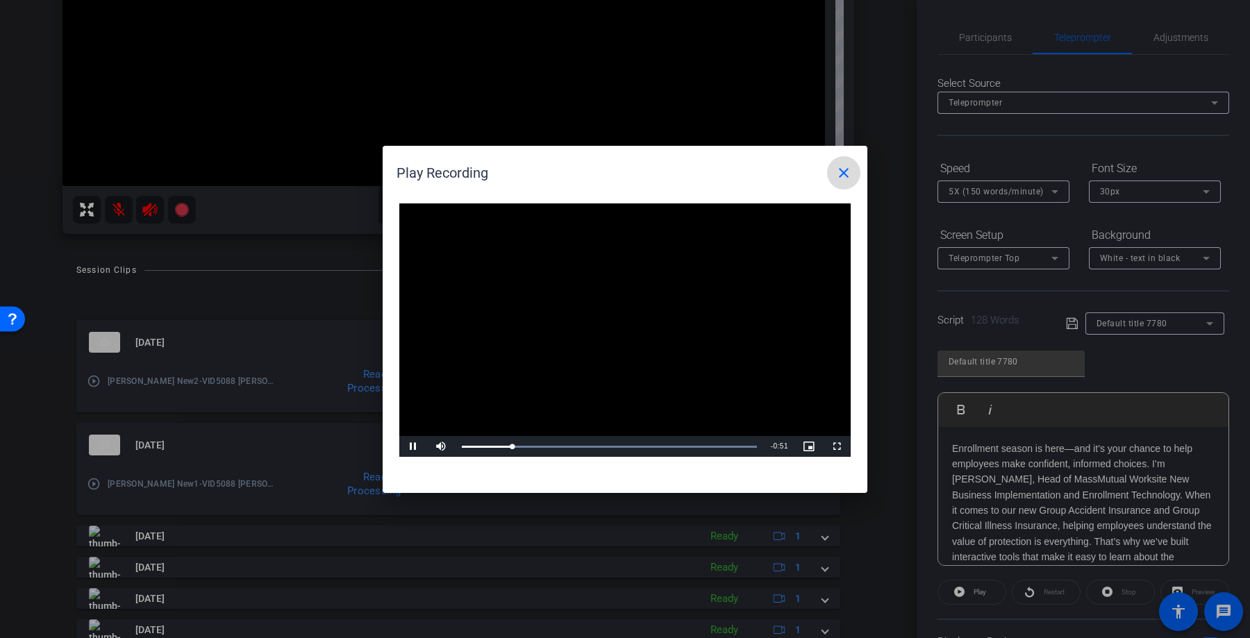
click at [841, 175] on mat-icon "close" at bounding box center [844, 173] width 17 height 17
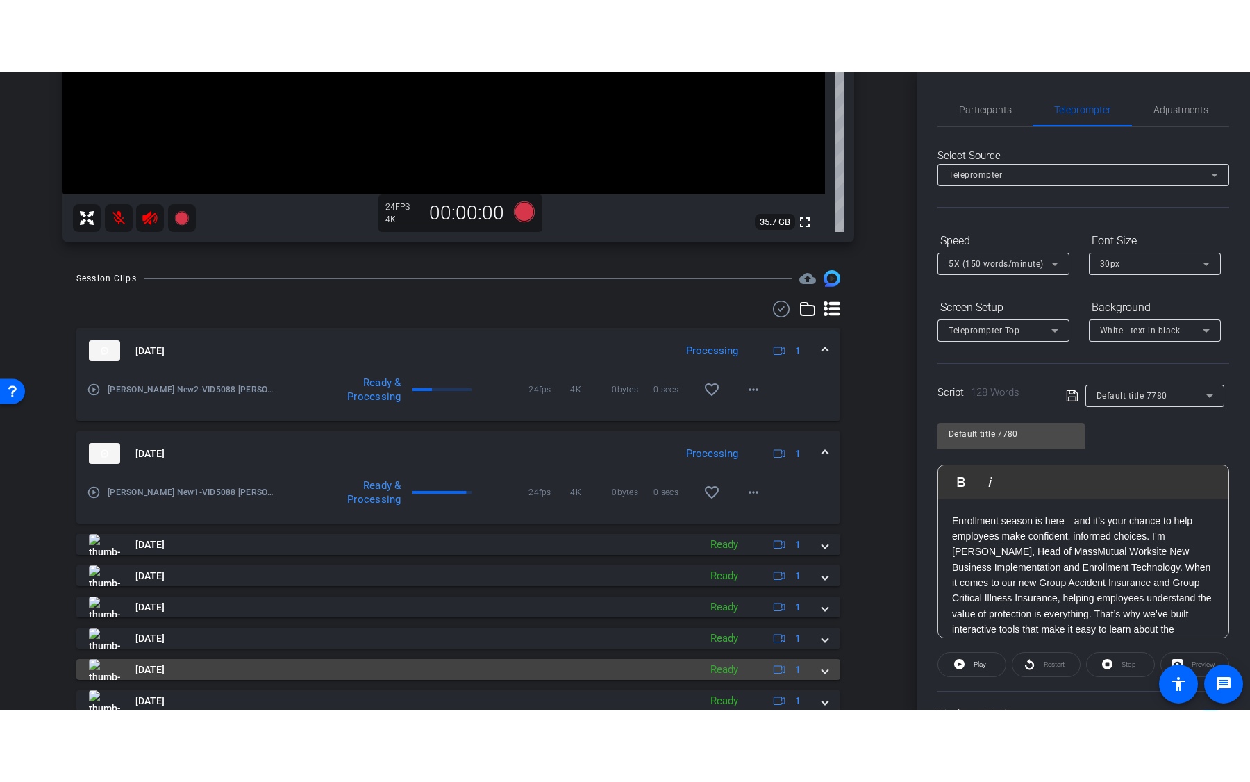
scroll to position [358, 0]
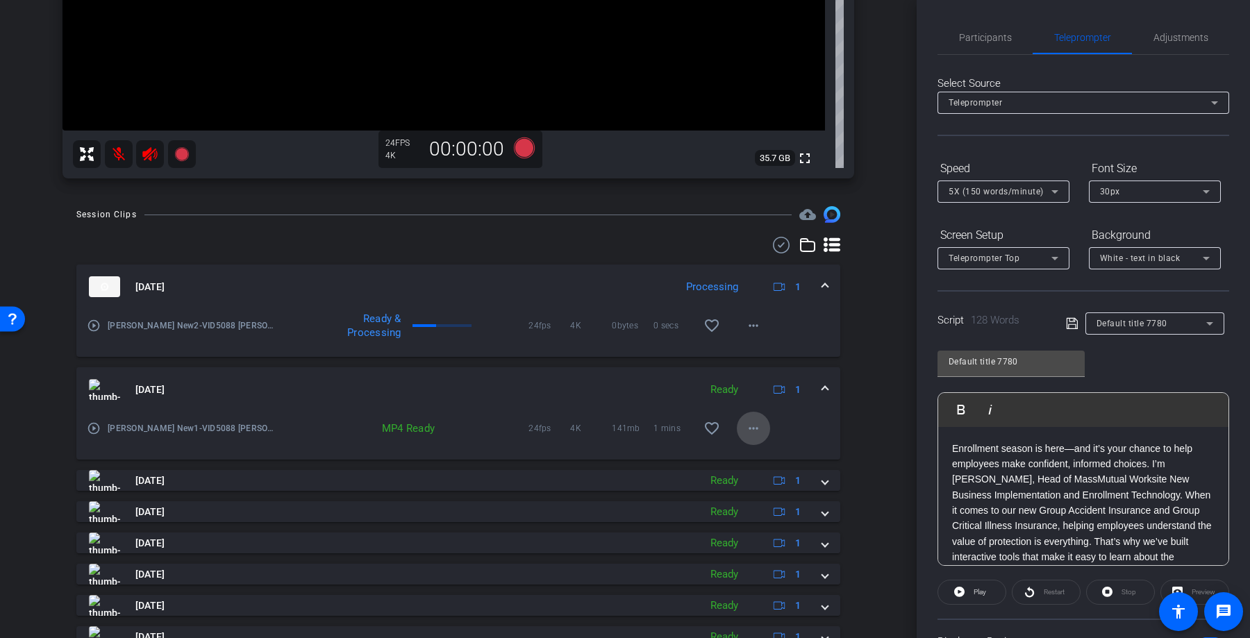
click at [748, 432] on mat-icon "more_horiz" at bounding box center [753, 428] width 17 height 17
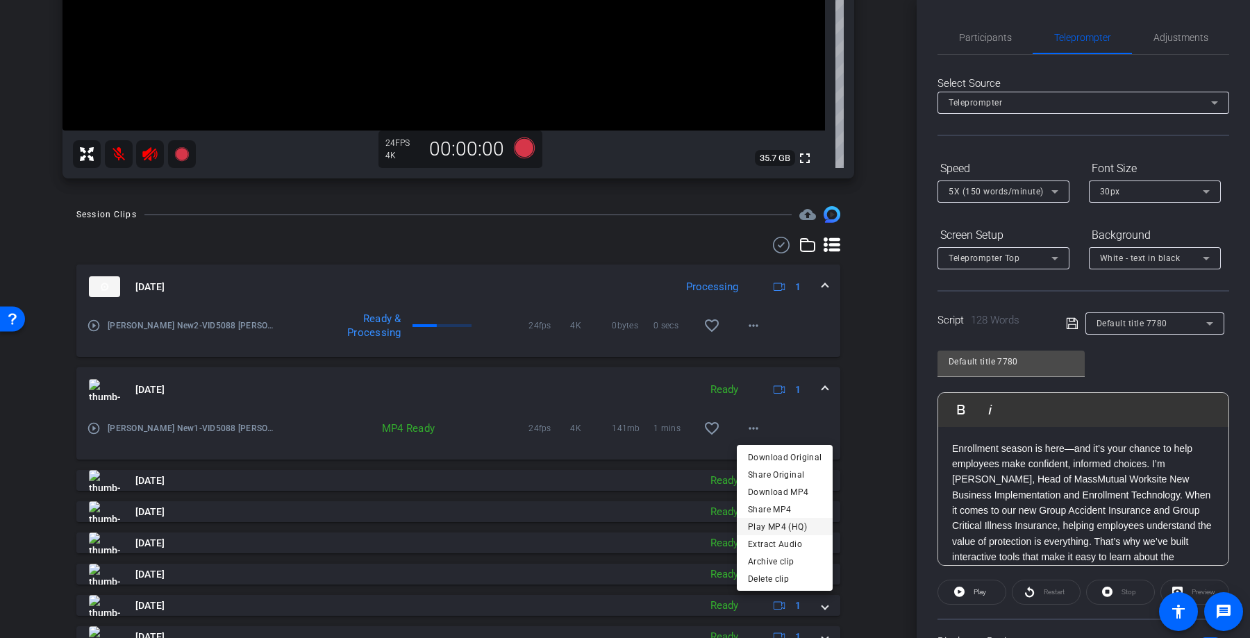
click at [797, 531] on span "Play MP4 (HQ)" at bounding box center [785, 527] width 74 height 17
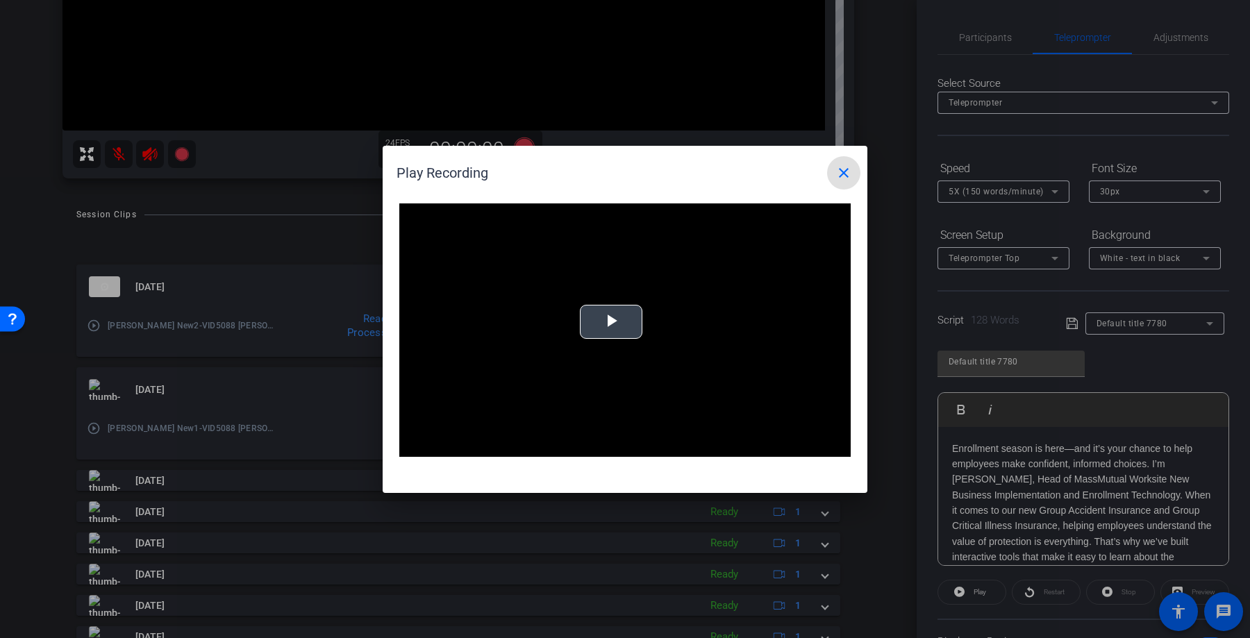
click at [611, 322] on span "Video Player" at bounding box center [611, 322] width 0 height 0
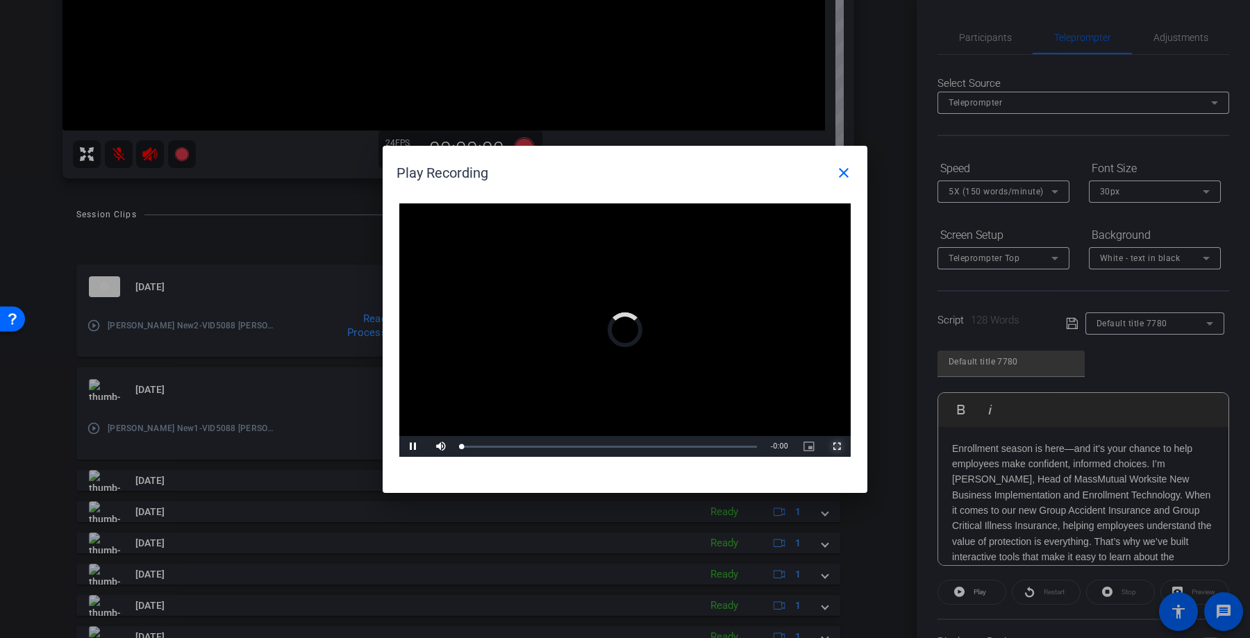
click at [834, 447] on span "Video Player" at bounding box center [837, 447] width 28 height 0
click at [845, 179] on mat-icon "close" at bounding box center [844, 173] width 17 height 17
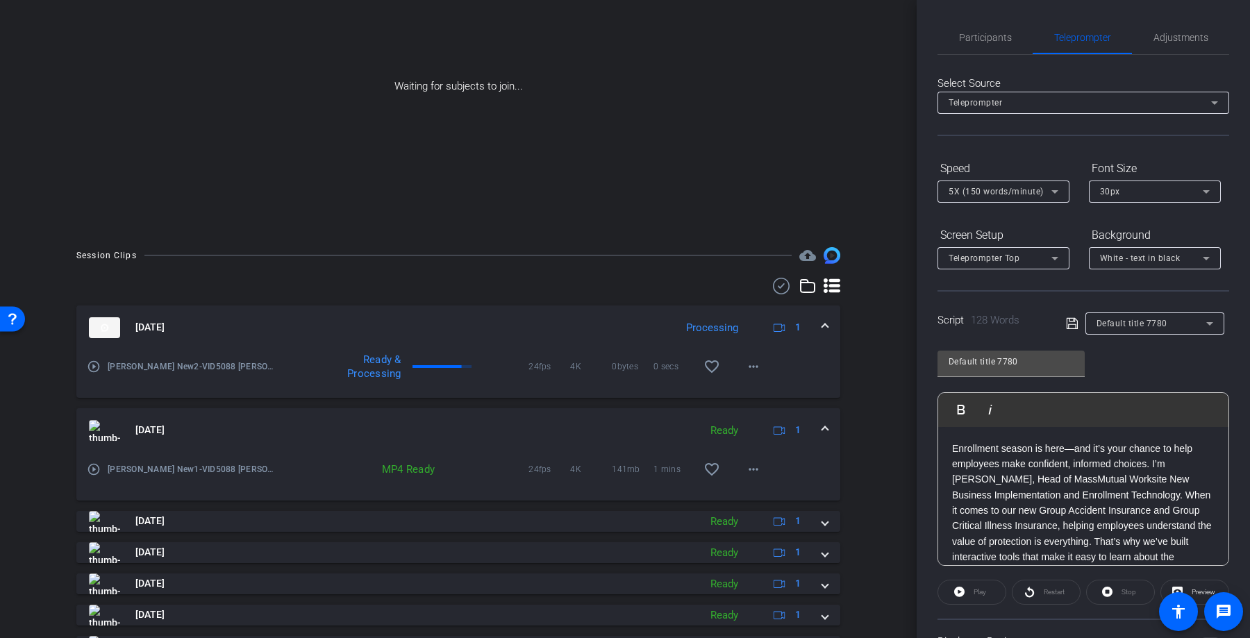
scroll to position [0, 0]
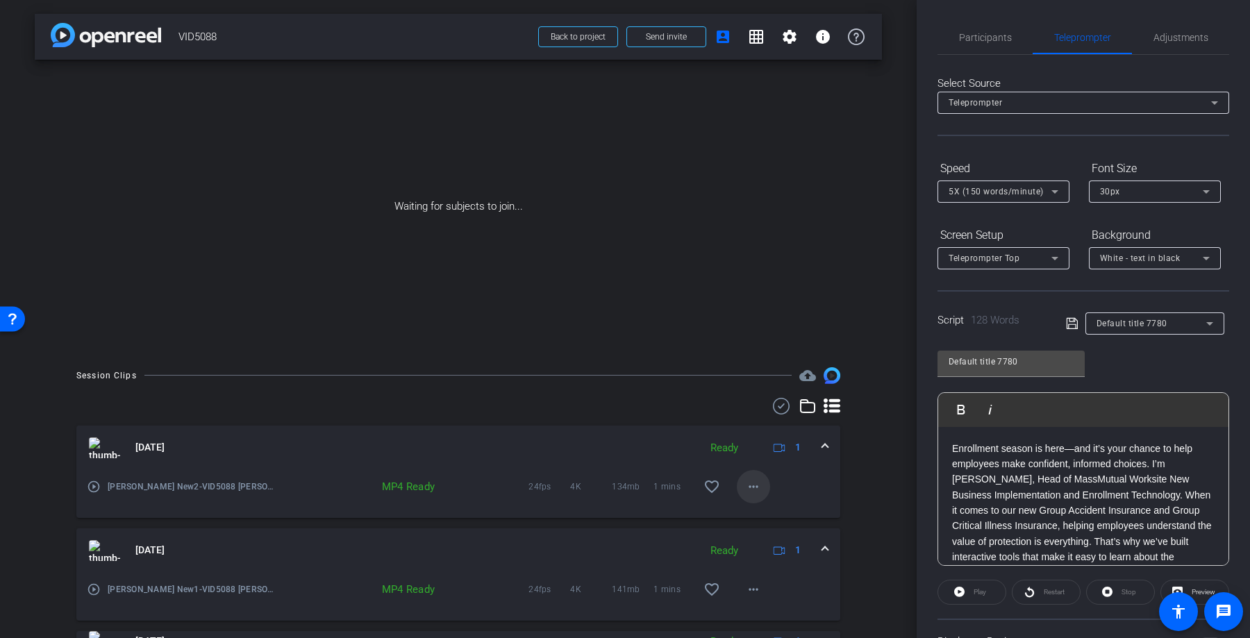
click at [751, 482] on mat-icon "more_horiz" at bounding box center [753, 487] width 17 height 17
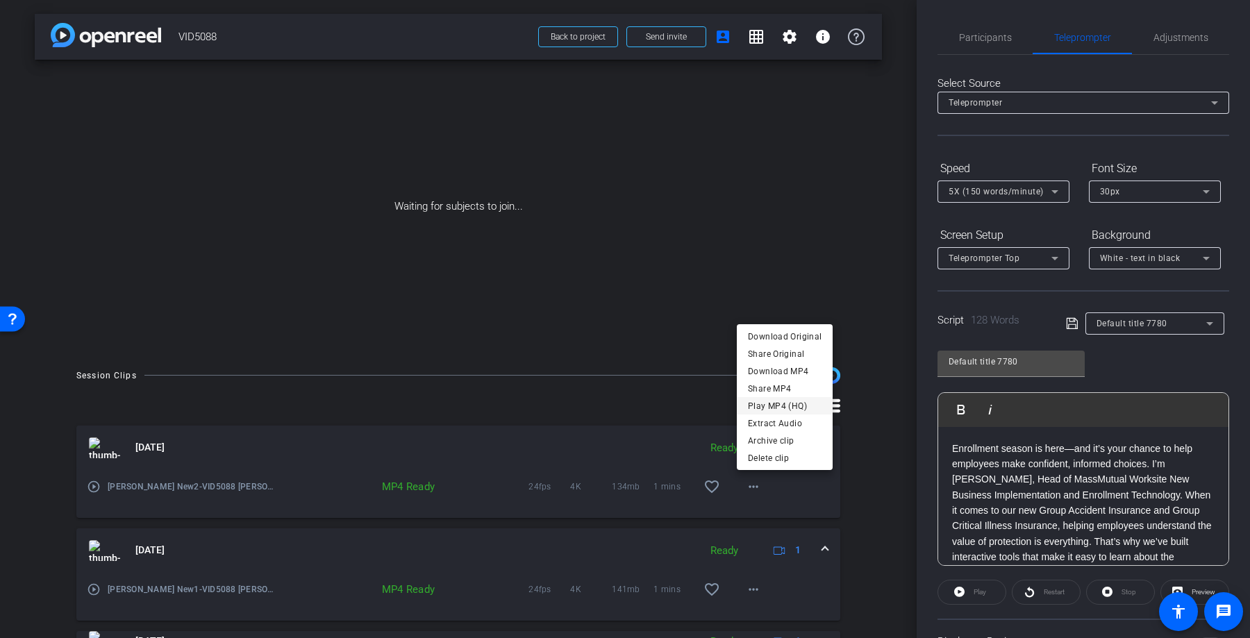
click at [771, 402] on span "Play MP4 (HQ)" at bounding box center [785, 406] width 74 height 17
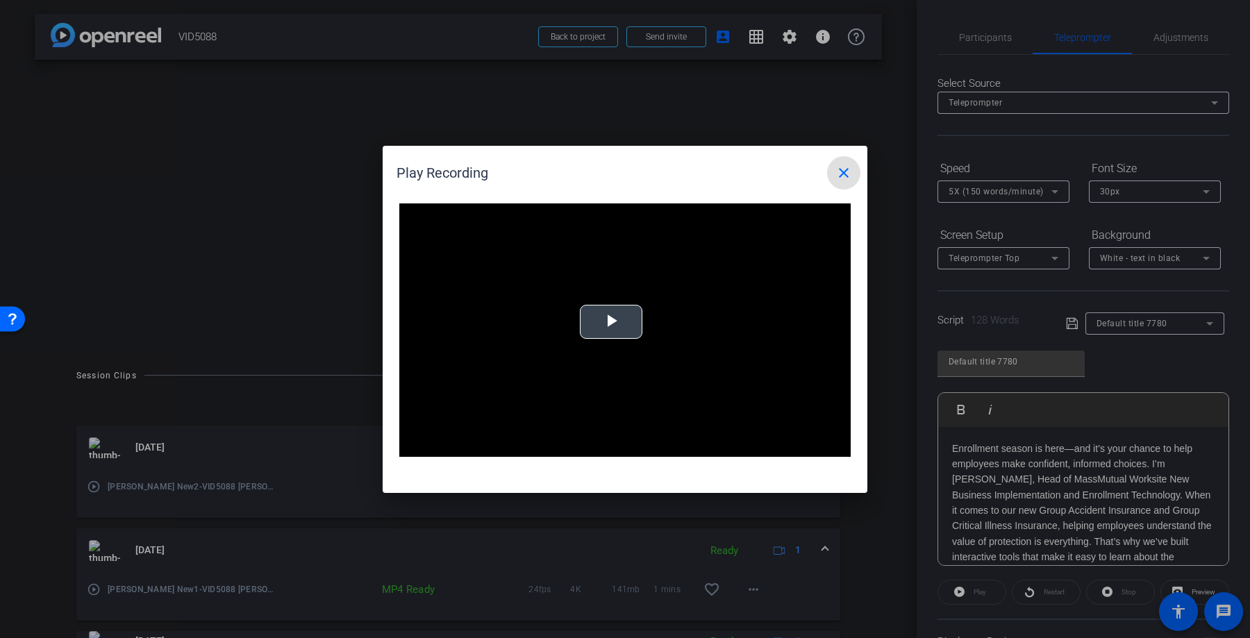
click at [611, 322] on span "Video Player" at bounding box center [611, 322] width 0 height 0
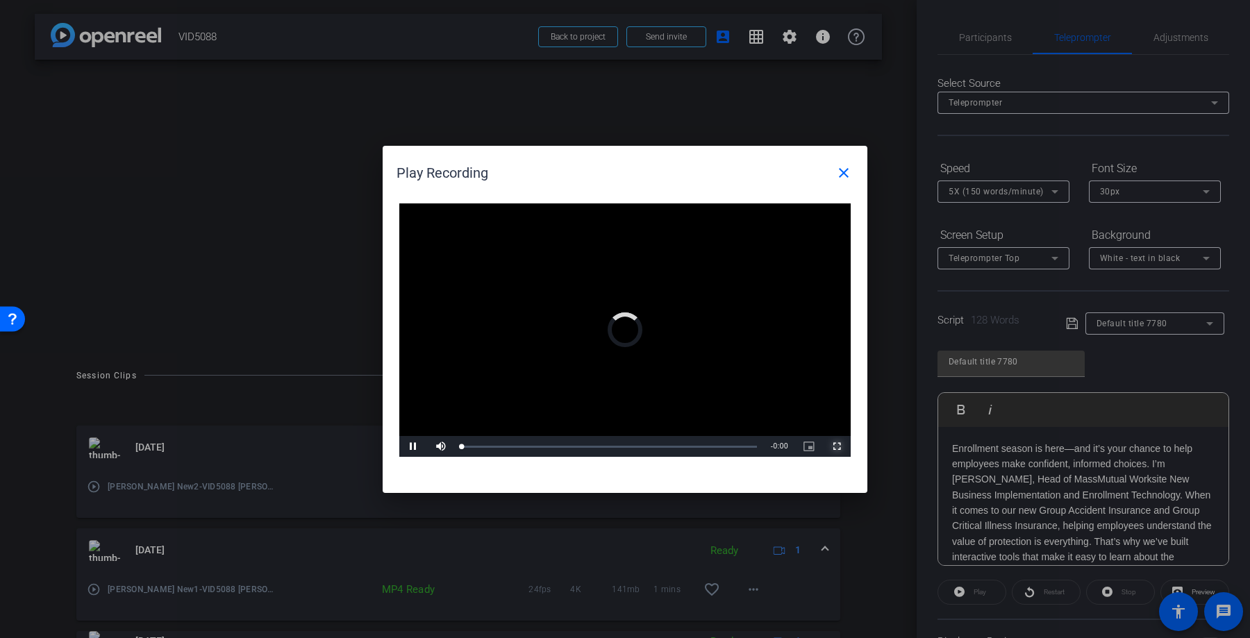
click at [841, 447] on span "Video Player" at bounding box center [837, 447] width 28 height 0
click at [839, 171] on mat-icon "close" at bounding box center [844, 173] width 17 height 17
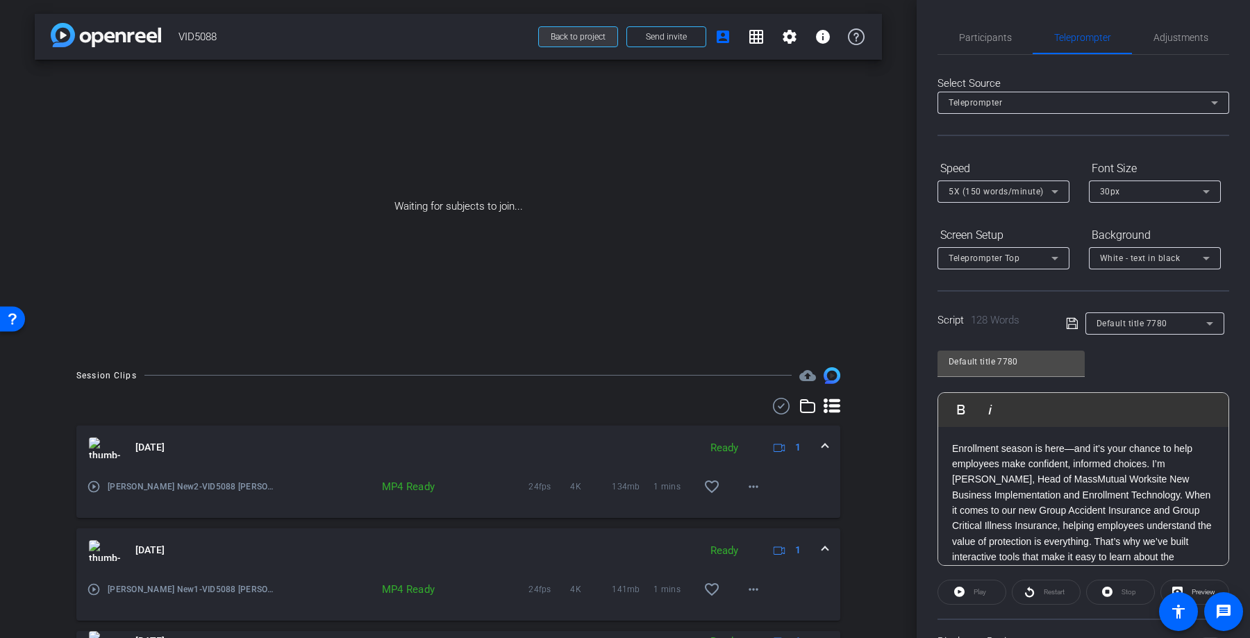
click at [590, 45] on span at bounding box center [578, 36] width 79 height 33
